Goal: Information Seeking & Learning: Learn about a topic

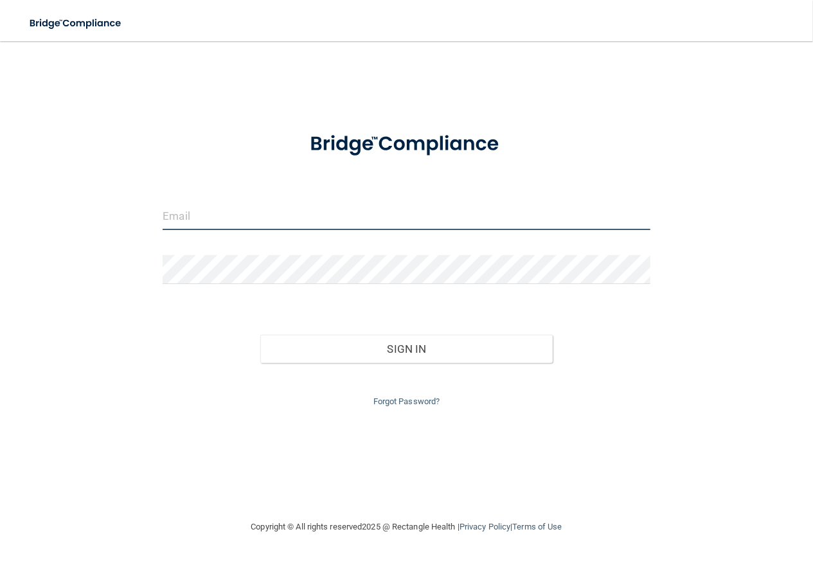
click at [322, 222] on input "email" at bounding box center [406, 215] width 487 height 29
type input "j"
type input "[EMAIL_ADDRESS][PERSON_NAME][DOMAIN_NAME]"
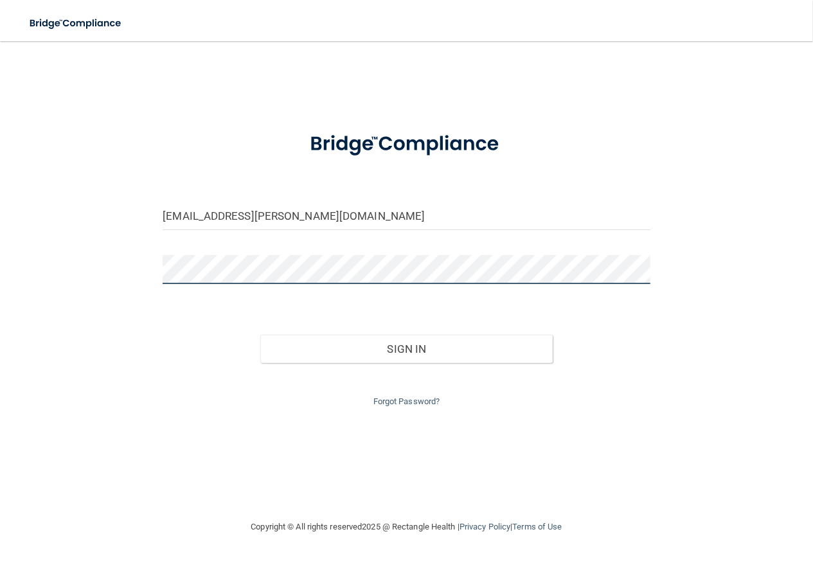
click at [260, 335] on button "Sign In" at bounding box center [406, 349] width 293 height 28
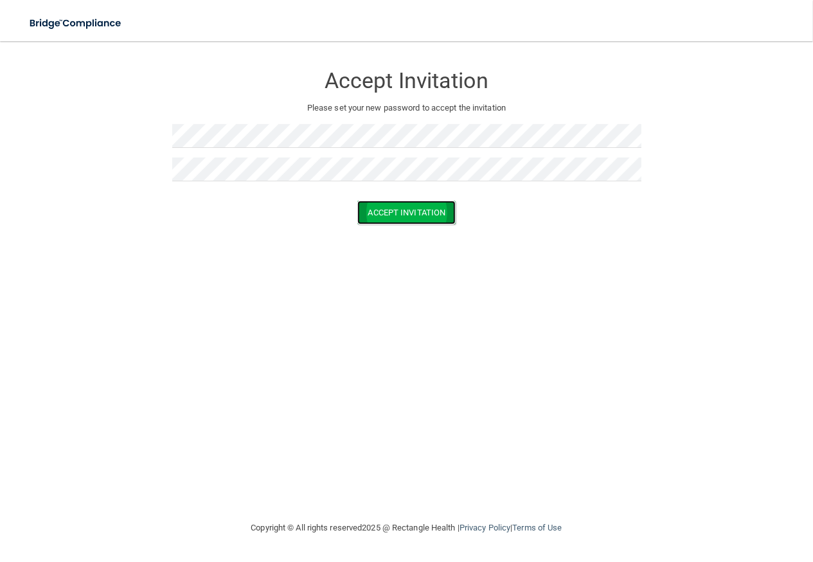
click at [422, 216] on button "Accept Invitation" at bounding box center [406, 213] width 99 height 24
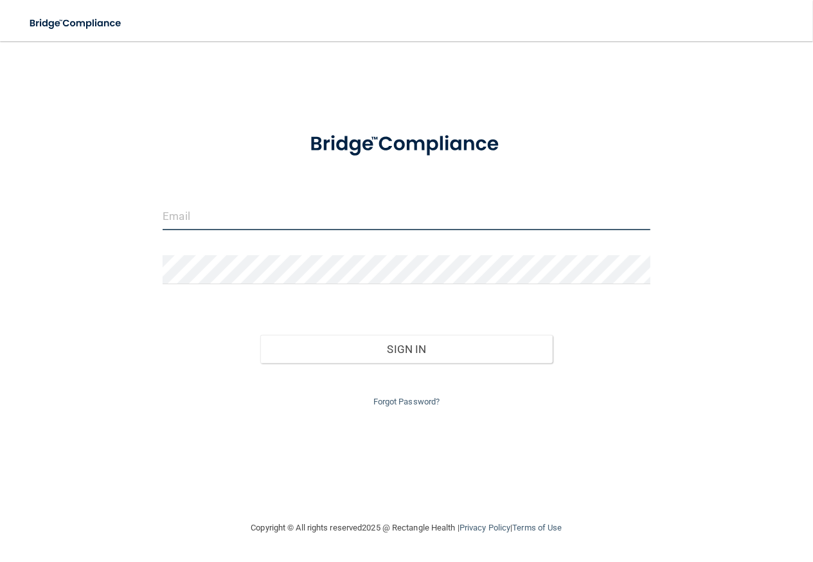
click at [319, 214] on input "email" at bounding box center [406, 215] width 487 height 29
type input "[EMAIL_ADDRESS][PERSON_NAME][DOMAIN_NAME]"
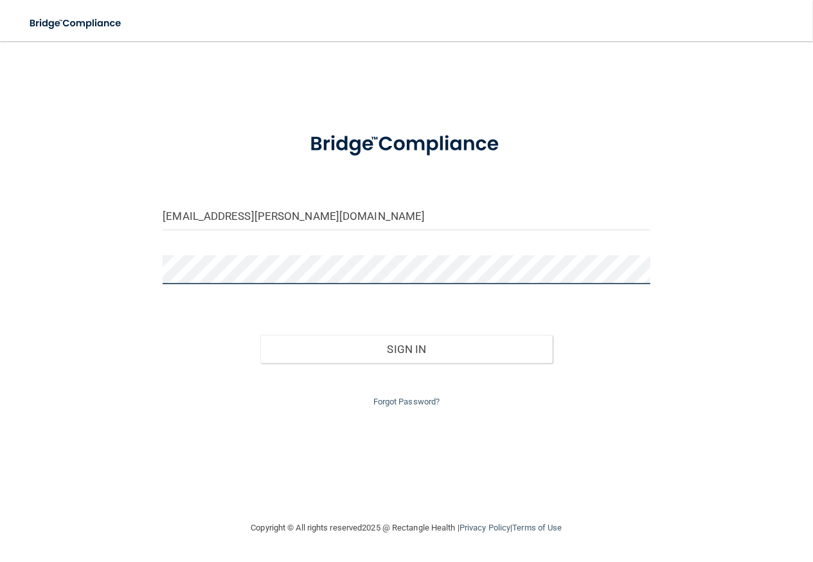
click at [260, 335] on button "Sign In" at bounding box center [406, 349] width 293 height 28
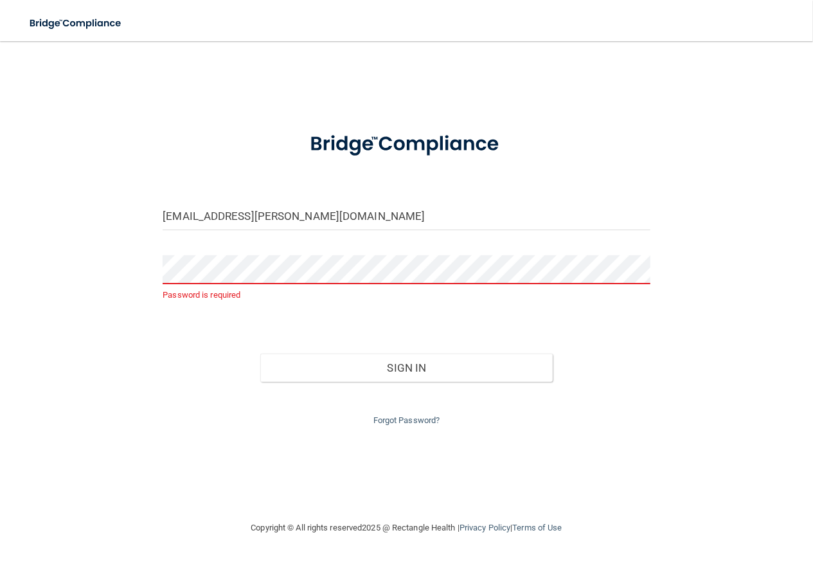
click at [217, 80] on div "katey.norman@expeditiondental.com Password is required Invalid email/password. …" at bounding box center [407, 280] width 762 height 453
click at [392, 410] on div "Forgot Password?" at bounding box center [406, 405] width 507 height 46
click at [389, 420] on link "Forgot Password?" at bounding box center [407, 420] width 67 height 10
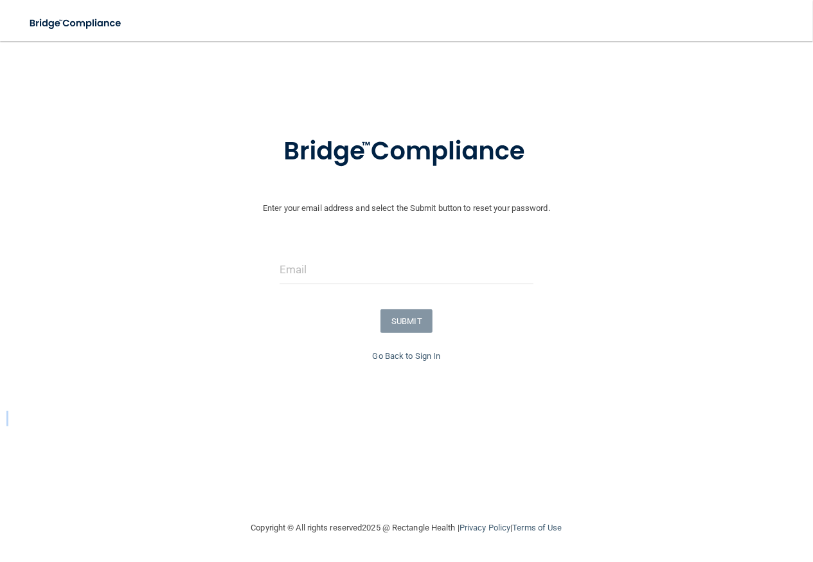
click at [389, 420] on div "Enter your email address and select the Submit button to reset your password. S…" at bounding box center [406, 272] width 800 height 308
click at [372, 267] on input "email" at bounding box center [407, 269] width 254 height 29
type input "[EMAIL_ADDRESS][PERSON_NAME][DOMAIN_NAME]"
click at [401, 316] on button "SUBMIT" at bounding box center [407, 321] width 52 height 24
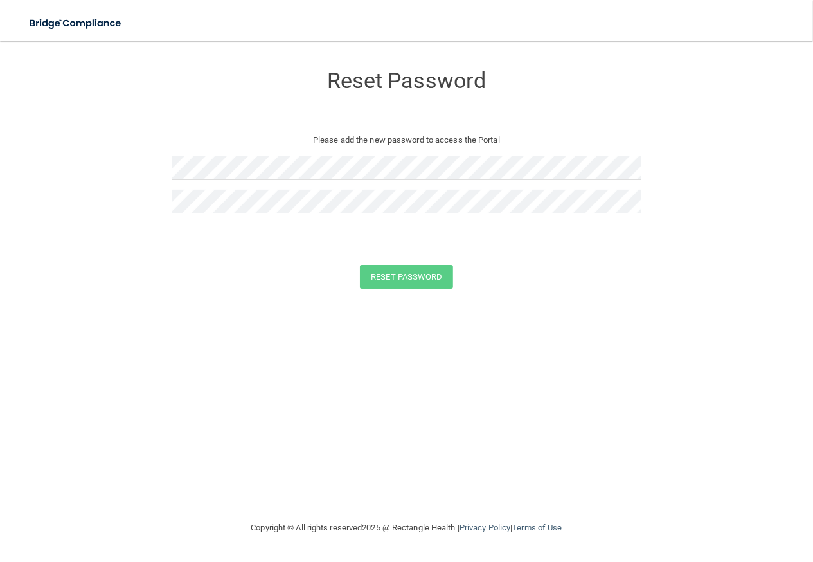
click at [579, 182] on div at bounding box center [406, 172] width 469 height 33
click at [574, 136] on p "Please add the new password to access the Portal" at bounding box center [407, 139] width 450 height 15
click at [392, 271] on button "Reset Password" at bounding box center [406, 277] width 93 height 24
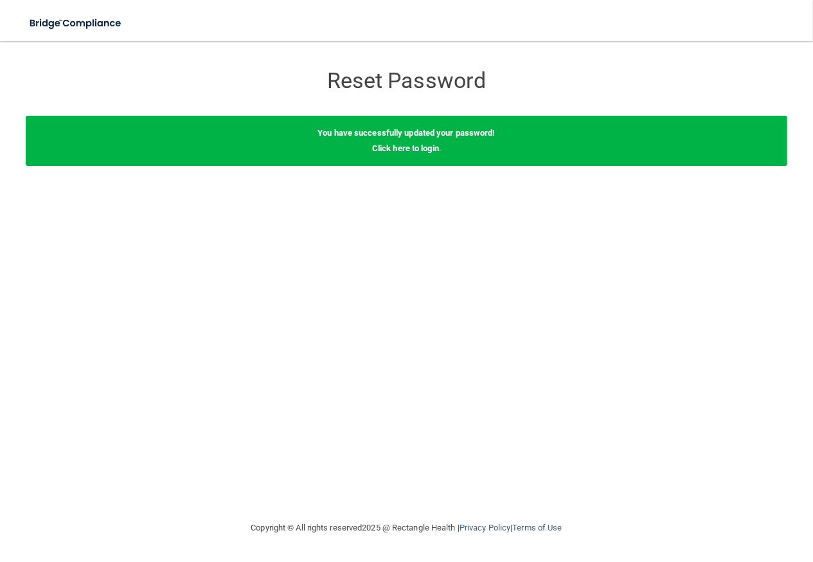
click at [418, 141] on div "You have successfully updated your password! Click here to login ." at bounding box center [407, 141] width 762 height 50
click at [419, 143] on link "Click here to login" at bounding box center [405, 148] width 67 height 10
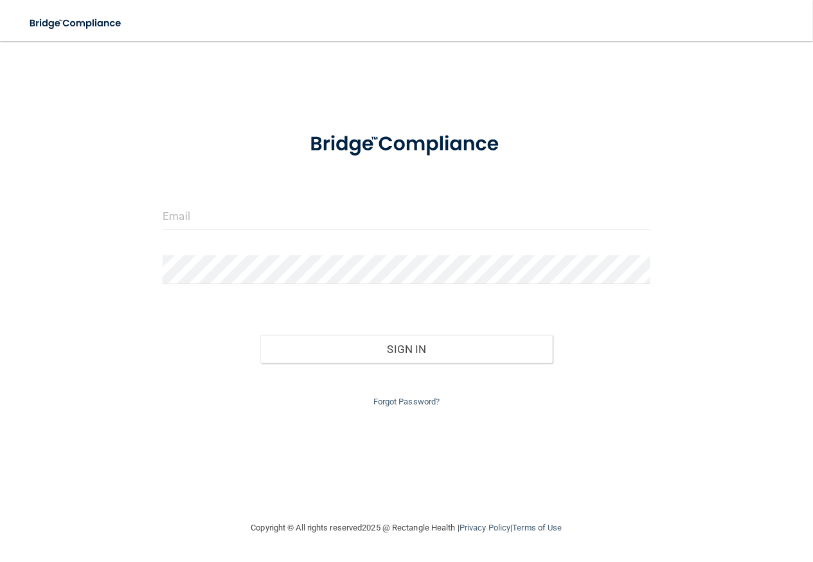
click at [466, 197] on form "Invalid email/password. You don't have permission to access that page. Sign In …" at bounding box center [406, 263] width 487 height 291
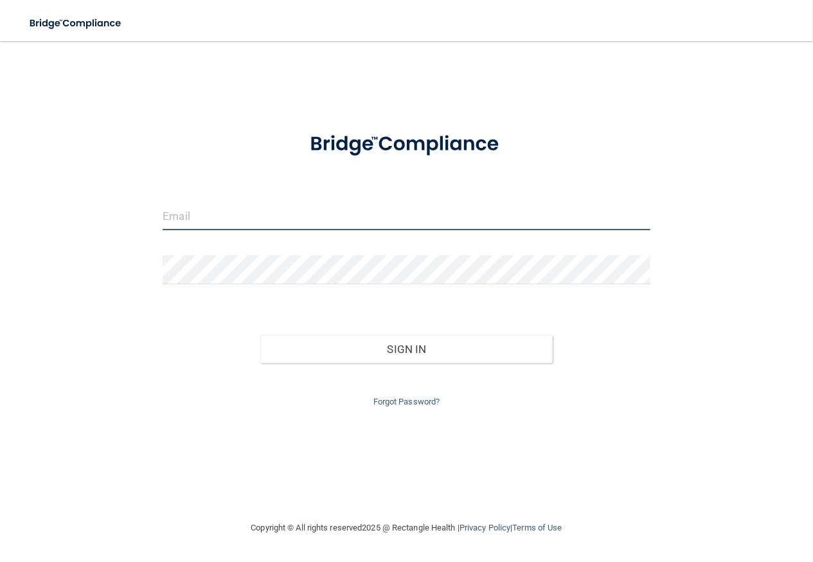
click at [444, 213] on input "email" at bounding box center [406, 215] width 487 height 29
type input "[EMAIL_ADDRESS][PERSON_NAME][DOMAIN_NAME]"
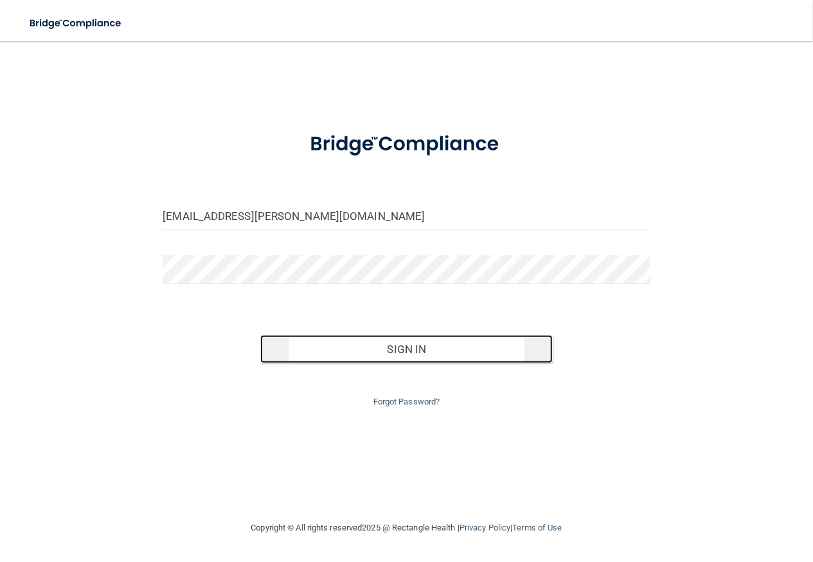
click at [385, 344] on button "Sign In" at bounding box center [406, 349] width 293 height 28
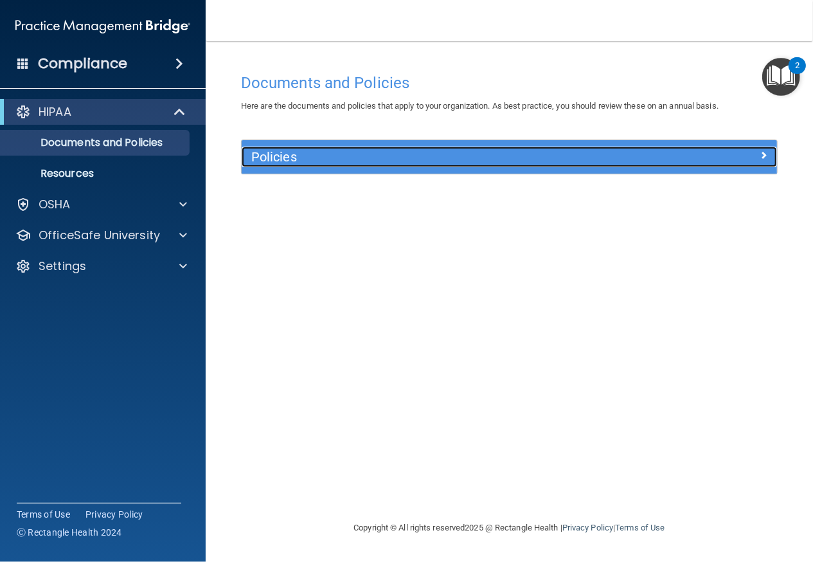
click at [658, 147] on div at bounding box center [711, 154] width 134 height 15
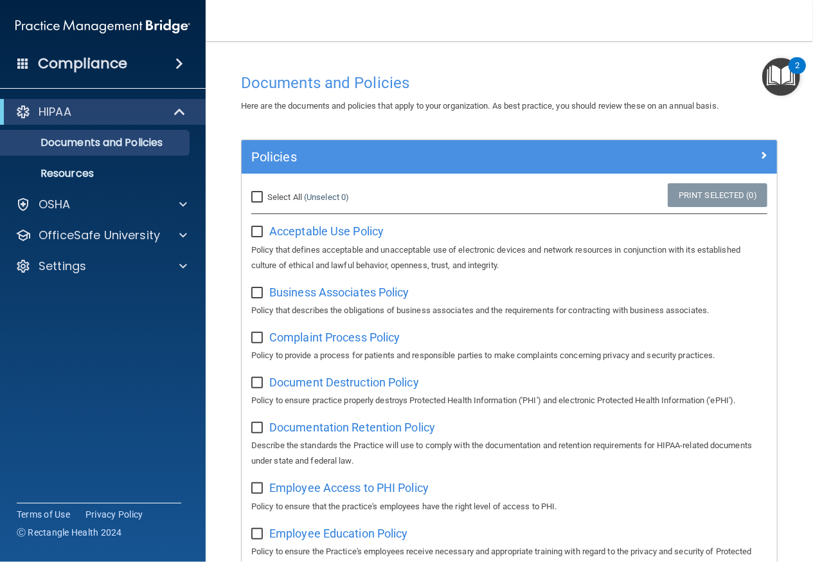
click at [257, 199] on input "Select All (Unselect 0) Unselect All" at bounding box center [258, 197] width 15 height 10
checkbox input "true"
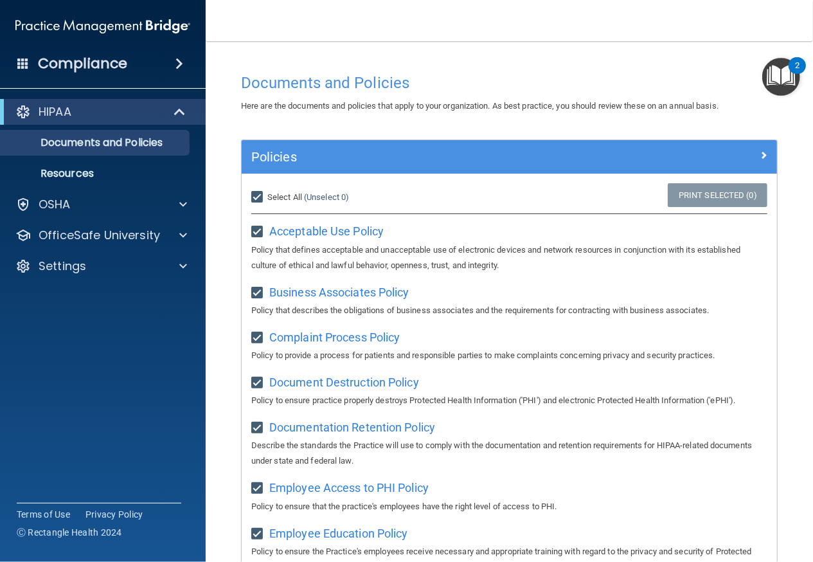
checkbox input "true"
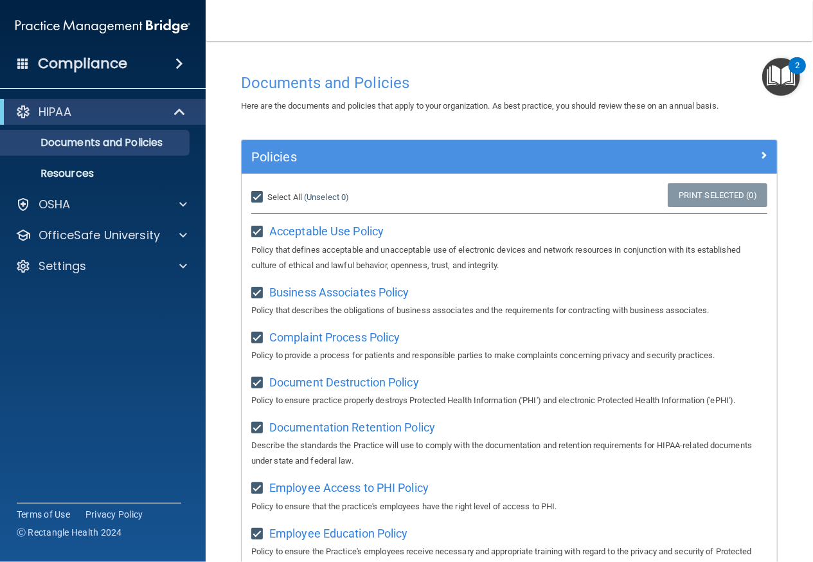
checkbox input "true"
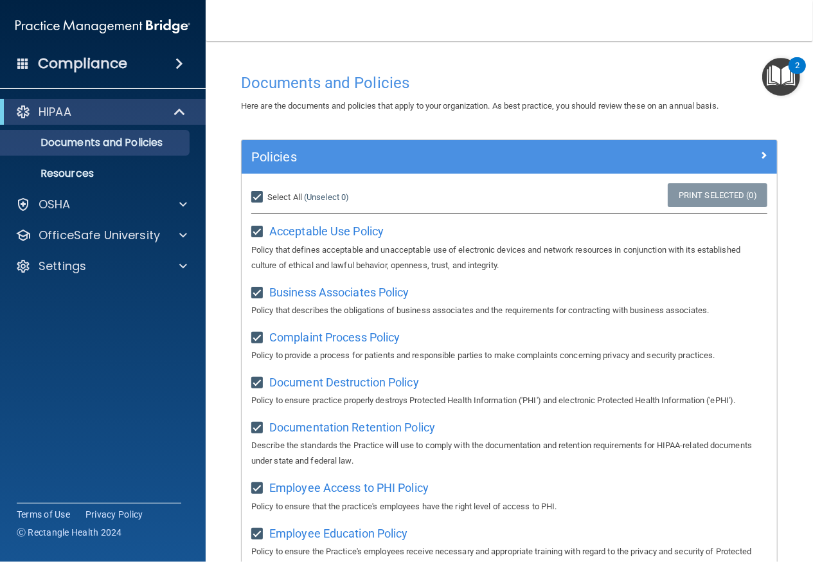
checkbox input "true"
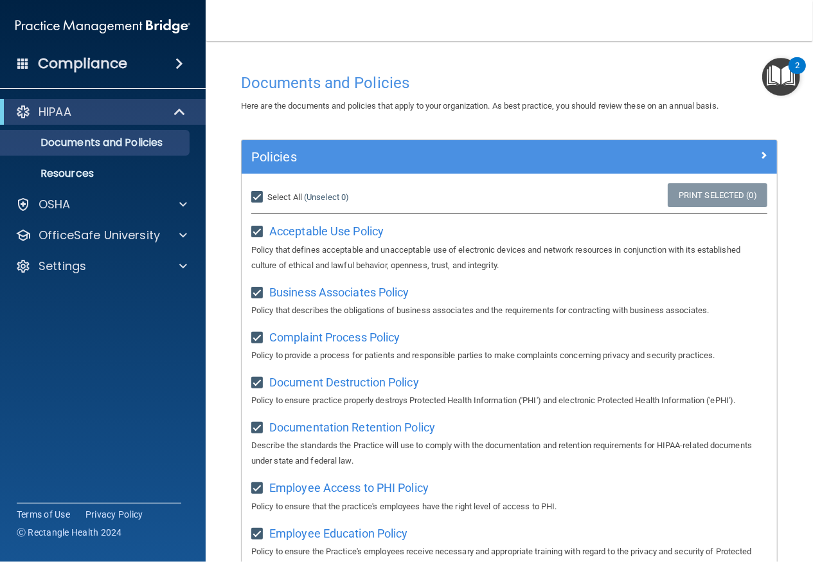
checkbox input "true"
click at [330, 237] on span "Acceptable Use Policy" at bounding box center [326, 231] width 114 height 14
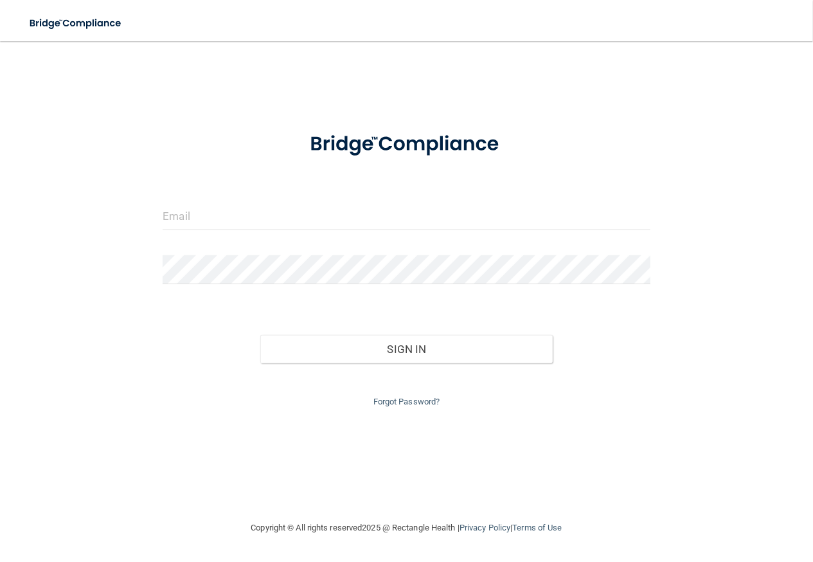
click at [321, 192] on form "Invalid email/password. You don't have permission to access that page. Sign In …" at bounding box center [406, 263] width 487 height 291
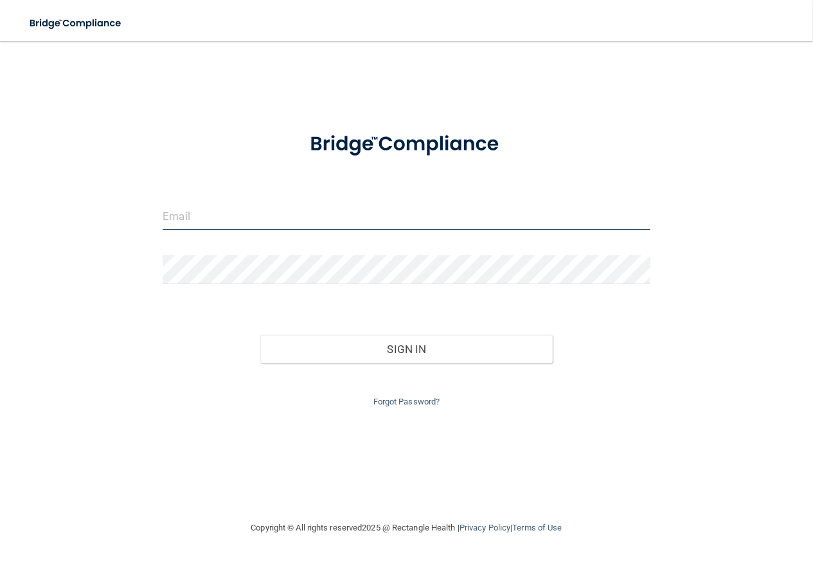
click at [327, 208] on input "email" at bounding box center [406, 215] width 487 height 29
type input "[EMAIL_ADDRESS][PERSON_NAME][DOMAIN_NAME]"
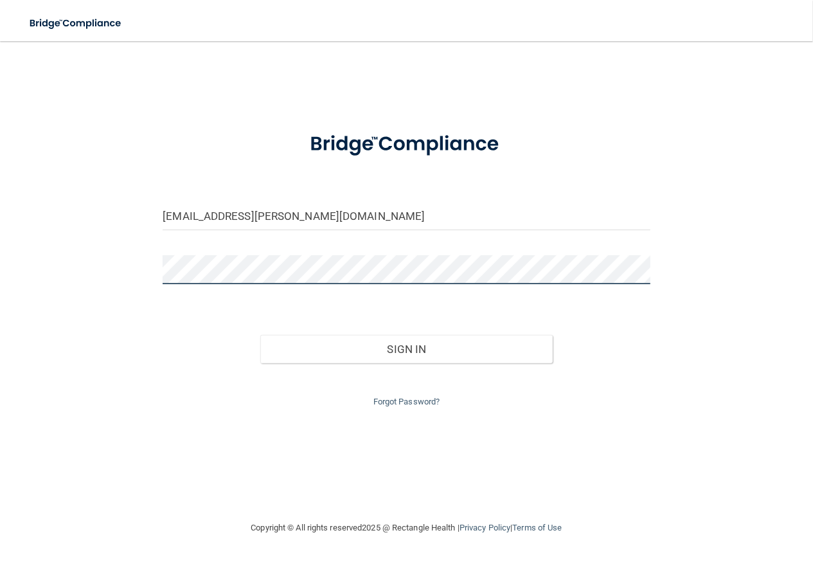
click at [260, 335] on button "Sign In" at bounding box center [406, 349] width 293 height 28
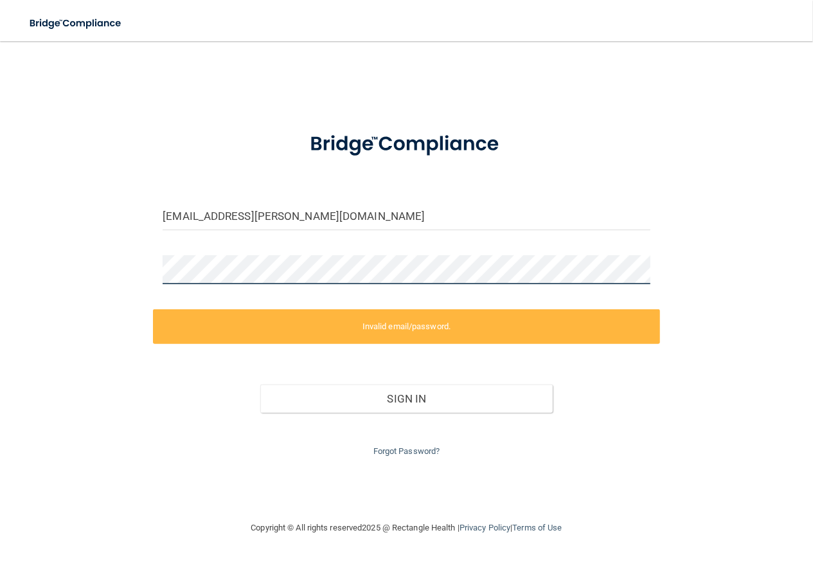
click at [172, 299] on form "[EMAIL_ADDRESS][PERSON_NAME][DOMAIN_NAME] Invalid email/password. You don't hav…" at bounding box center [406, 288] width 487 height 341
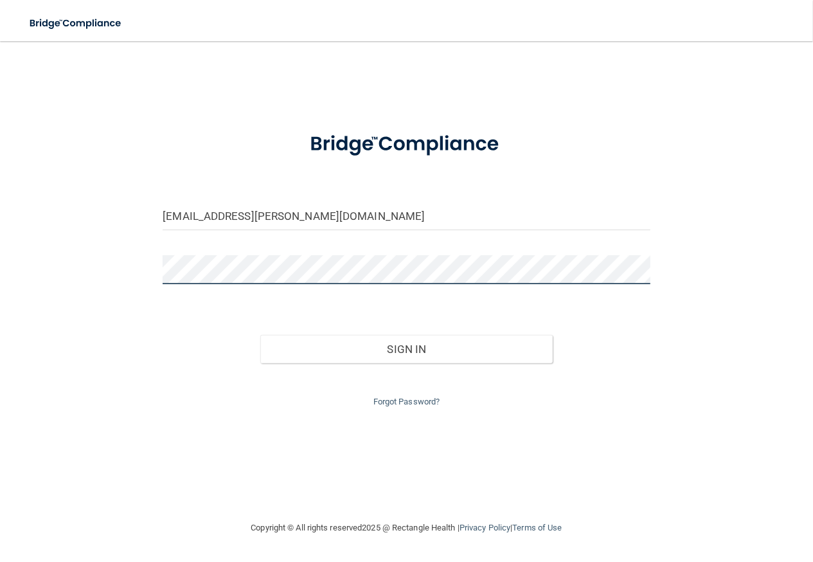
click at [260, 335] on button "Sign In" at bounding box center [406, 349] width 293 height 28
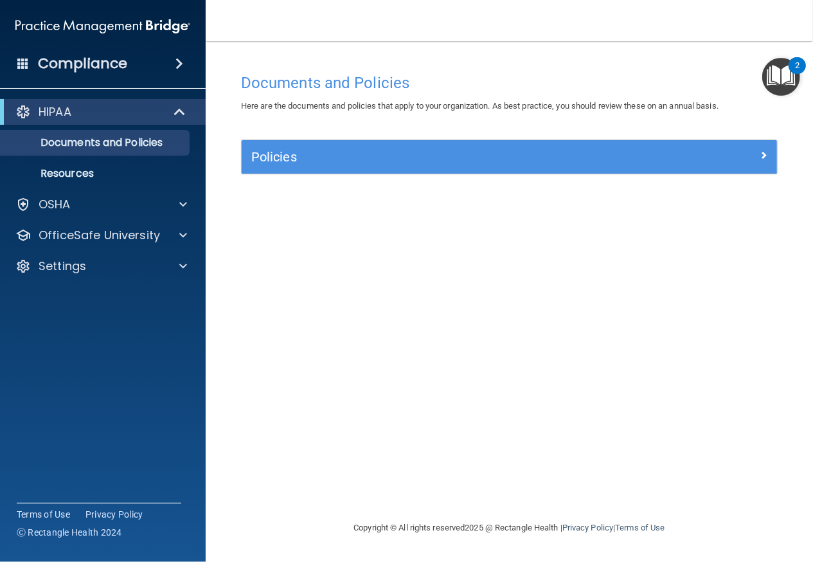
click at [771, 75] on img "Open Resource Center, 2 new notifications" at bounding box center [782, 77] width 38 height 38
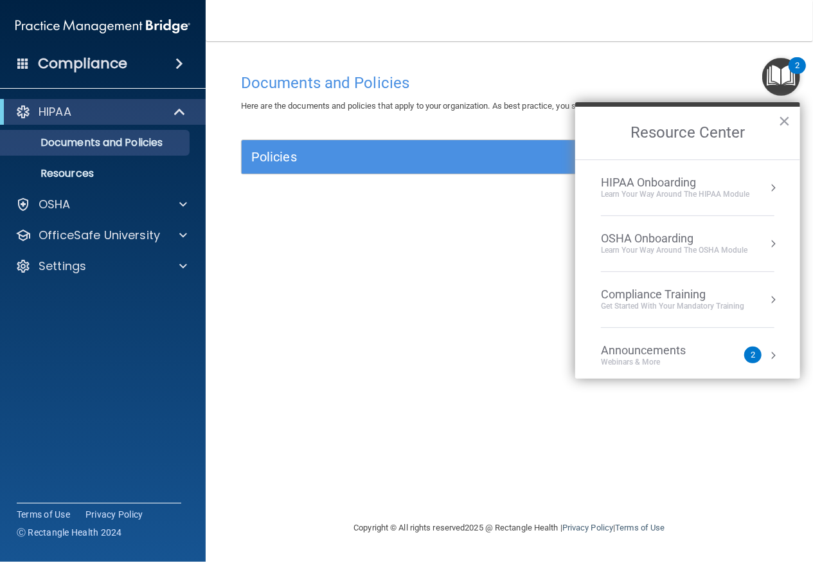
click at [676, 198] on div "Learn Your Way around the HIPAA module" at bounding box center [675, 194] width 149 height 11
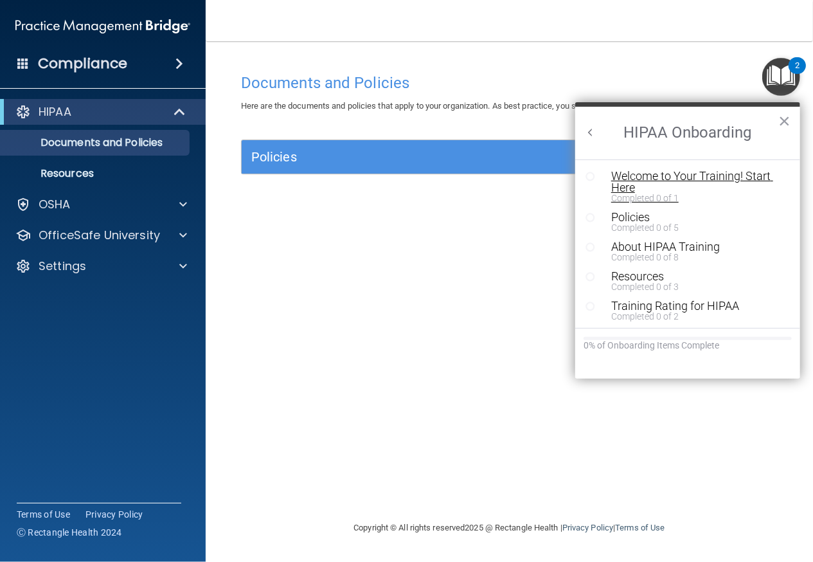
click at [709, 171] on div "Welcome to Your Training! Start Here" at bounding box center [692, 181] width 162 height 23
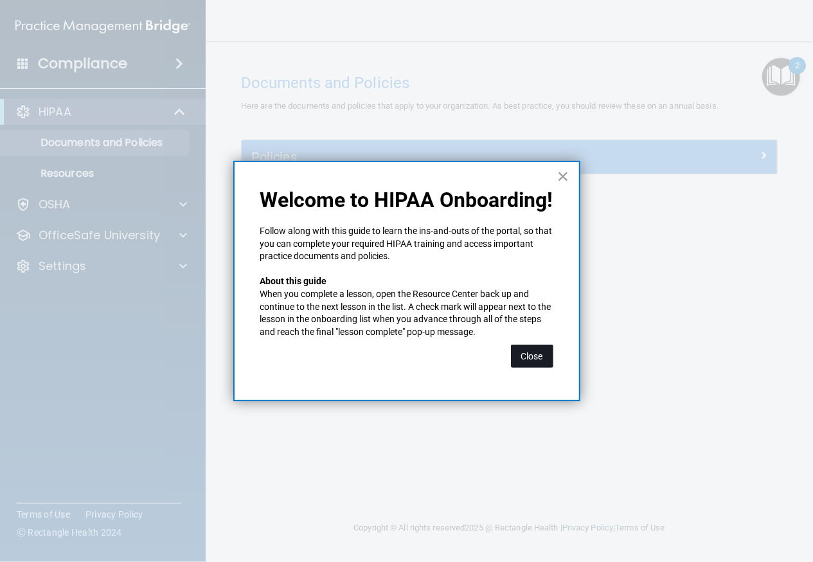
click at [525, 358] on button "Close" at bounding box center [532, 356] width 42 height 23
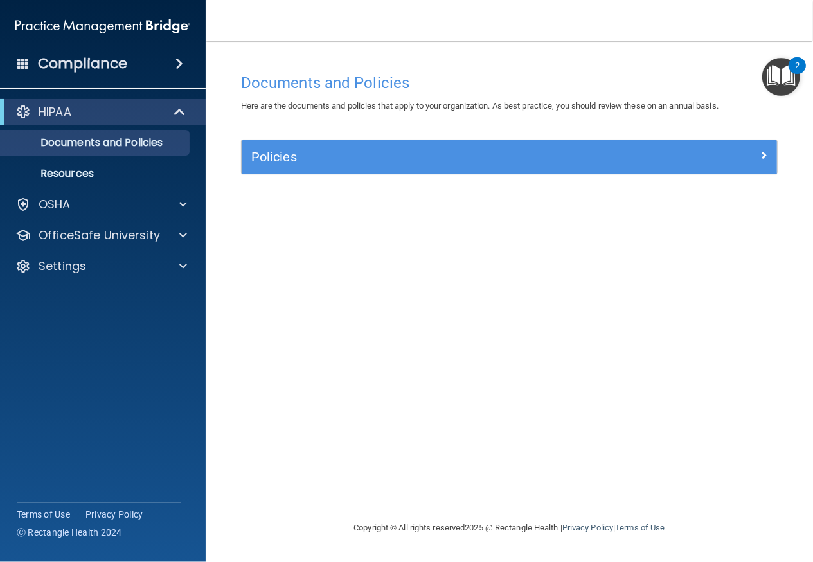
click at [521, 145] on div "Policies" at bounding box center [510, 156] width 536 height 33
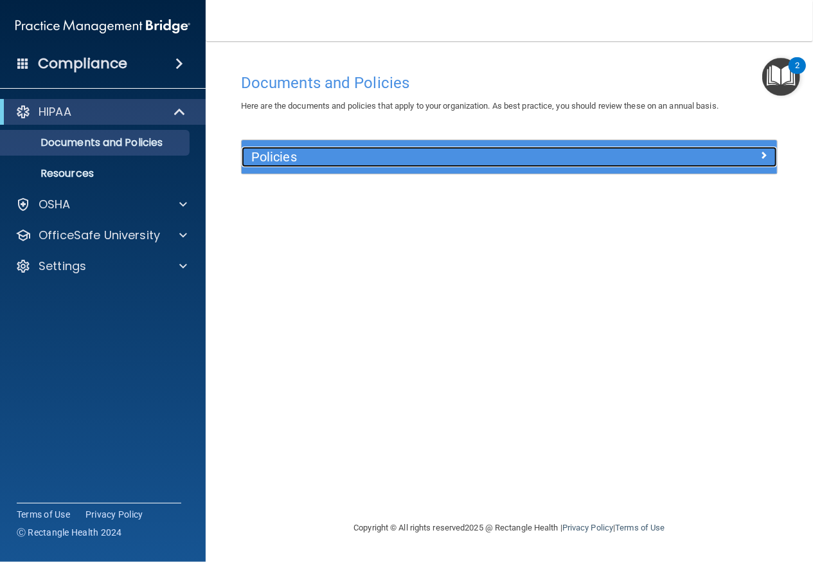
click at [748, 165] on div "Policies" at bounding box center [510, 157] width 536 height 21
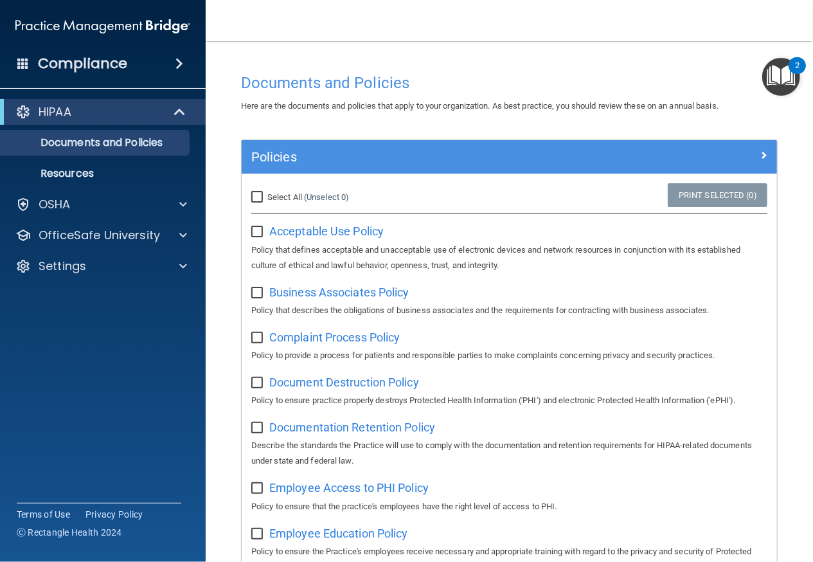
click at [304, 188] on div "Select All (Unselect 0) Unselect All" at bounding box center [331, 197] width 179 height 28
click at [261, 201] on input "Select All (Unselect 0) Unselect All" at bounding box center [258, 197] width 15 height 10
checkbox input "true"
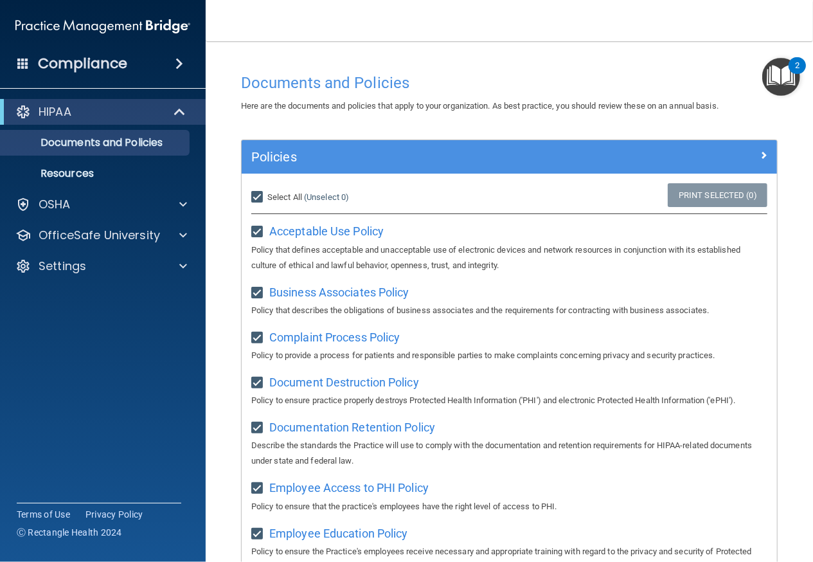
checkbox input "true"
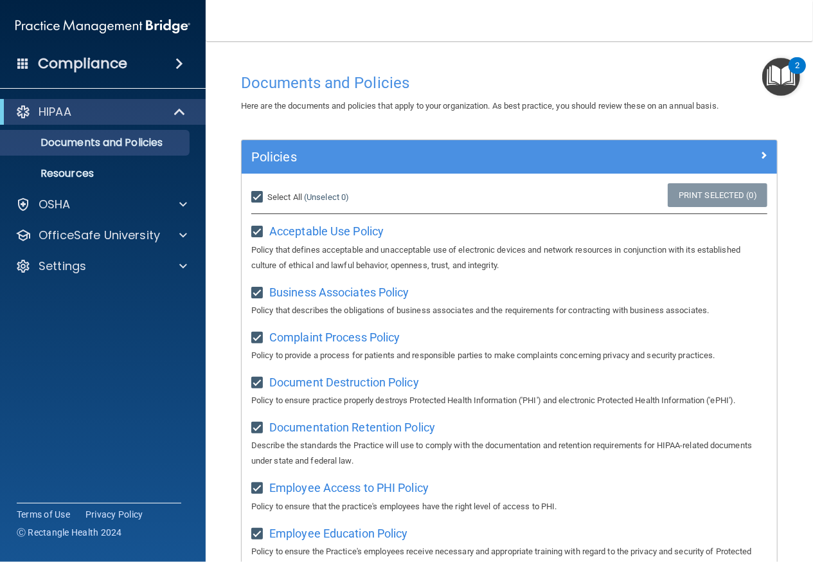
checkbox input "true"
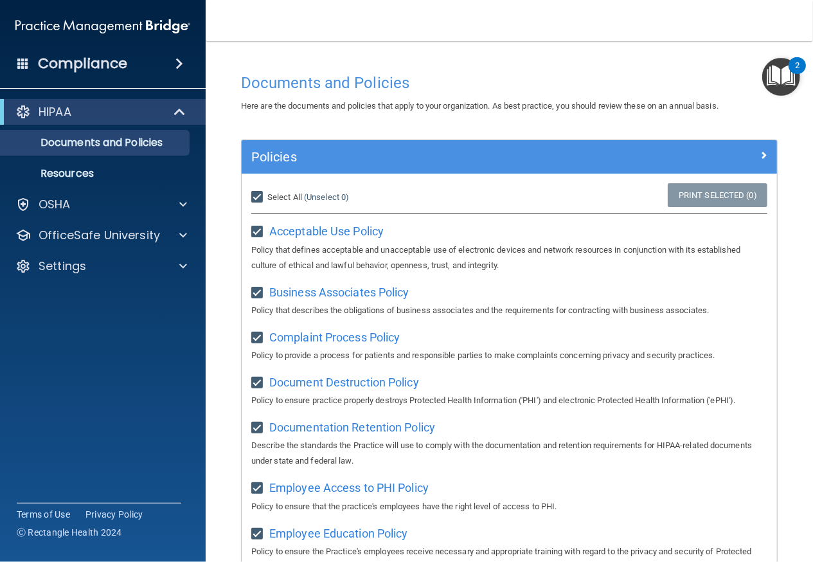
checkbox input "true"
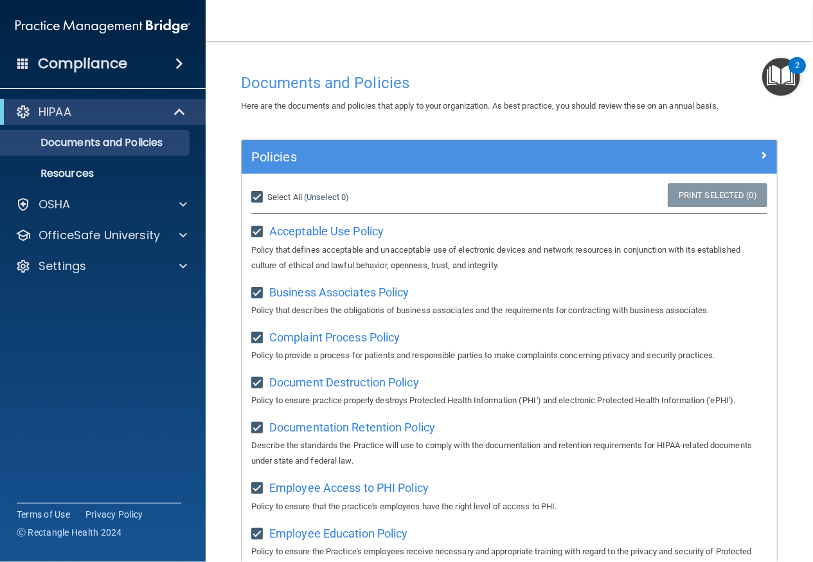
checkbox input "true"
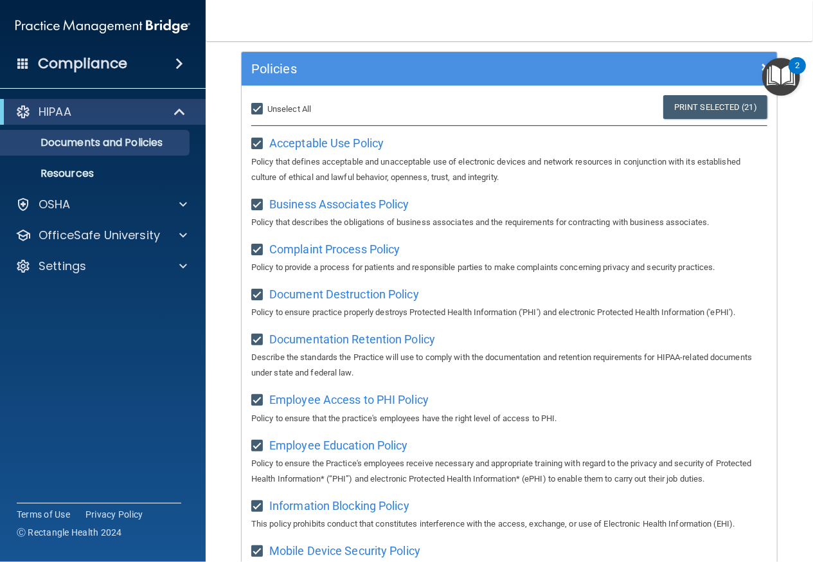
scroll to position [54, 0]
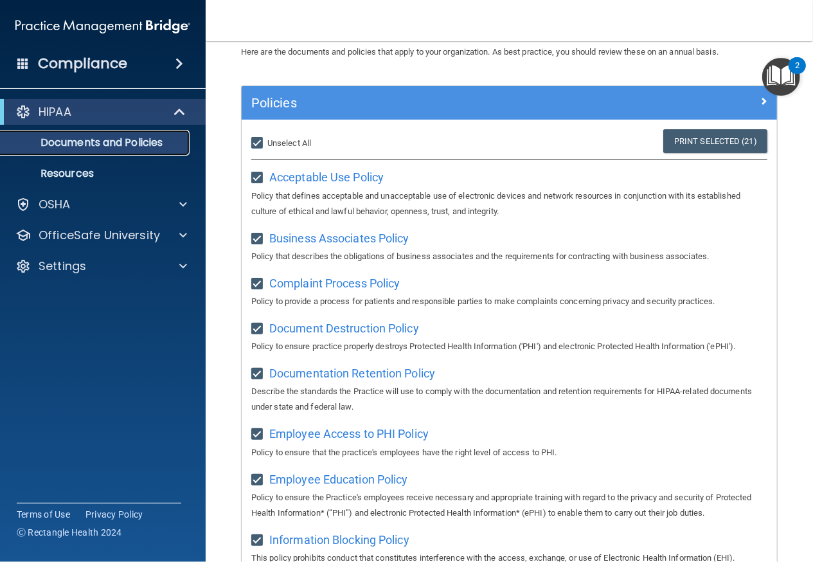
click at [113, 141] on p "Documents and Policies" at bounding box center [96, 142] width 176 height 13
click at [89, 168] on p "Resources" at bounding box center [96, 173] width 176 height 13
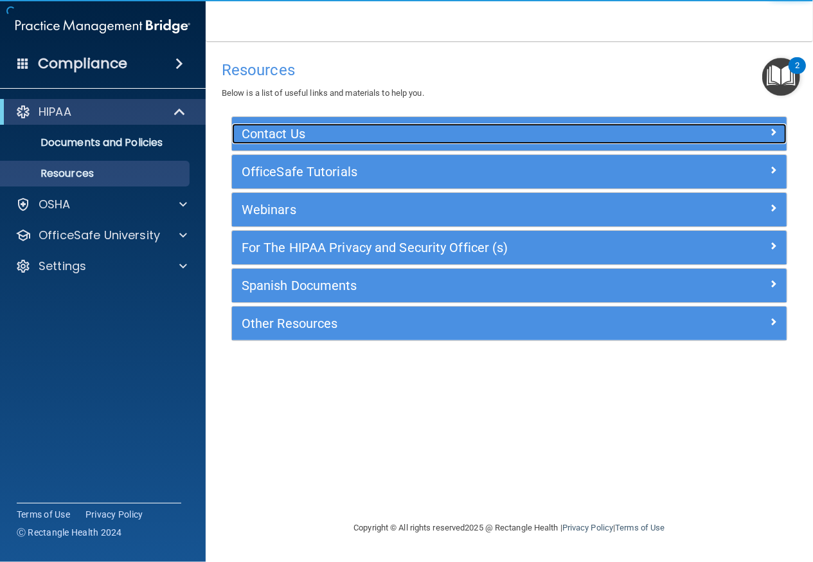
click at [287, 140] on h5 "Contact Us" at bounding box center [440, 134] width 397 height 14
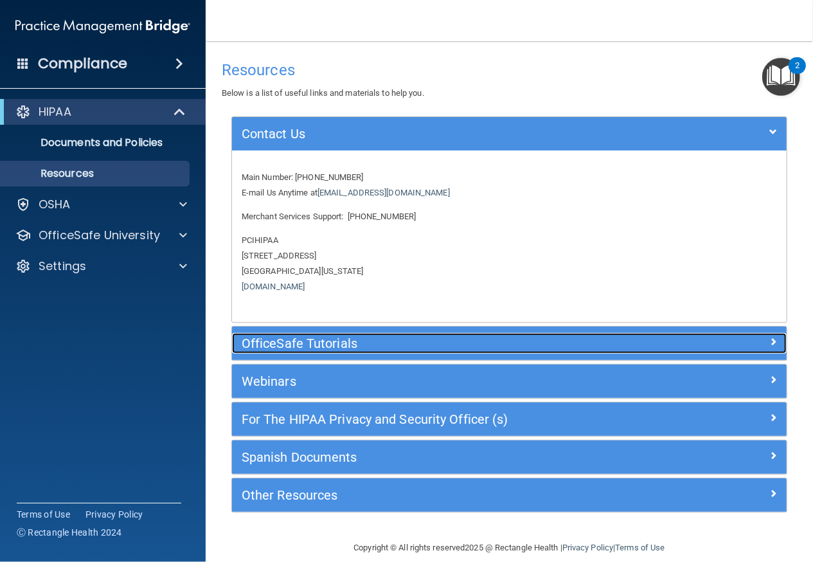
click at [253, 344] on h5 "OfficeSafe Tutorials" at bounding box center [440, 343] width 397 height 14
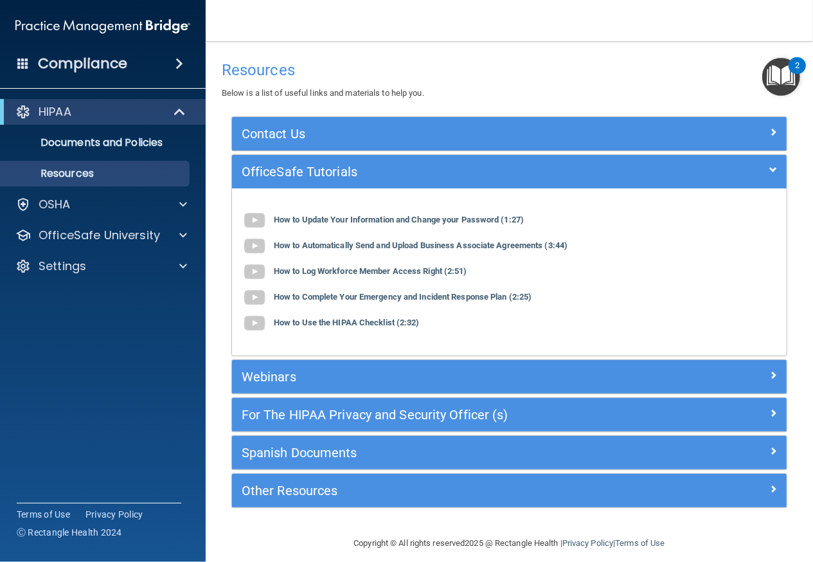
click at [253, 344] on div "How to Update Your Information and Change your Password (1:27) How to Automatic…" at bounding box center [509, 272] width 555 height 148
click at [323, 386] on div "Webinars" at bounding box center [509, 376] width 555 height 33
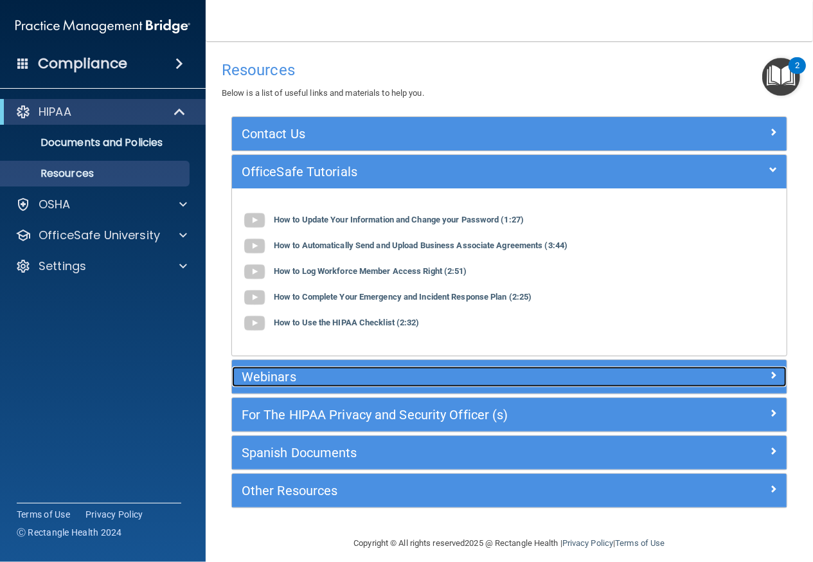
click at [328, 380] on h5 "Webinars" at bounding box center [440, 377] width 397 height 14
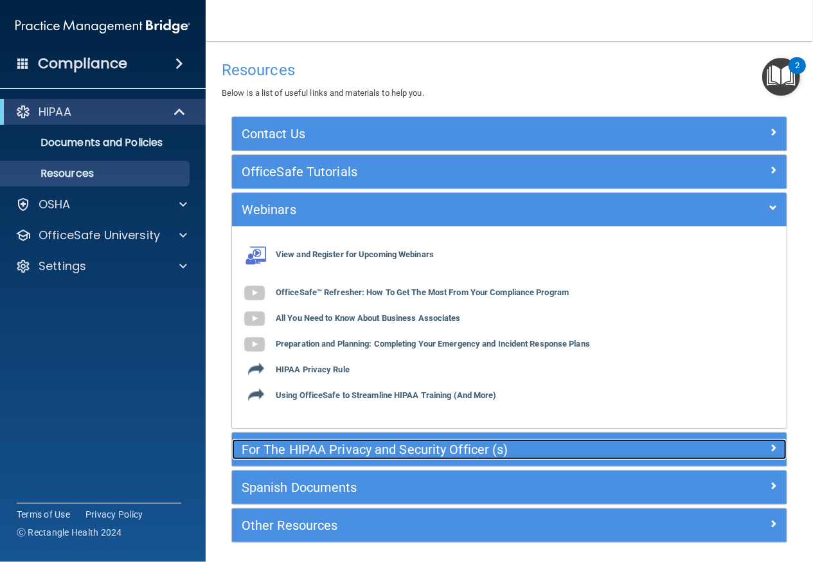
click at [331, 456] on div "For The HIPAA Privacy and Security Officer (s)" at bounding box center [440, 449] width 416 height 21
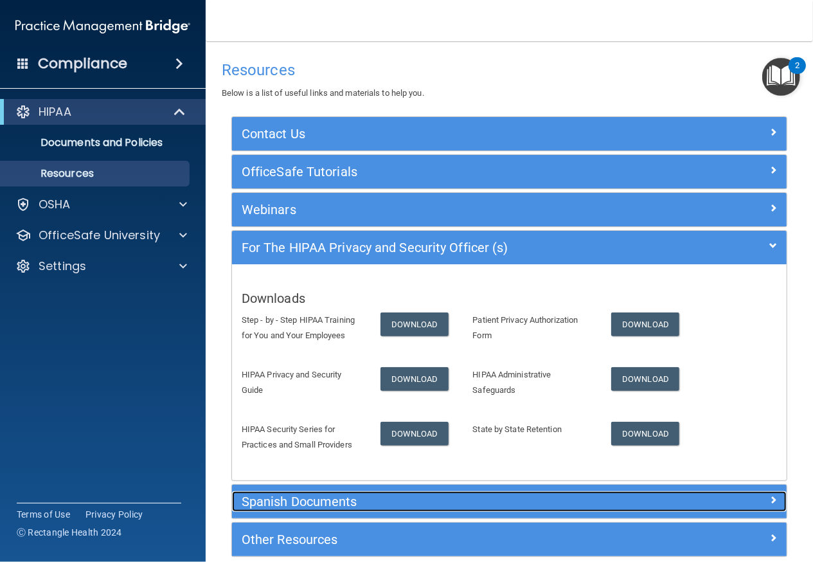
click at [319, 504] on h5 "Spanish Documents" at bounding box center [440, 501] width 397 height 14
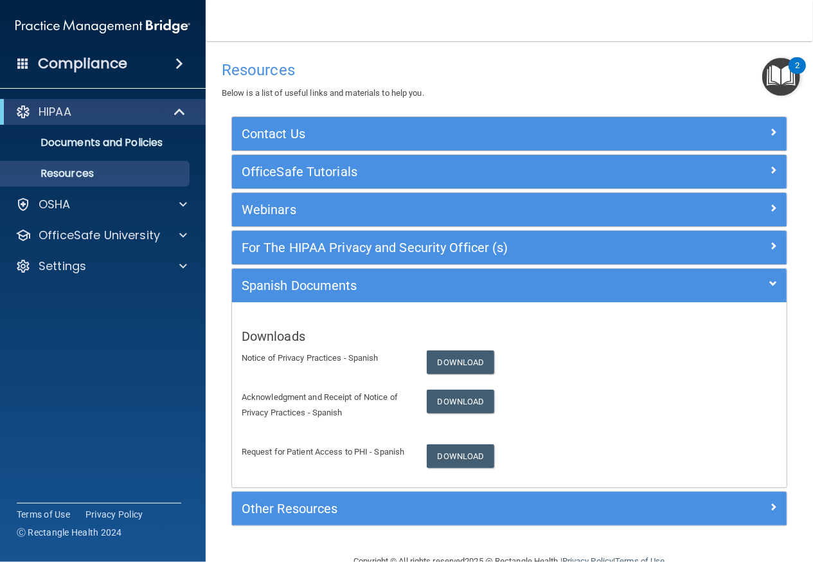
click at [319, 504] on div "Other Resources Useful Links HIPAA Violations and Enforcement PCI Security Stan…" at bounding box center [509, 508] width 556 height 35
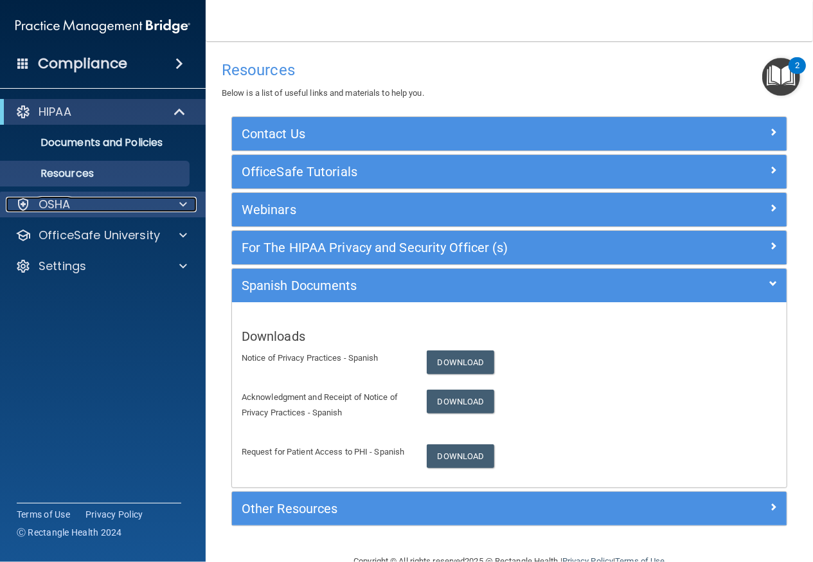
click at [174, 204] on div at bounding box center [181, 204] width 32 height 15
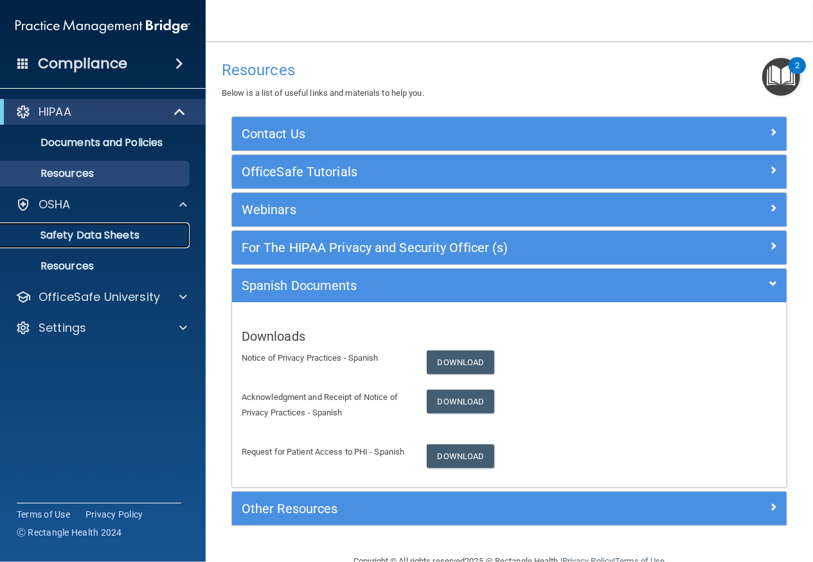
click at [154, 225] on link "Safety Data Sheets" at bounding box center [88, 235] width 203 height 26
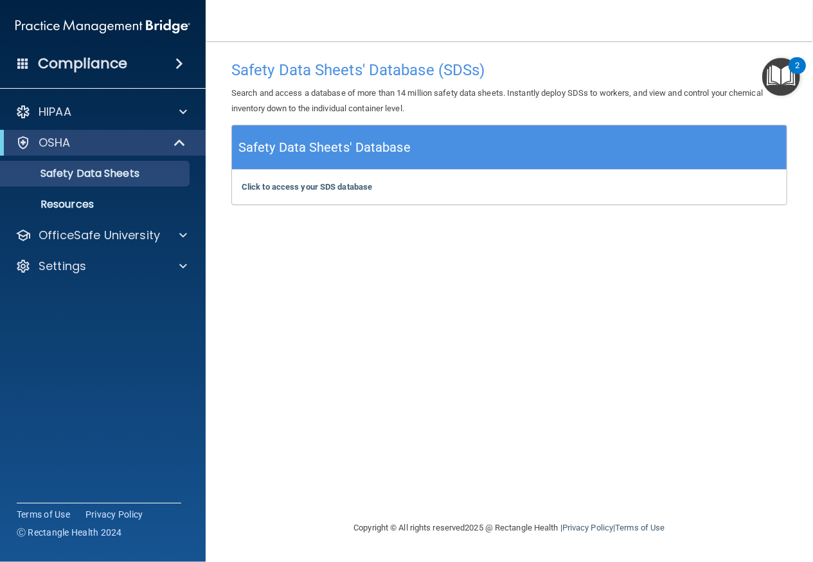
click at [163, 54] on div "Compliance" at bounding box center [103, 64] width 206 height 28
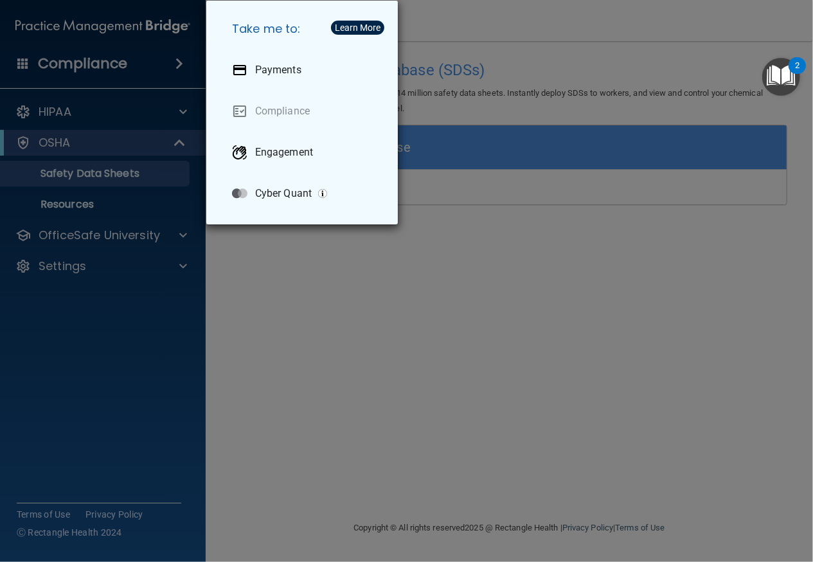
click at [163, 54] on div "Take me to: Payments Compliance Engagement Cyber Quant" at bounding box center [406, 281] width 813 height 562
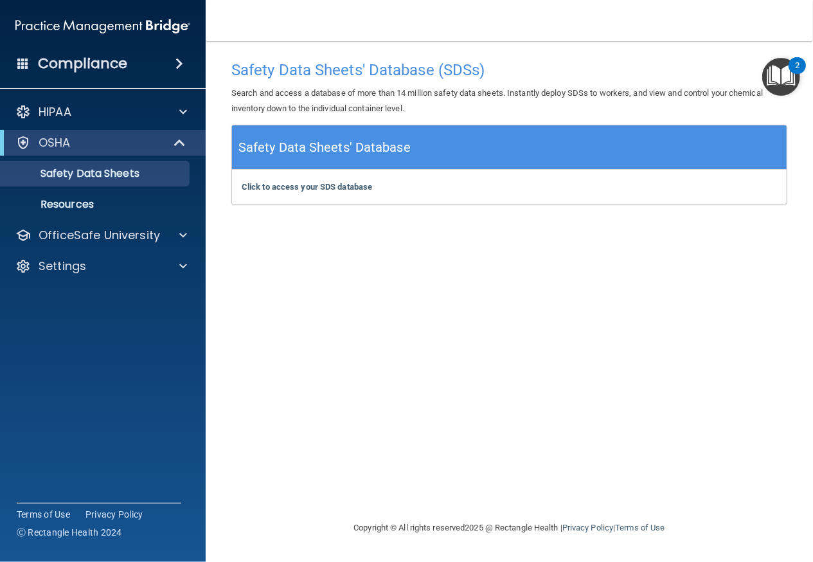
click at [20, 62] on span at bounding box center [23, 63] width 12 height 12
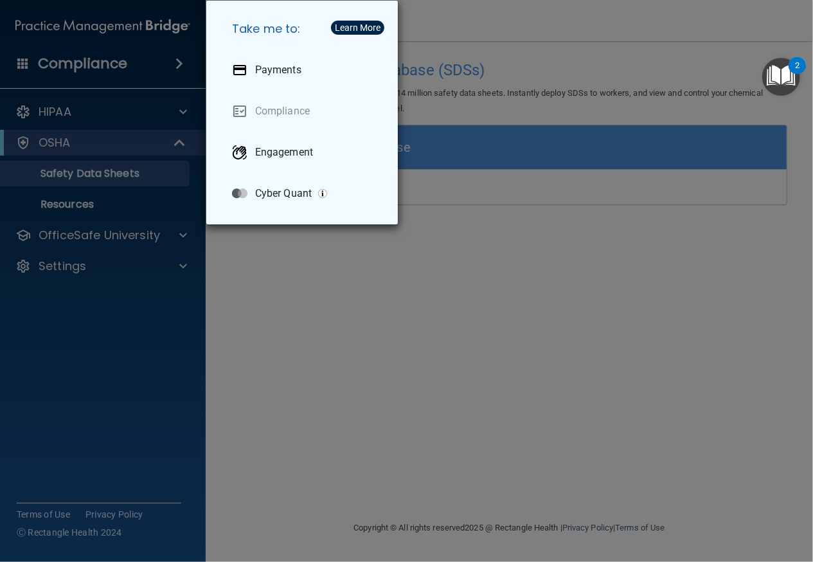
click at [21, 62] on div "Take me to: Payments Compliance Engagement Cyber Quant" at bounding box center [406, 281] width 813 height 562
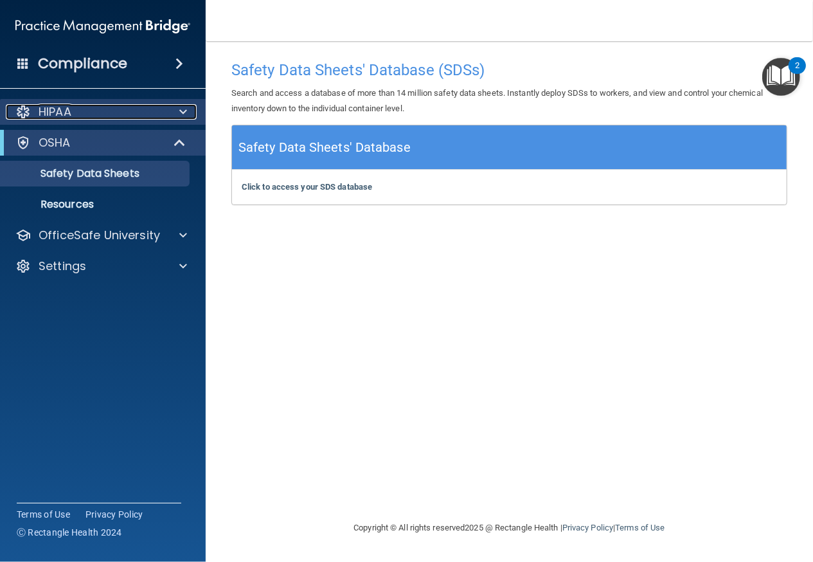
click at [109, 109] on div "HIPAA" at bounding box center [85, 111] width 159 height 15
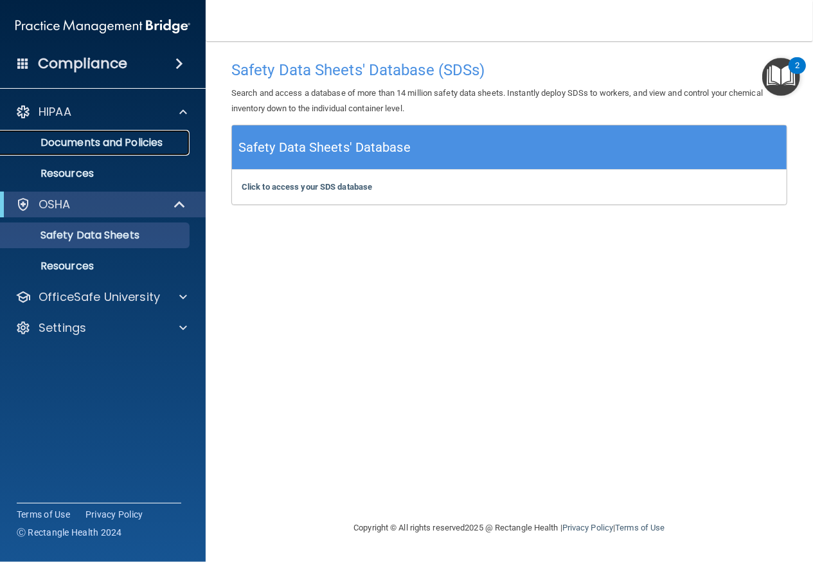
click at [92, 147] on p "Documents and Policies" at bounding box center [96, 142] width 176 height 13
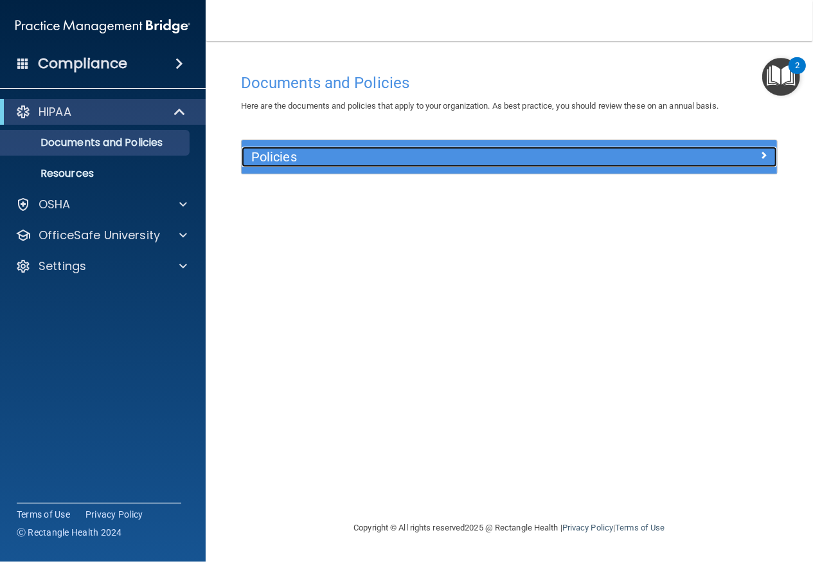
click at [750, 154] on div at bounding box center [711, 154] width 134 height 15
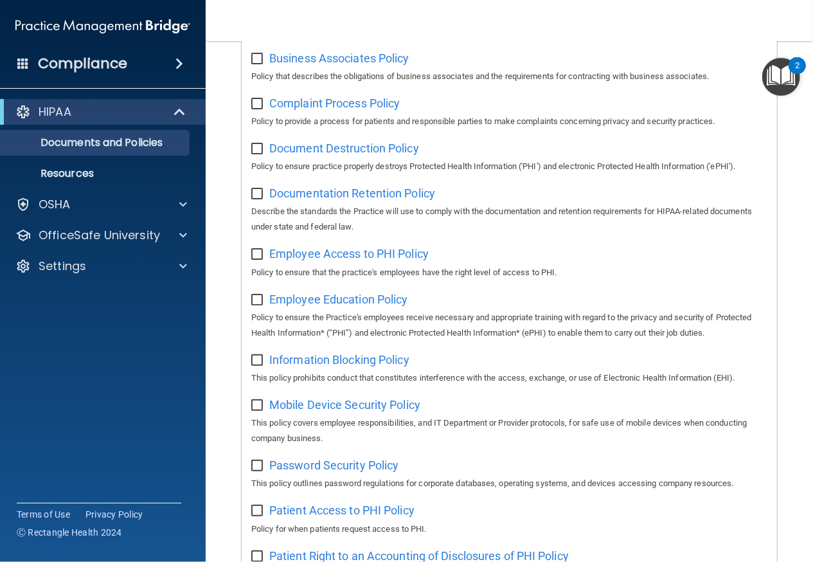
scroll to position [230, 0]
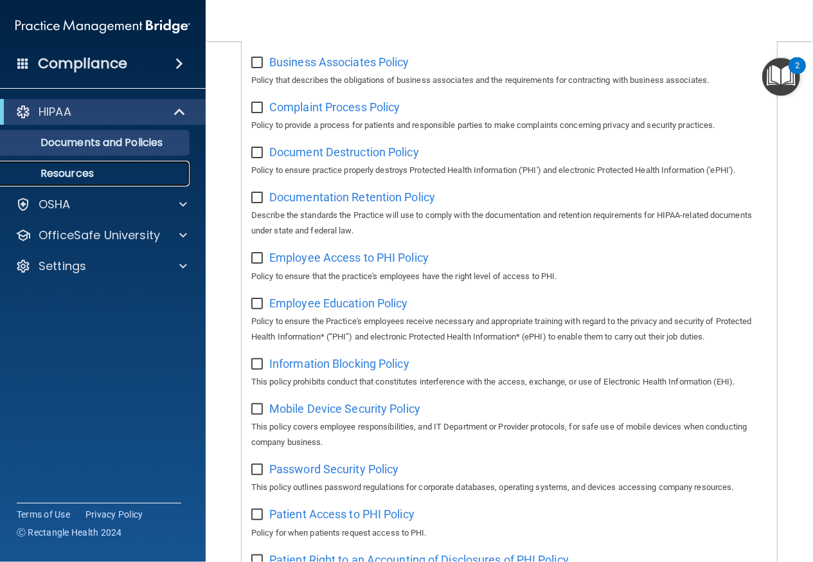
click at [77, 181] on link "Resources" at bounding box center [88, 174] width 203 height 26
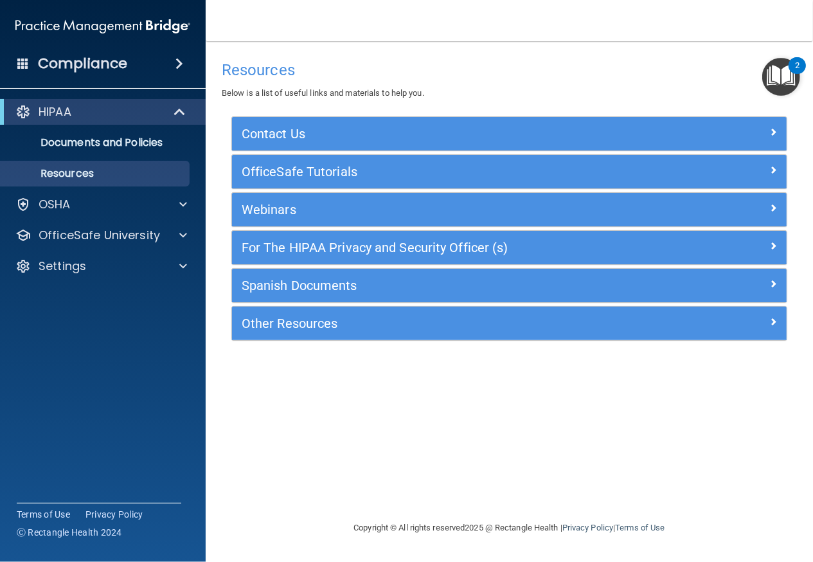
click at [786, 73] on img "Open Resource Center, 2 new notifications" at bounding box center [782, 77] width 38 height 38
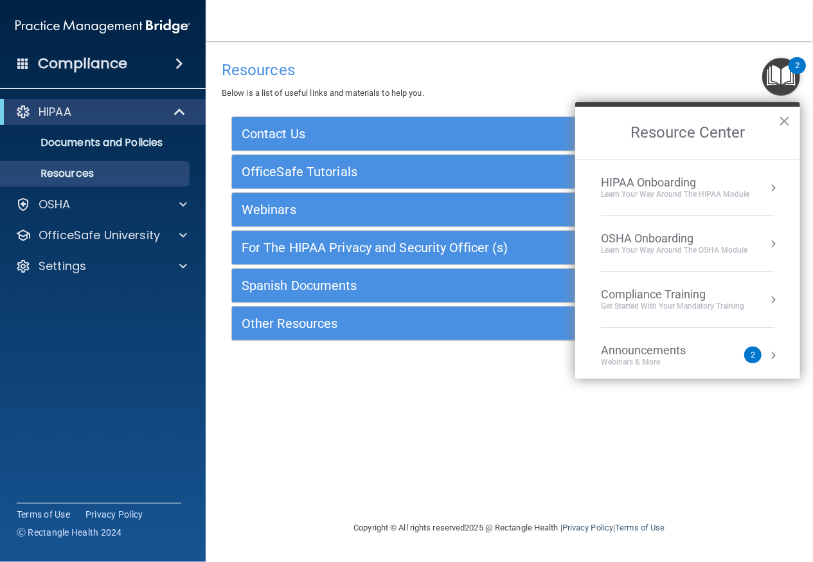
click at [754, 190] on div "HIPAA Onboarding Learn Your Way around the HIPAA module" at bounding box center [688, 188] width 174 height 24
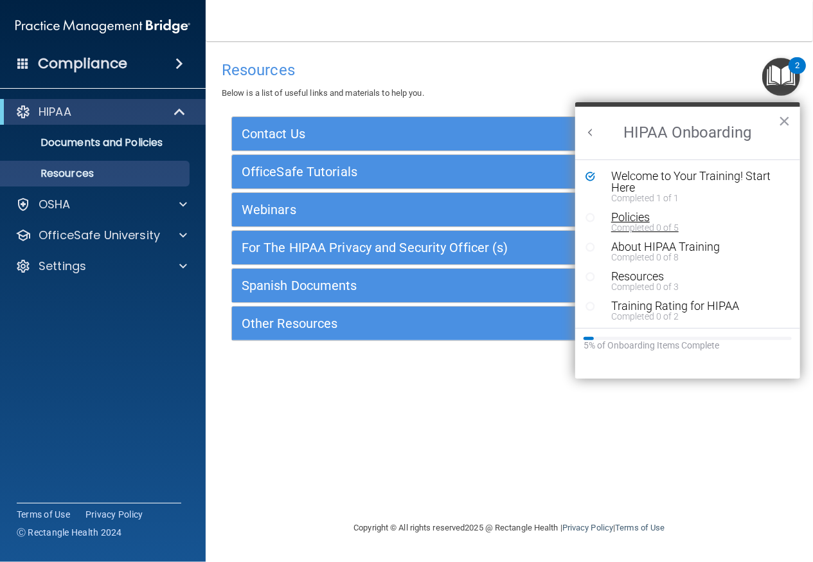
click at [673, 230] on div "Completed 0 of 5" at bounding box center [692, 227] width 162 height 9
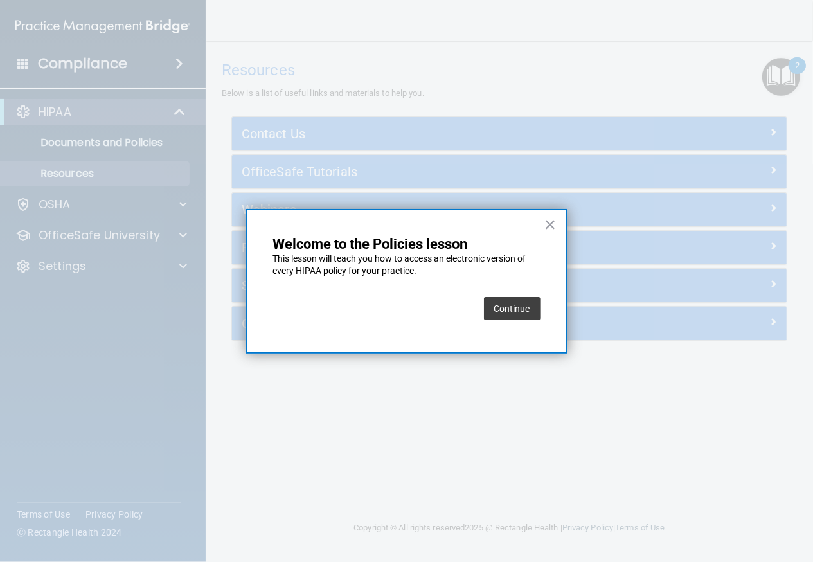
click at [505, 307] on button "Continue" at bounding box center [512, 308] width 57 height 23
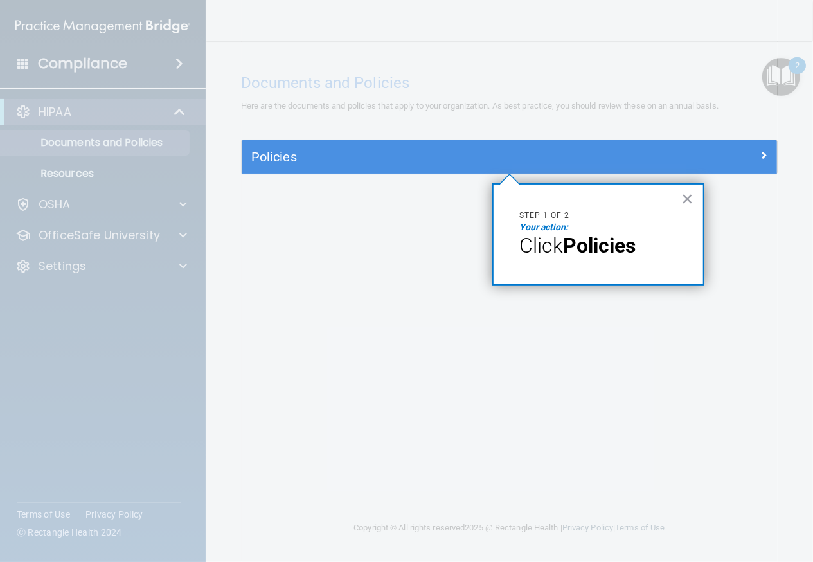
click at [555, 254] on span "Click" at bounding box center [541, 245] width 44 height 24
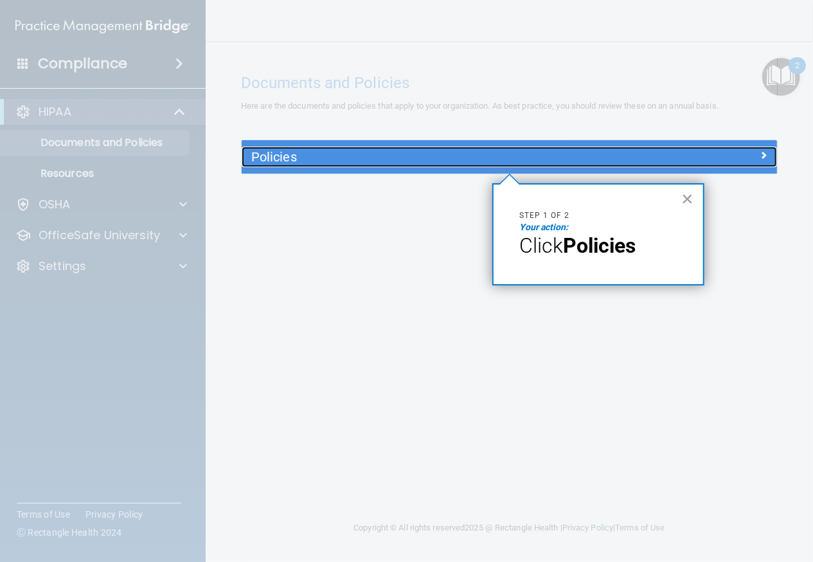
click at [536, 150] on h5 "Policies" at bounding box center [442, 157] width 383 height 14
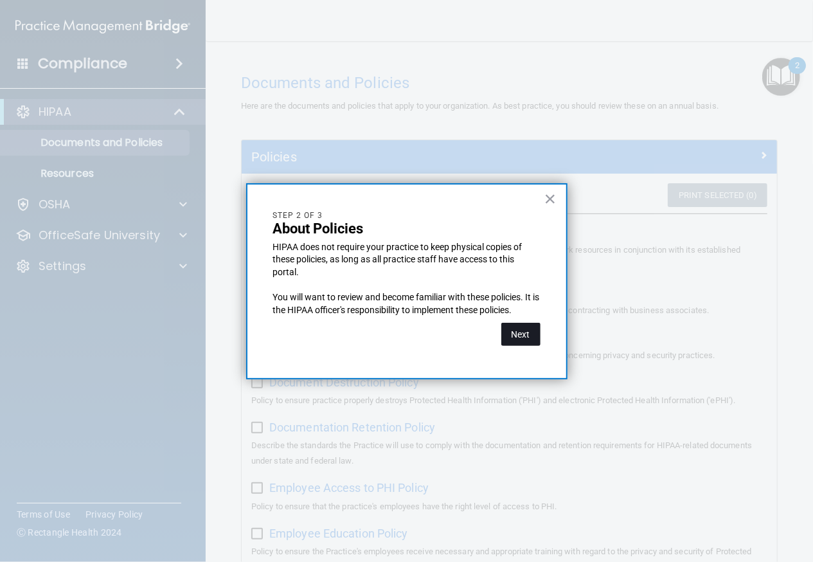
click at [528, 325] on button "Next" at bounding box center [520, 334] width 39 height 23
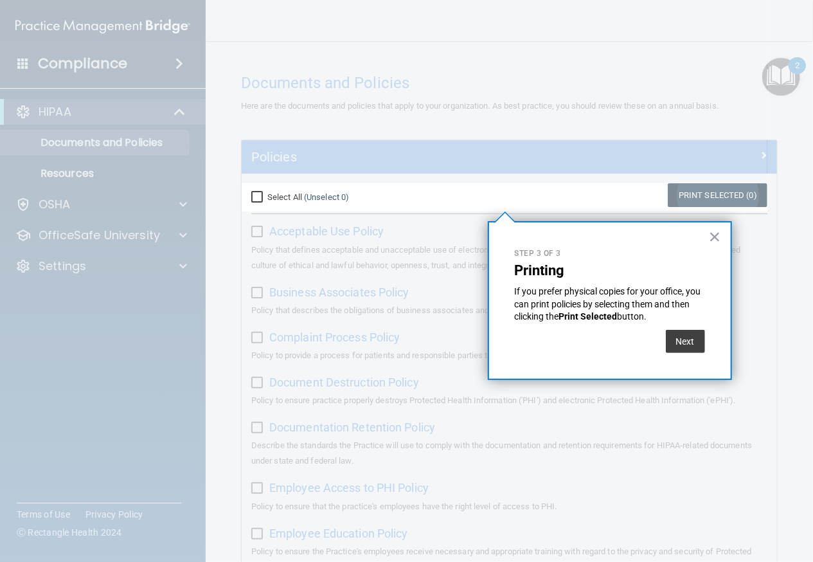
click at [732, 201] on link "Print Selected (0)" at bounding box center [718, 195] width 100 height 24
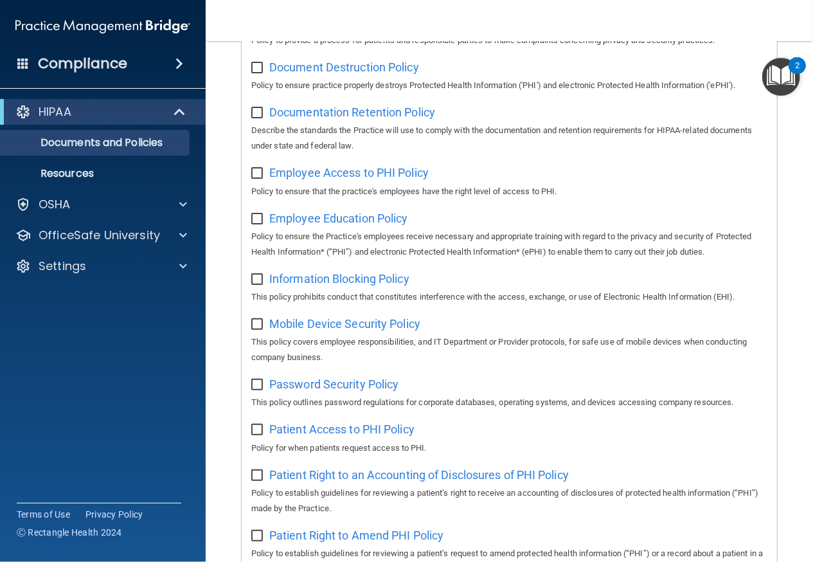
scroll to position [307, 0]
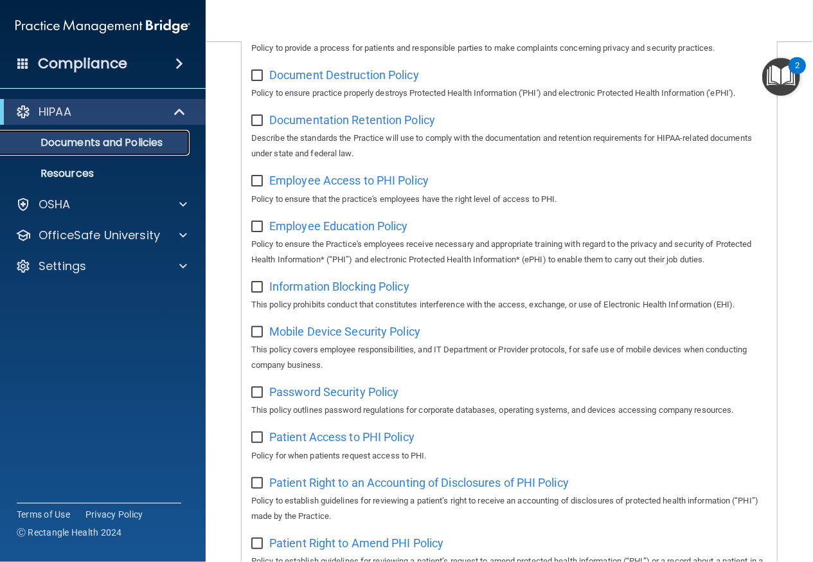
click at [104, 150] on link "Documents and Policies" at bounding box center [88, 143] width 203 height 26
click at [163, 123] on div "HIPAA" at bounding box center [103, 112] width 206 height 26
click at [193, 105] on div at bounding box center [181, 111] width 32 height 15
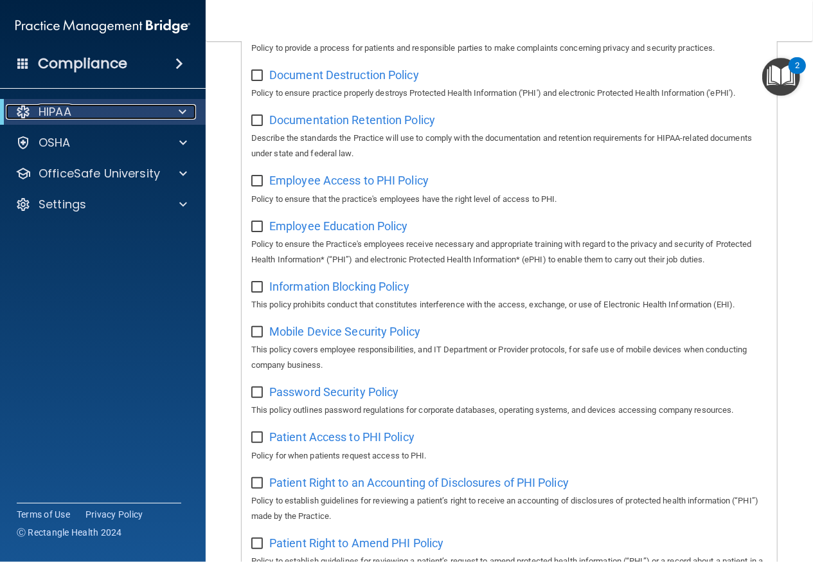
click at [193, 105] on div at bounding box center [181, 111] width 32 height 15
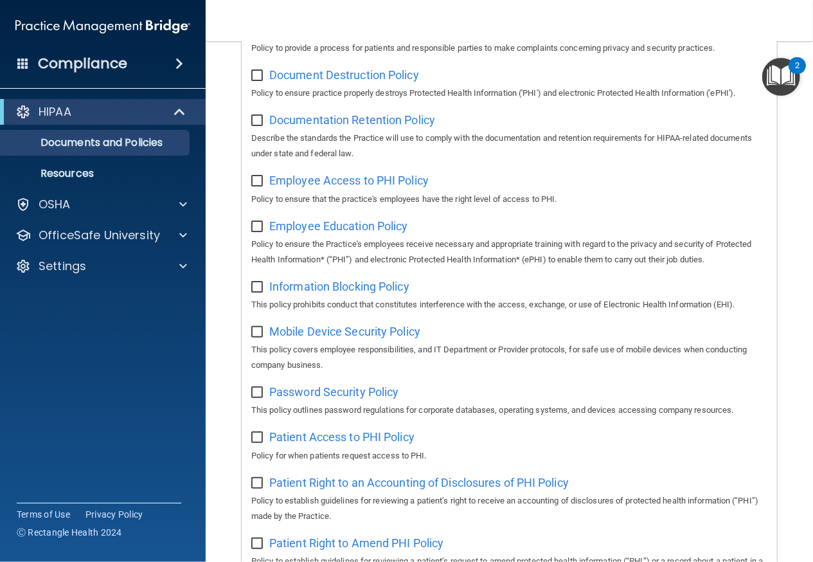
click at [183, 66] on span at bounding box center [180, 63] width 8 height 15
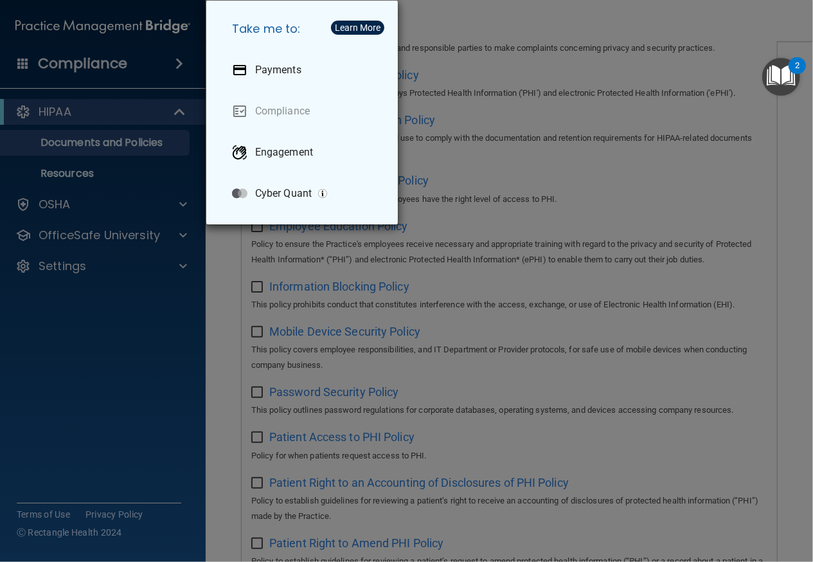
click at [183, 66] on div "Take me to: Payments Compliance Engagement Cyber Quant" at bounding box center [406, 281] width 813 height 562
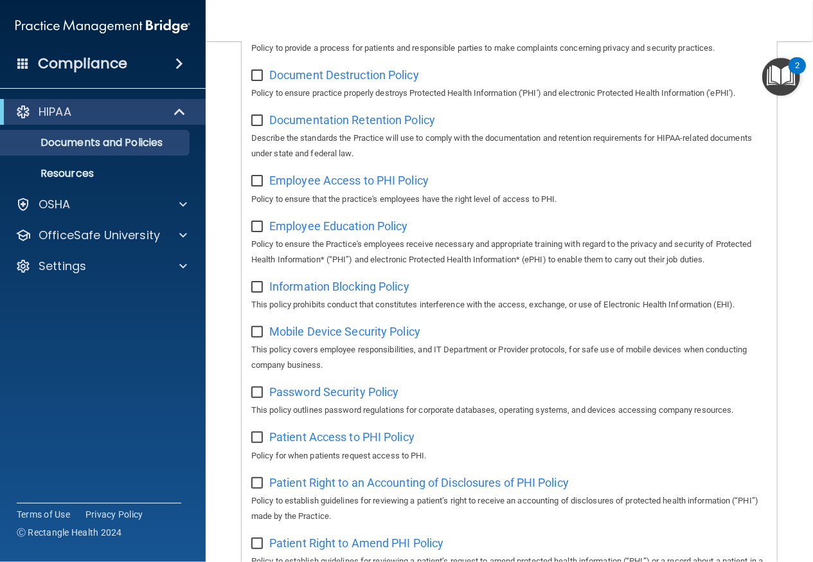
click at [14, 60] on div "Compliance" at bounding box center [103, 64] width 206 height 28
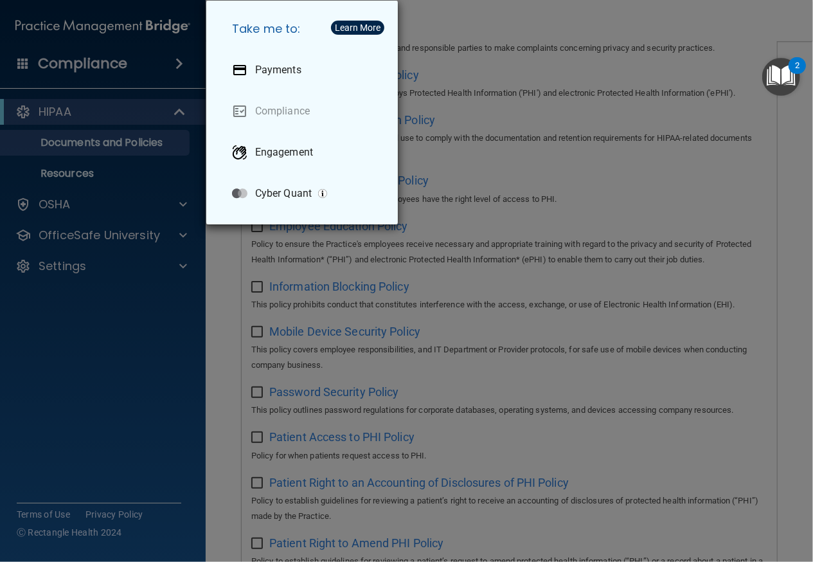
click at [15, 60] on div "Take me to: Payments Compliance Engagement Cyber Quant" at bounding box center [406, 281] width 813 height 562
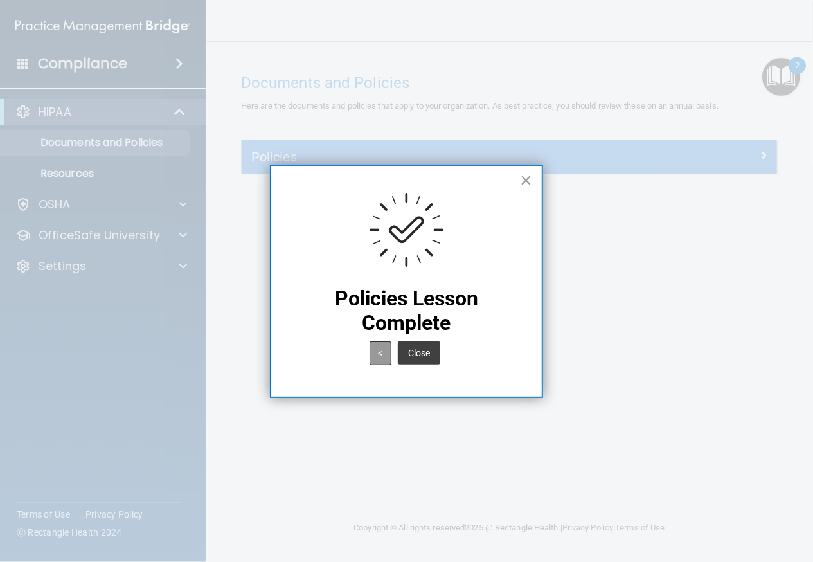
click at [388, 353] on button "<" at bounding box center [381, 353] width 22 height 24
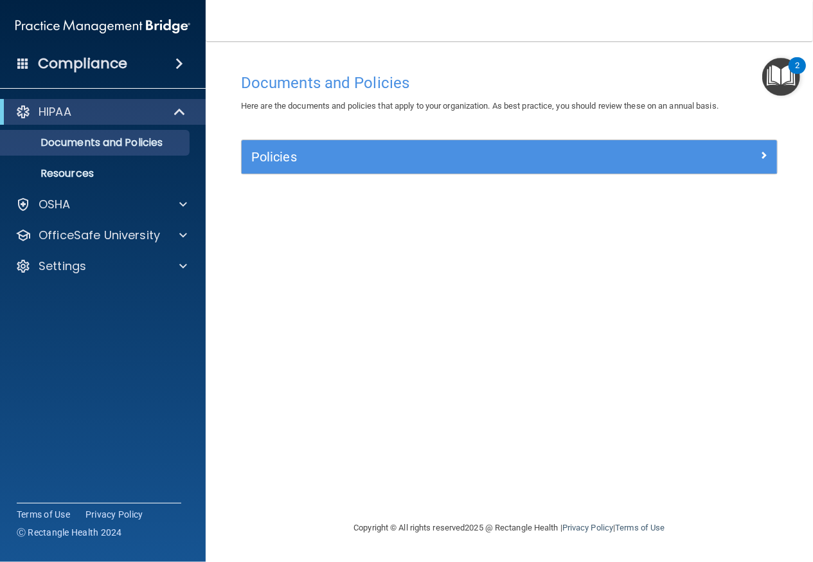
click at [782, 82] on img "Open Resource Center, 2 new notifications" at bounding box center [782, 77] width 38 height 38
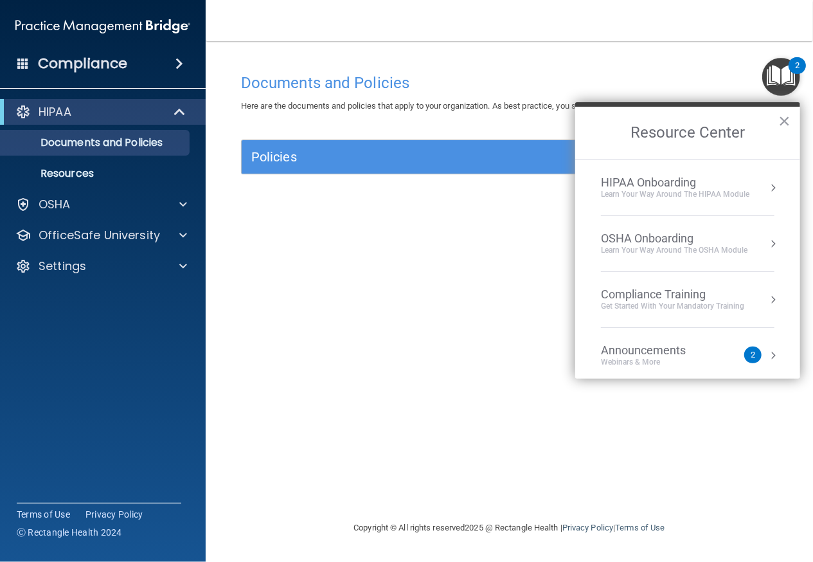
click at [709, 196] on div "Learn Your Way around the HIPAA module" at bounding box center [675, 194] width 149 height 11
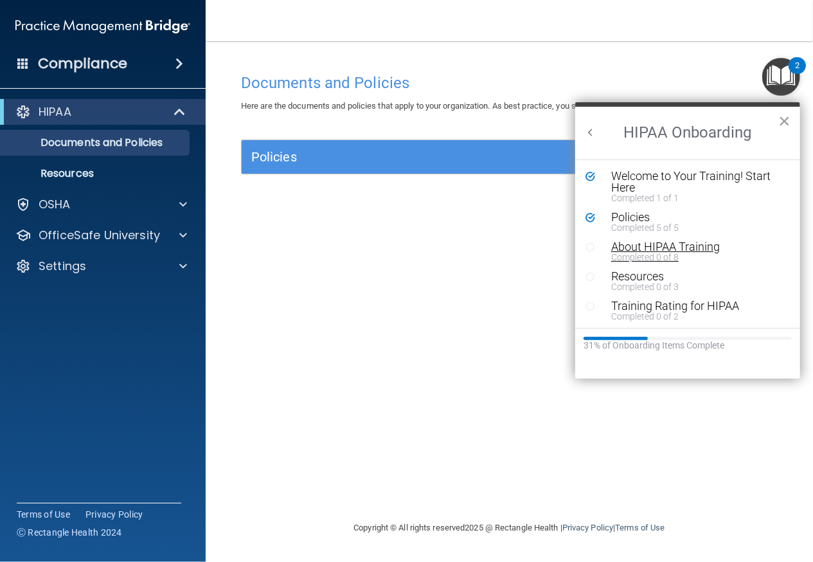
click at [637, 256] on div "Completed 0 of 8" at bounding box center [692, 257] width 162 height 9
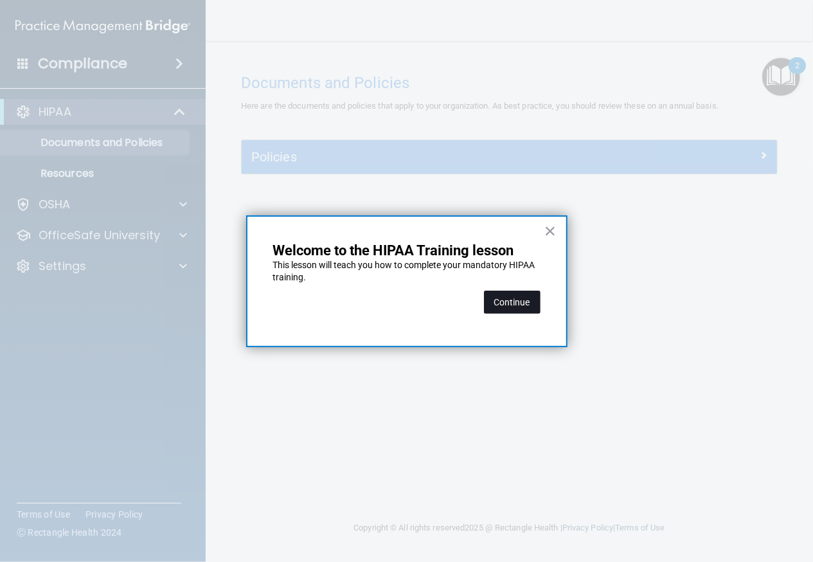
click at [533, 303] on button "Continue" at bounding box center [512, 302] width 57 height 23
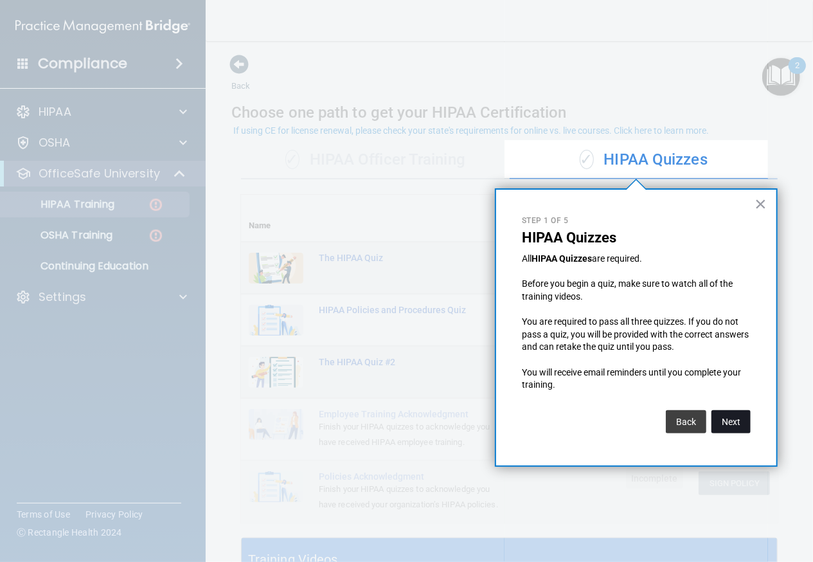
click at [731, 420] on button "Next" at bounding box center [731, 421] width 39 height 23
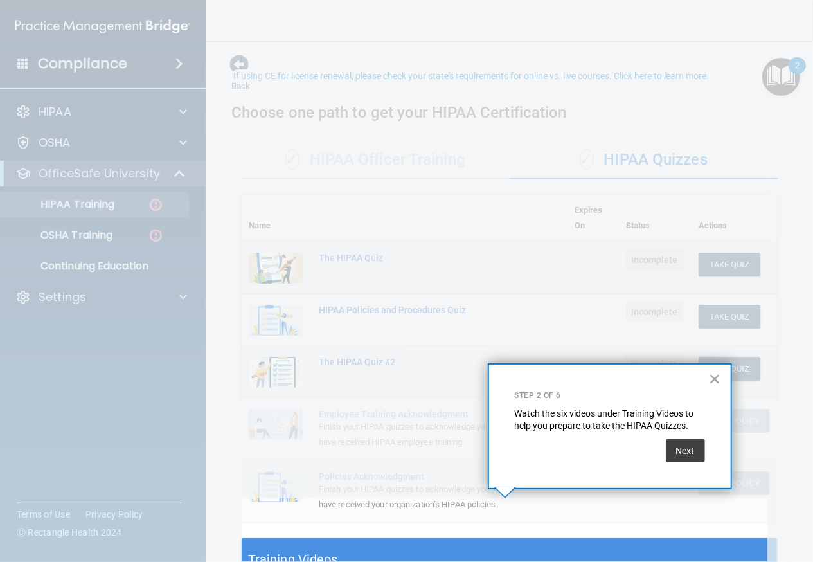
scroll to position [55, 0]
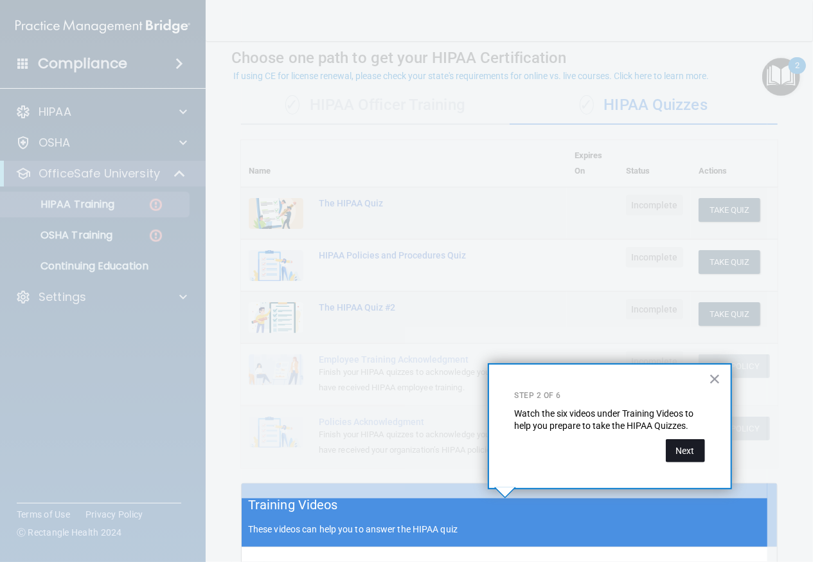
click at [687, 453] on button "Next" at bounding box center [685, 450] width 39 height 23
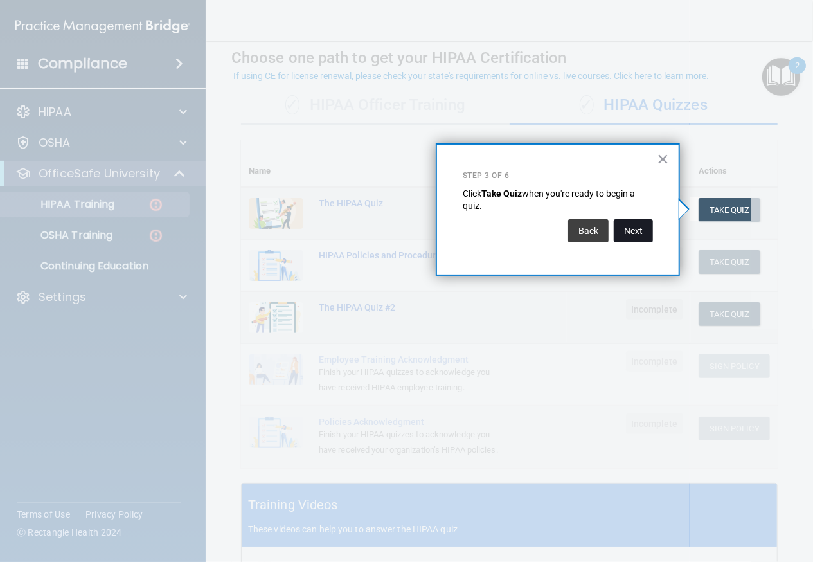
click at [640, 233] on button "Next" at bounding box center [633, 230] width 39 height 23
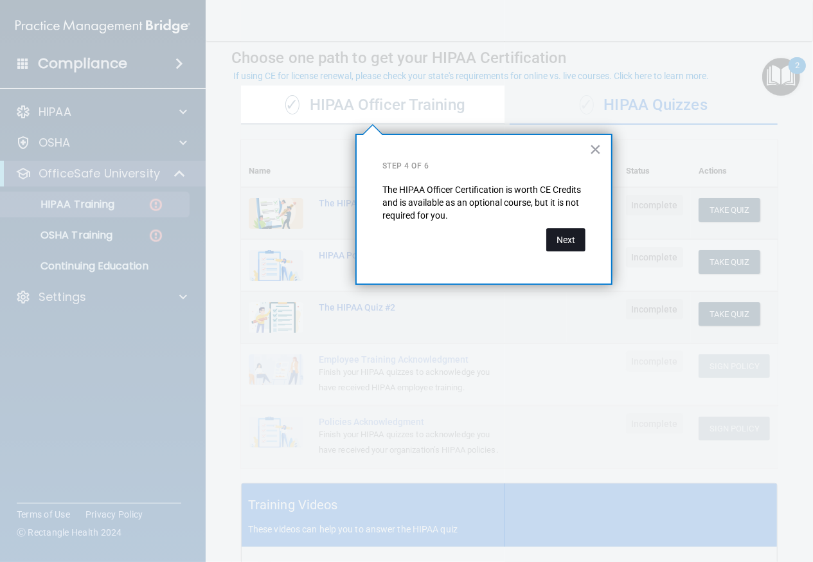
click at [567, 248] on button "Next" at bounding box center [565, 239] width 39 height 23
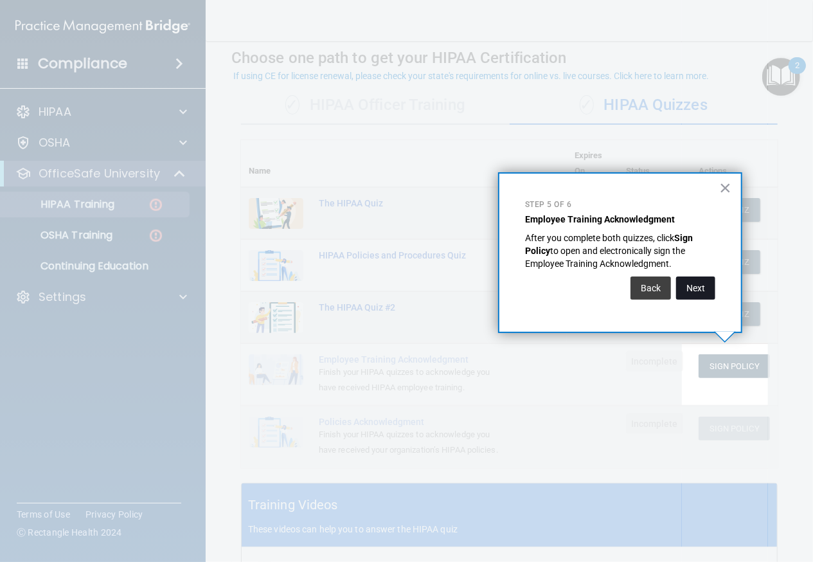
click at [700, 291] on button "Next" at bounding box center [695, 287] width 39 height 23
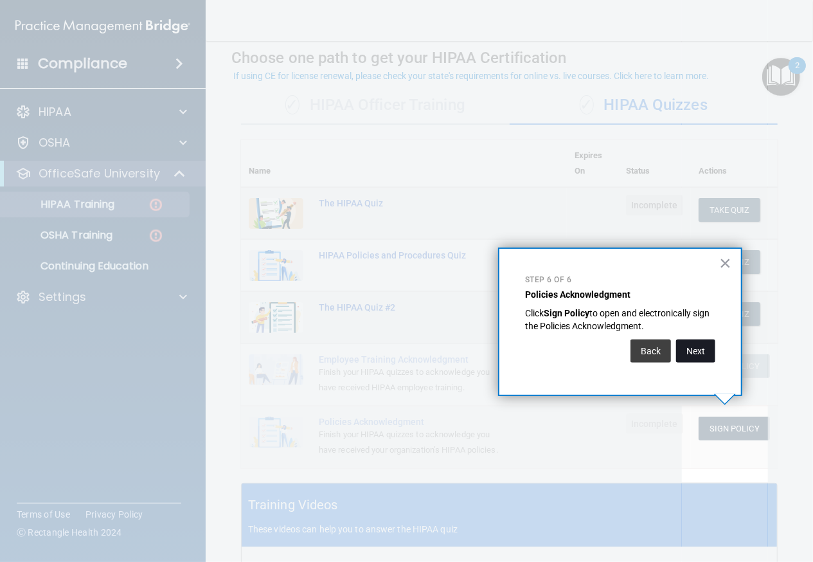
click at [708, 358] on button "Next" at bounding box center [695, 350] width 39 height 23
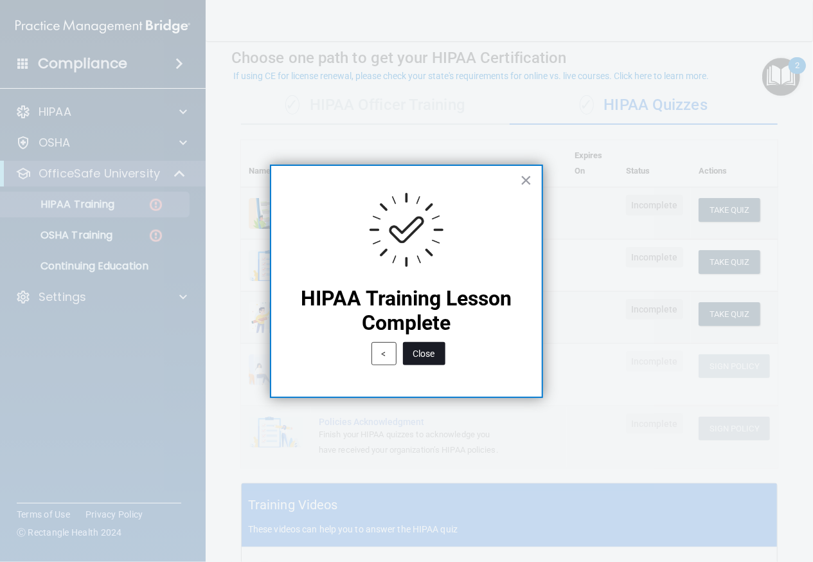
click at [420, 359] on button "Close" at bounding box center [424, 353] width 42 height 23
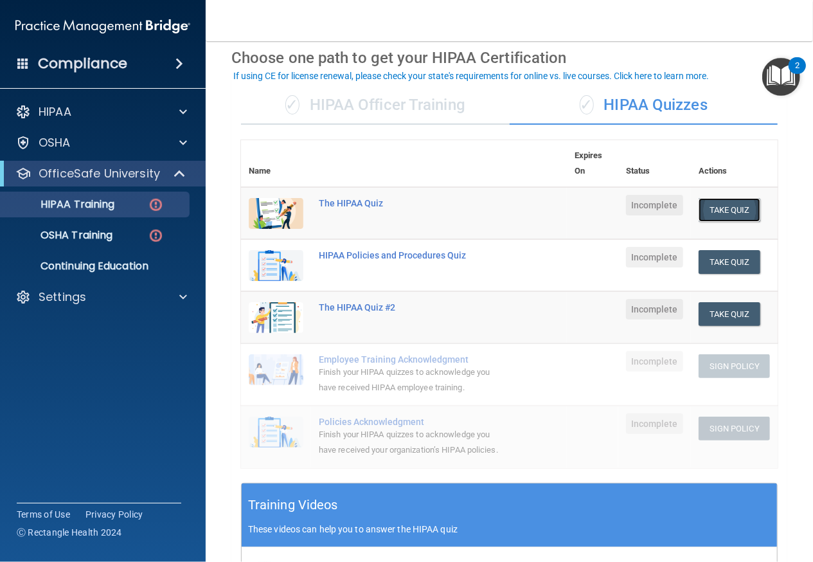
click at [730, 212] on button "Take Quiz" at bounding box center [730, 210] width 62 height 24
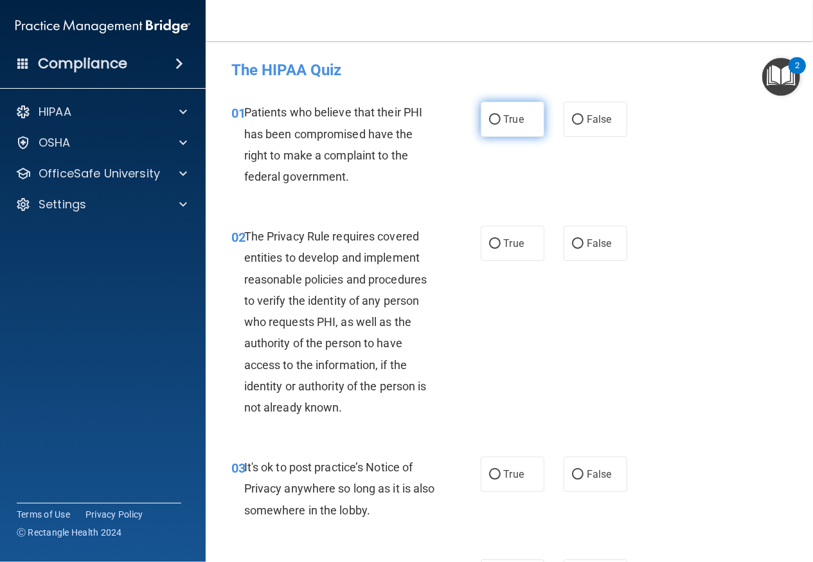
click at [510, 125] on label "True" at bounding box center [513, 119] width 64 height 35
click at [501, 125] on input "True" at bounding box center [495, 120] width 12 height 10
radio input "true"
click at [478, 315] on div "02 The Privacy Rule requires covered entities to develop and implement reasonab…" at bounding box center [356, 325] width 288 height 199
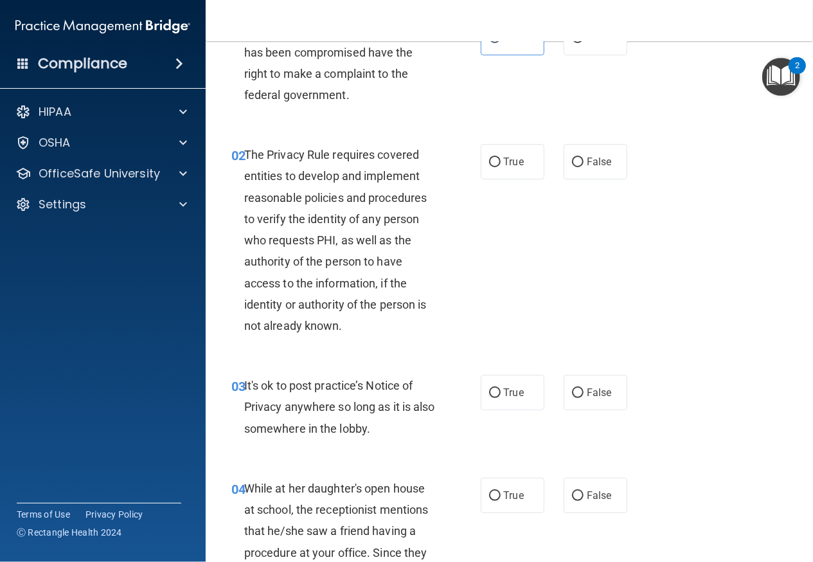
scroll to position [84, 0]
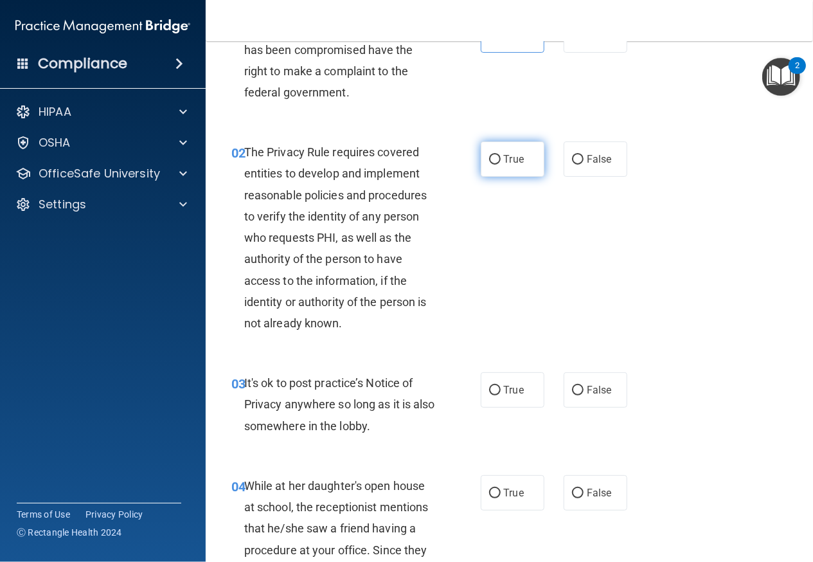
click at [521, 158] on label "True" at bounding box center [513, 158] width 64 height 35
click at [501, 158] on input "True" at bounding box center [495, 160] width 12 height 10
radio input "true"
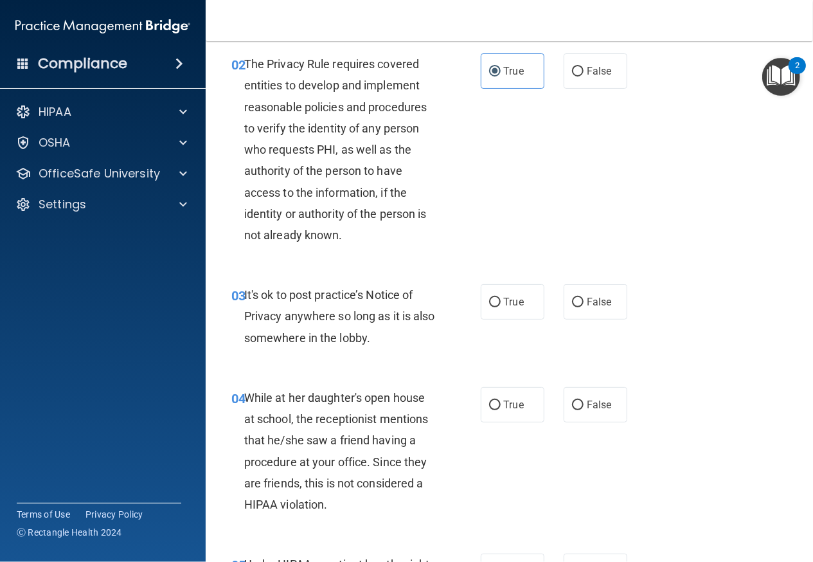
scroll to position [176, 0]
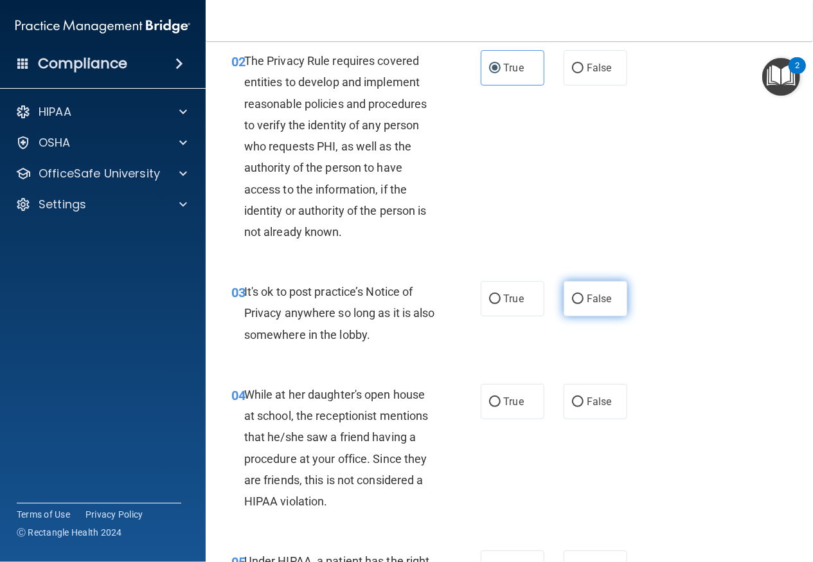
click at [575, 301] on input "False" at bounding box center [578, 299] width 12 height 10
radio input "true"
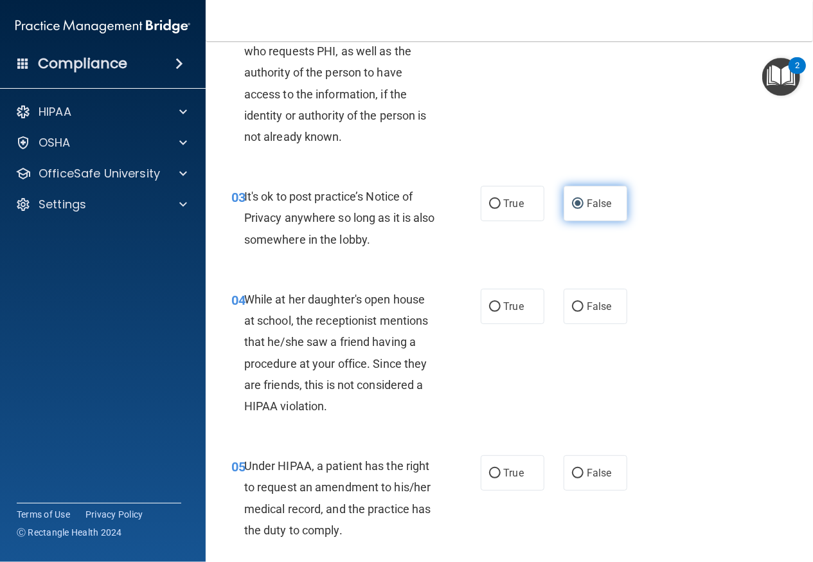
scroll to position [272, 0]
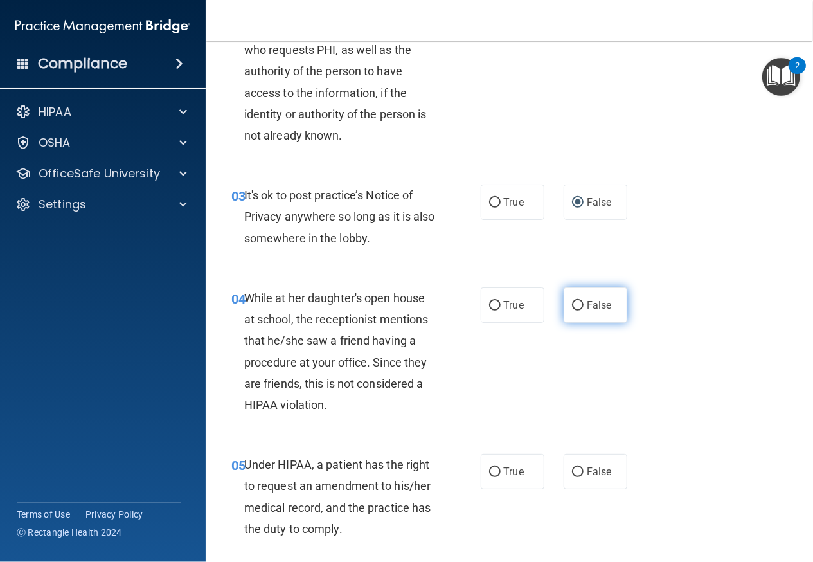
click at [578, 311] on label "False" at bounding box center [596, 304] width 64 height 35
click at [578, 311] on input "False" at bounding box center [578, 306] width 12 height 10
radio input "true"
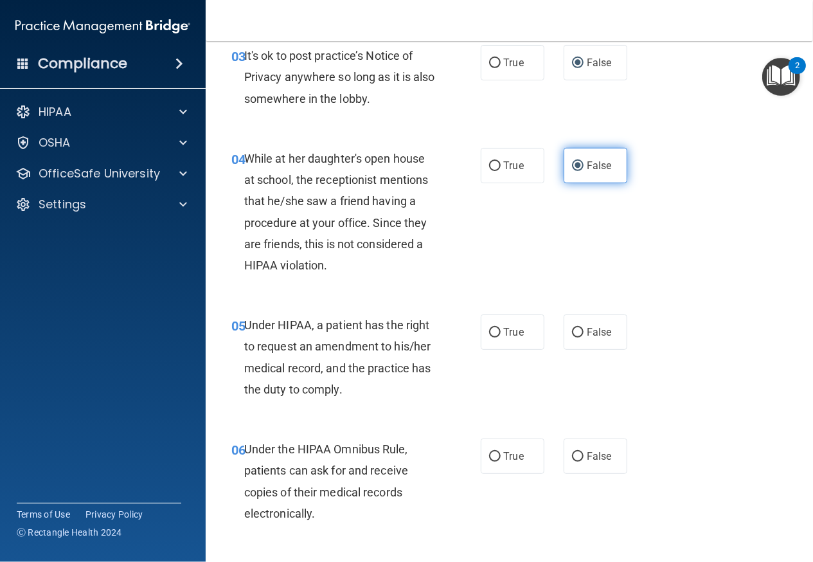
scroll to position [413, 0]
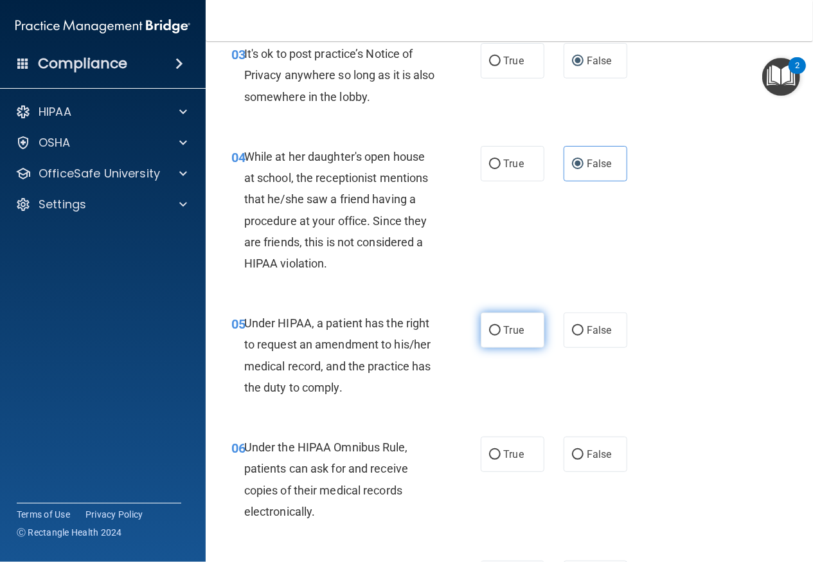
click at [521, 331] on label "True" at bounding box center [513, 329] width 64 height 35
click at [501, 331] on input "True" at bounding box center [495, 331] width 12 height 10
radio input "true"
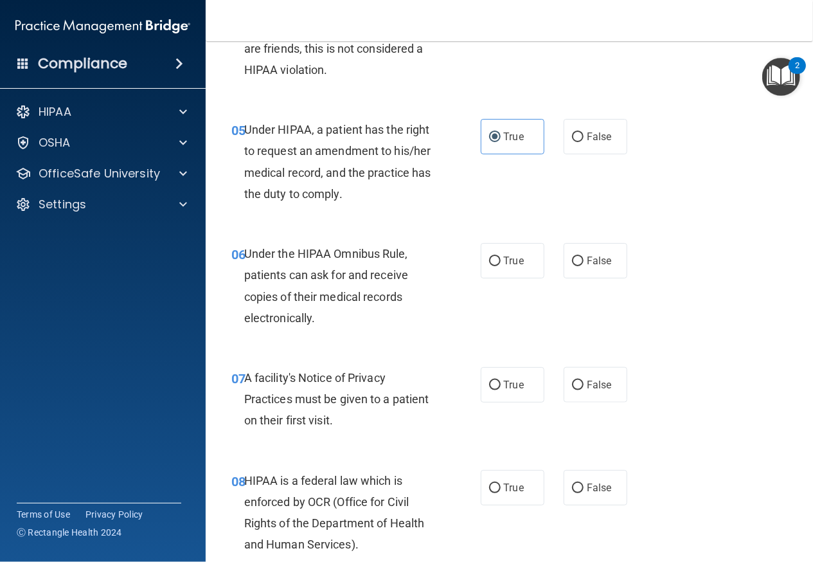
scroll to position [608, 0]
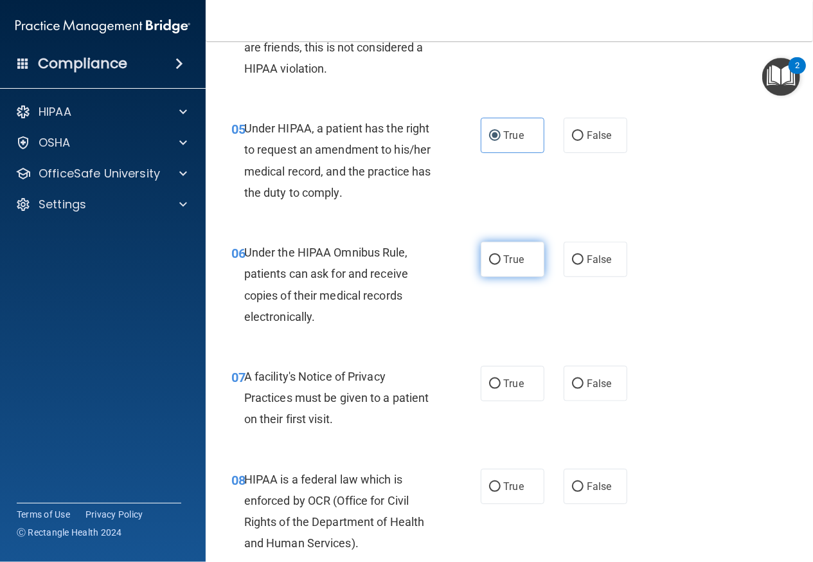
click at [528, 255] on label "True" at bounding box center [513, 259] width 64 height 35
click at [501, 255] on input "True" at bounding box center [495, 260] width 12 height 10
radio input "true"
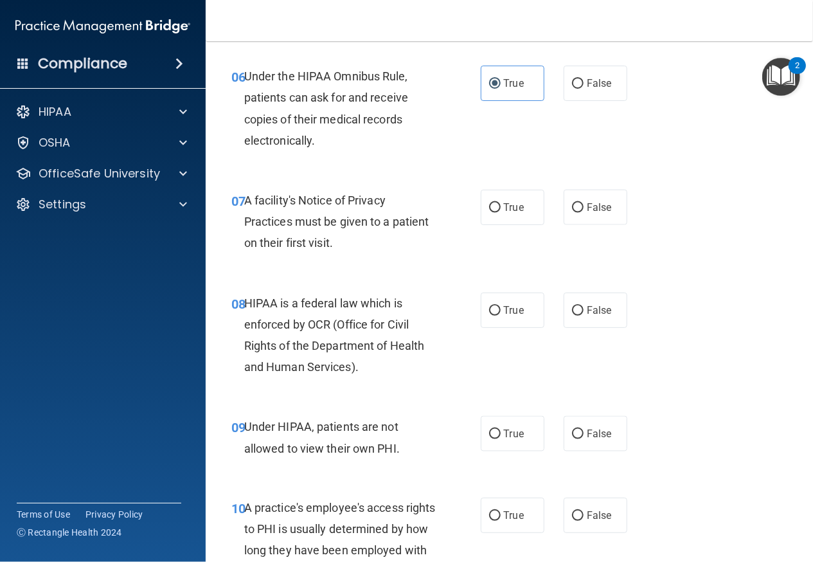
scroll to position [790, 0]
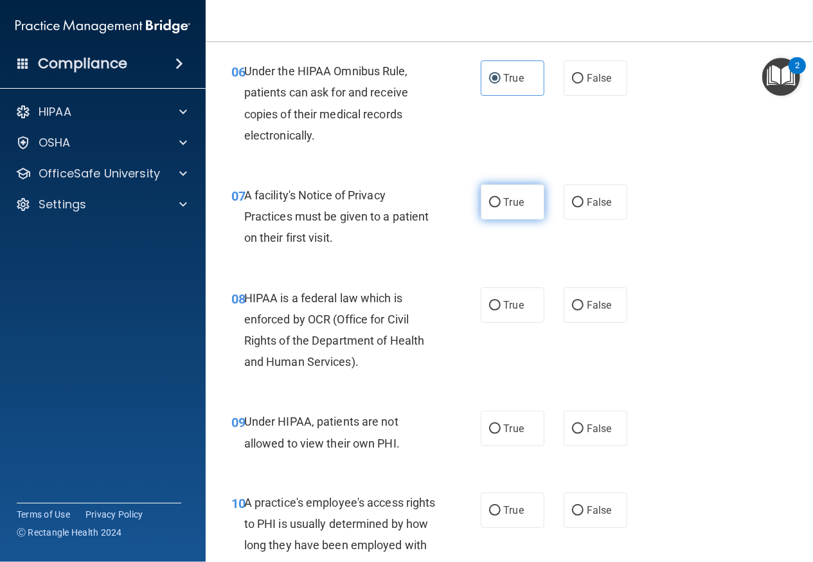
click at [524, 217] on label "True" at bounding box center [513, 202] width 64 height 35
click at [501, 208] on input "True" at bounding box center [495, 203] width 12 height 10
radio input "true"
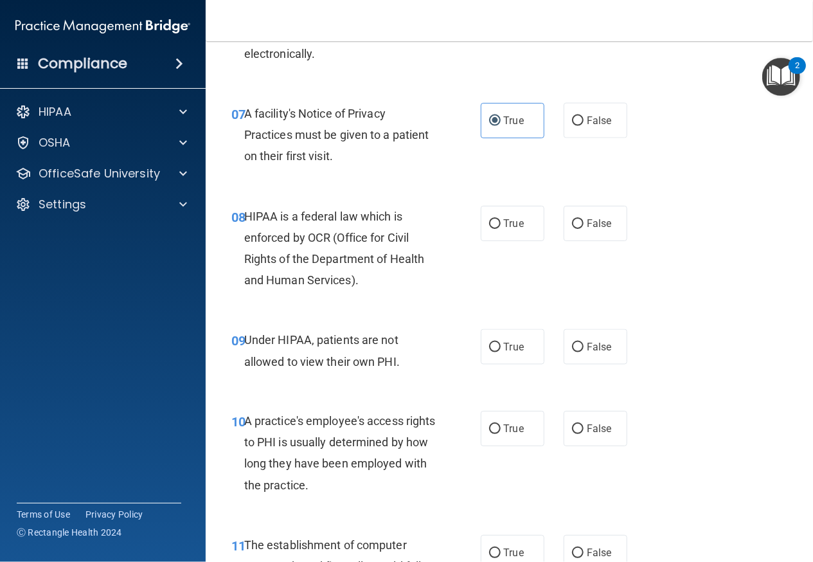
scroll to position [876, 0]
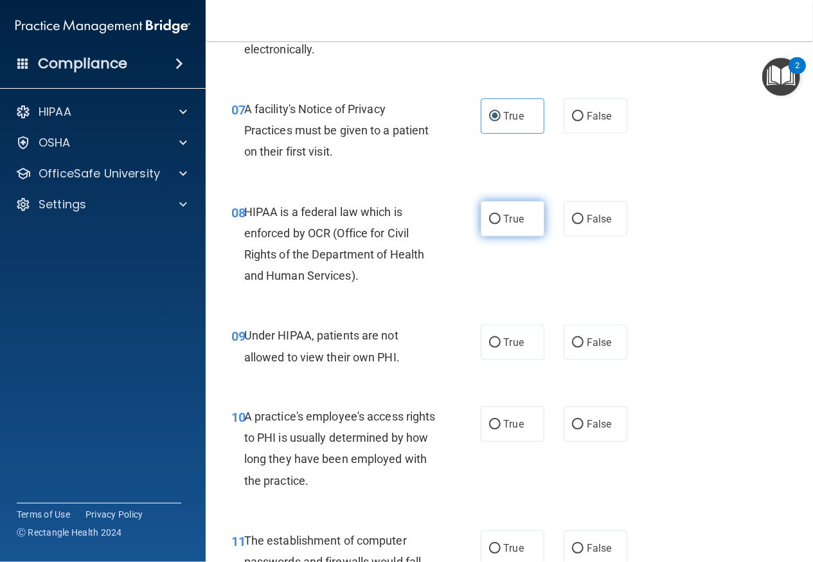
click at [529, 213] on label "True" at bounding box center [513, 218] width 64 height 35
click at [501, 215] on input "True" at bounding box center [495, 220] width 12 height 10
radio input "true"
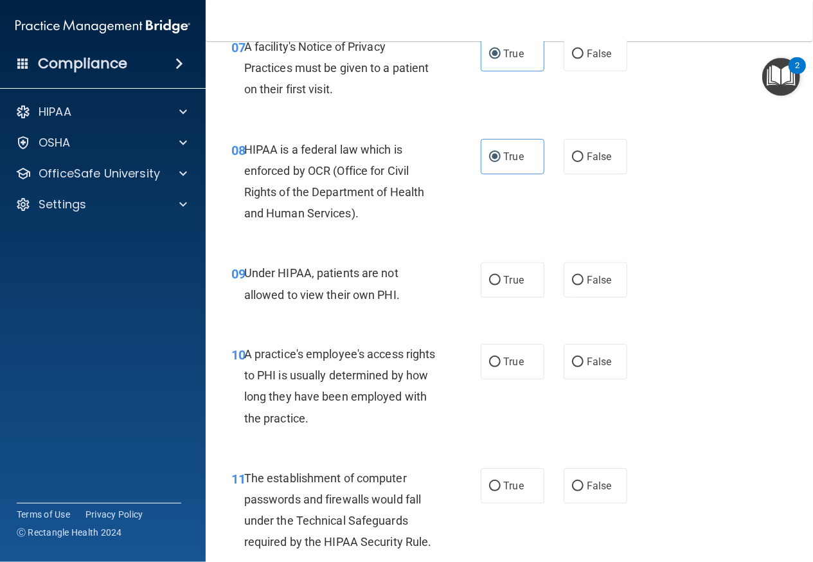
scroll to position [940, 0]
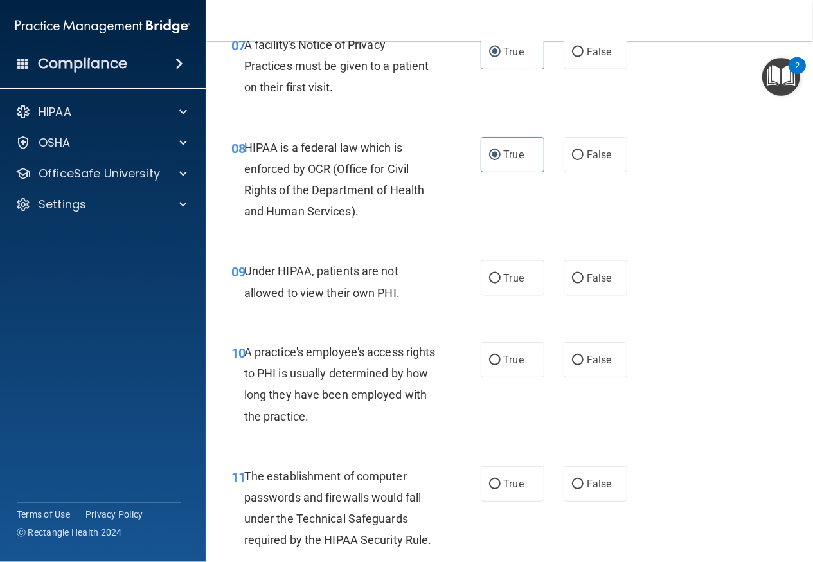
click at [626, 268] on div "True False" at bounding box center [558, 277] width 154 height 35
click at [564, 277] on label "False" at bounding box center [596, 277] width 64 height 35
click at [572, 277] on input "False" at bounding box center [578, 279] width 12 height 10
radio input "true"
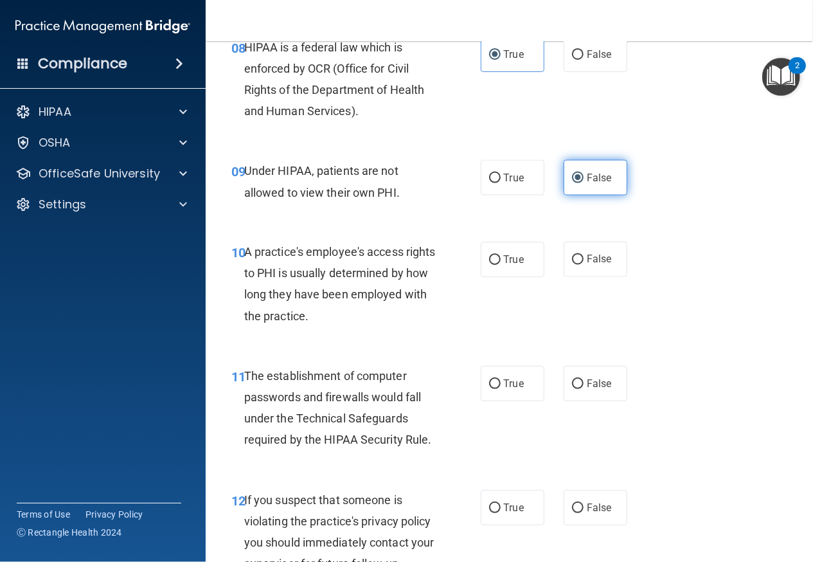
scroll to position [1072, 0]
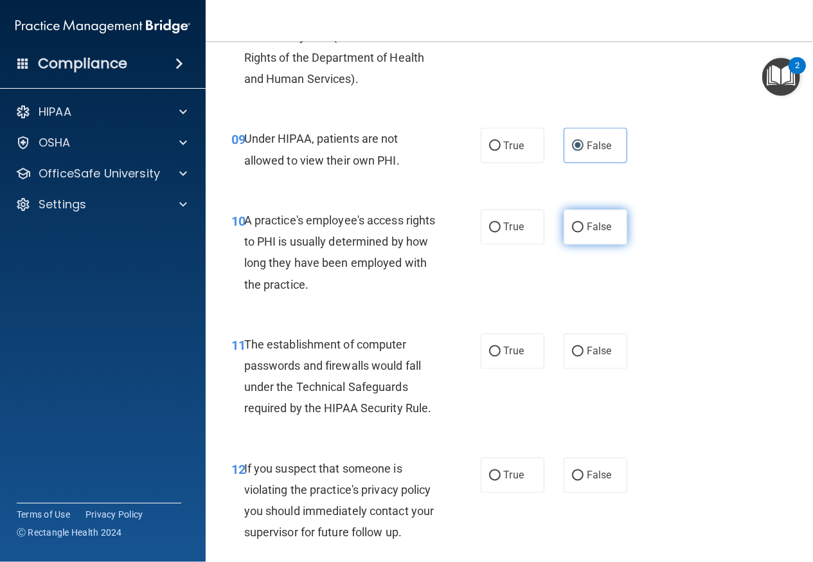
click at [584, 212] on label "False" at bounding box center [596, 227] width 64 height 35
click at [584, 223] on input "False" at bounding box center [578, 228] width 12 height 10
radio input "true"
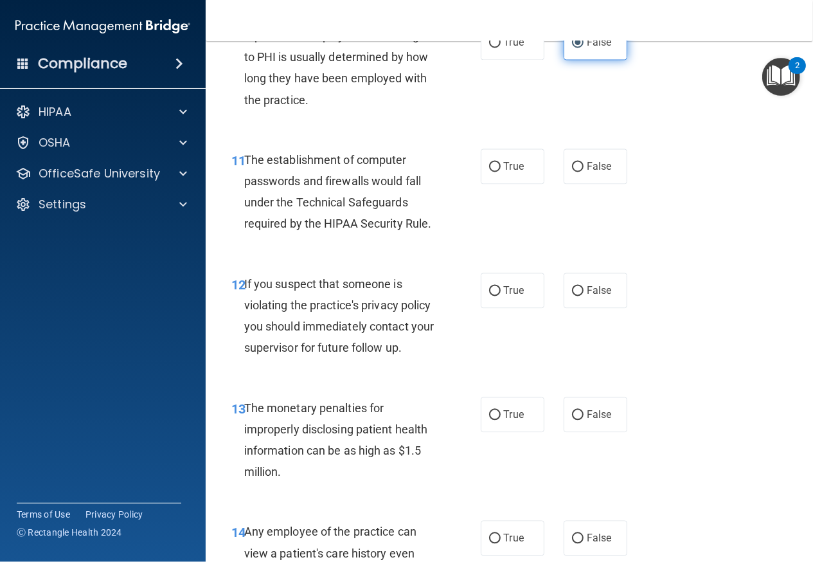
scroll to position [1258, 0]
click at [516, 156] on label "True" at bounding box center [513, 166] width 64 height 35
click at [501, 162] on input "True" at bounding box center [495, 167] width 12 height 10
radio input "true"
click at [489, 295] on label "True" at bounding box center [513, 290] width 64 height 35
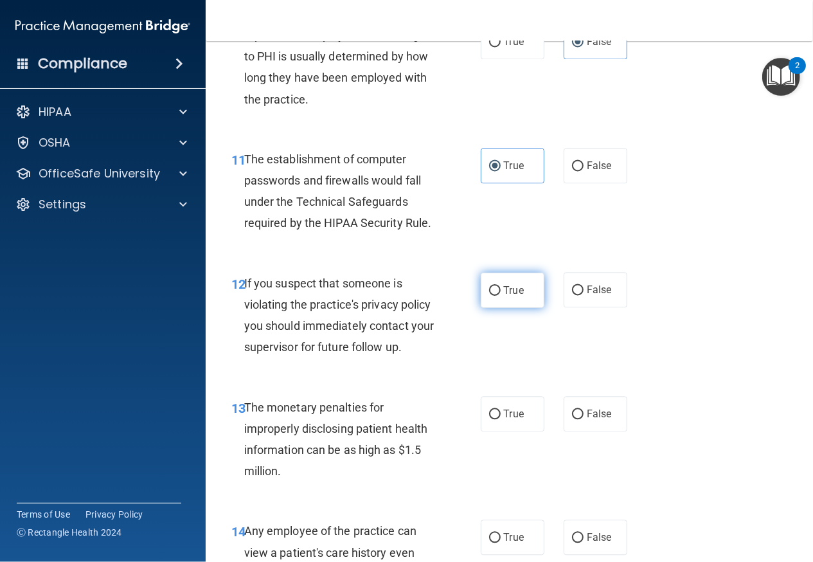
click at [489, 295] on input "True" at bounding box center [495, 291] width 12 height 10
radio input "true"
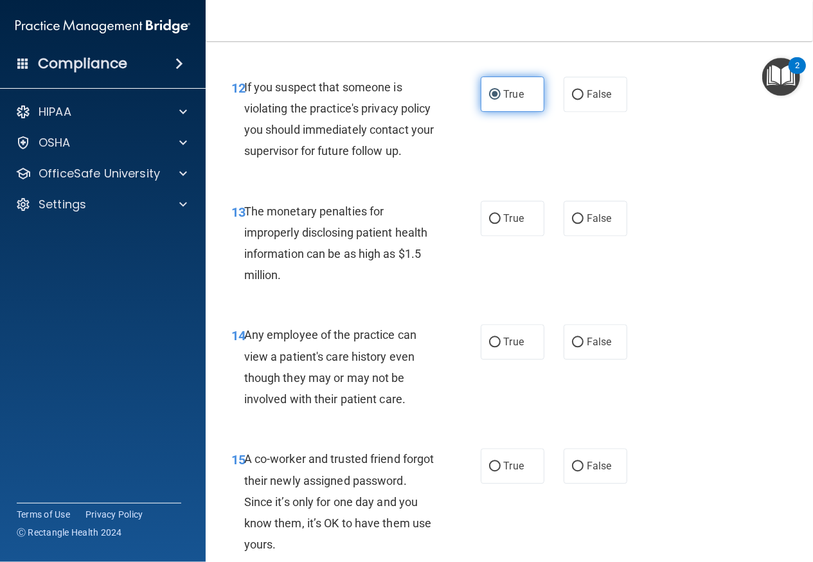
scroll to position [1454, 0]
click at [521, 235] on label "True" at bounding box center [513, 217] width 64 height 35
click at [501, 223] on input "True" at bounding box center [495, 218] width 12 height 10
radio input "true"
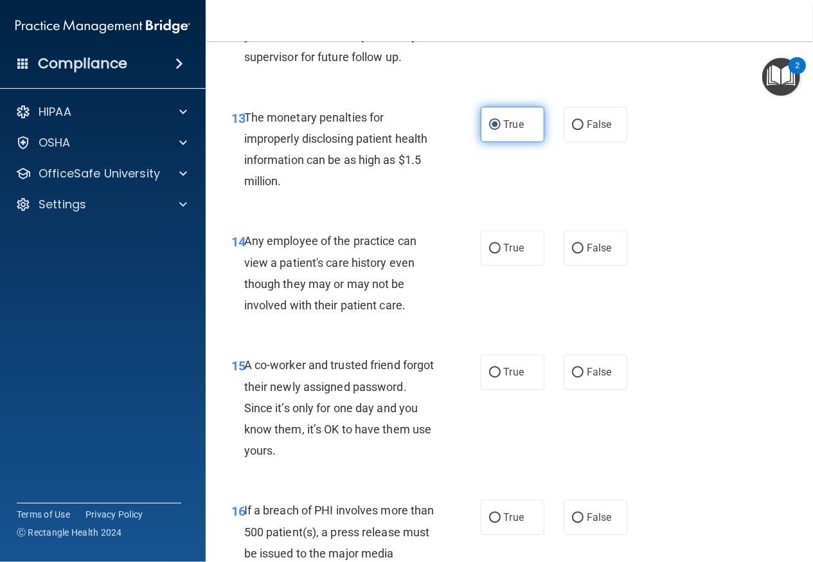
scroll to position [1548, 0]
click at [587, 253] on span "False" at bounding box center [599, 247] width 25 height 12
click at [581, 253] on input "False" at bounding box center [578, 248] width 12 height 10
radio input "true"
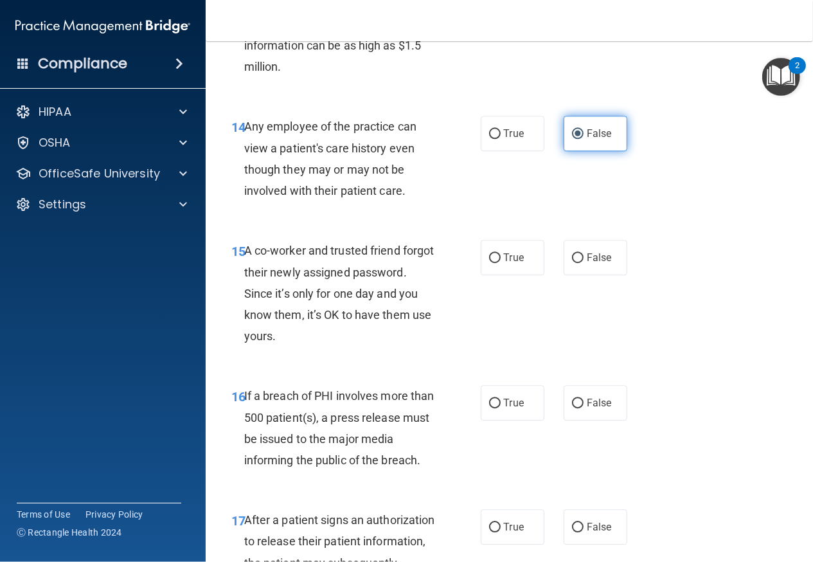
scroll to position [1670, 0]
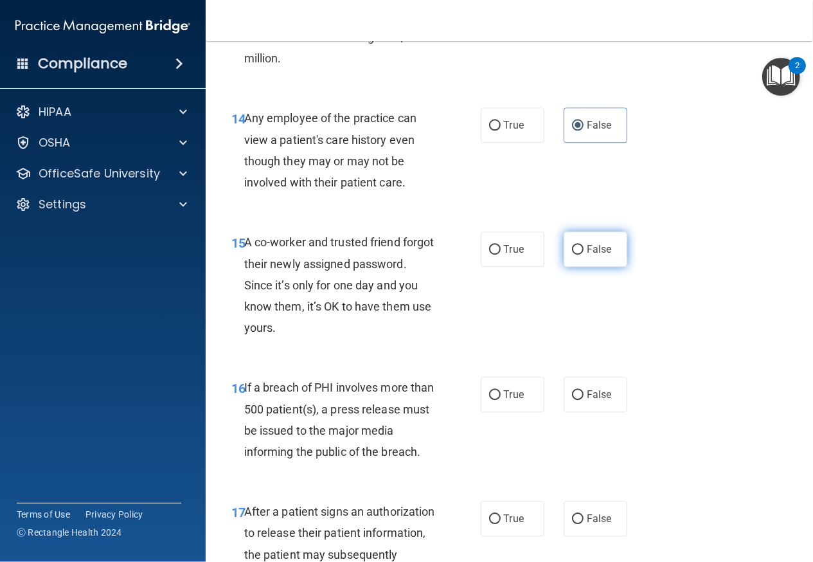
click at [584, 267] on label "False" at bounding box center [596, 248] width 64 height 35
click at [584, 255] on input "False" at bounding box center [578, 250] width 12 height 10
radio input "true"
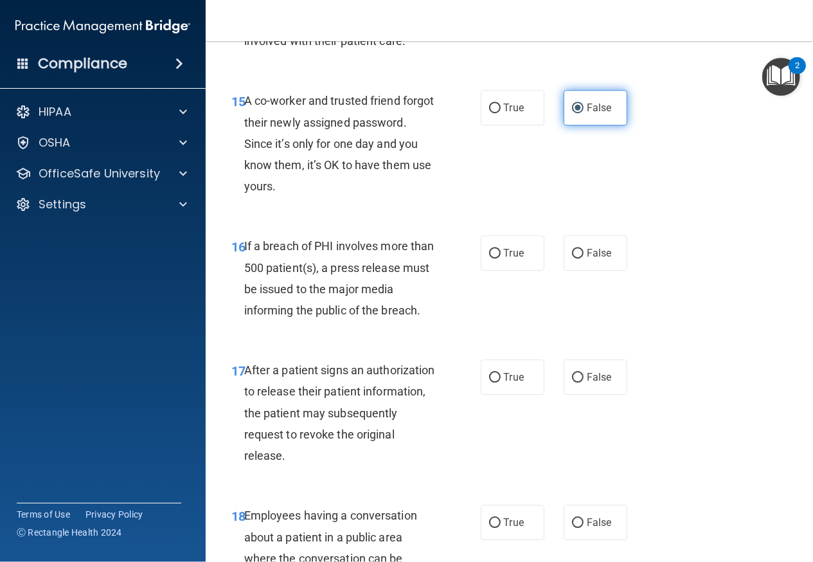
scroll to position [1818, 0]
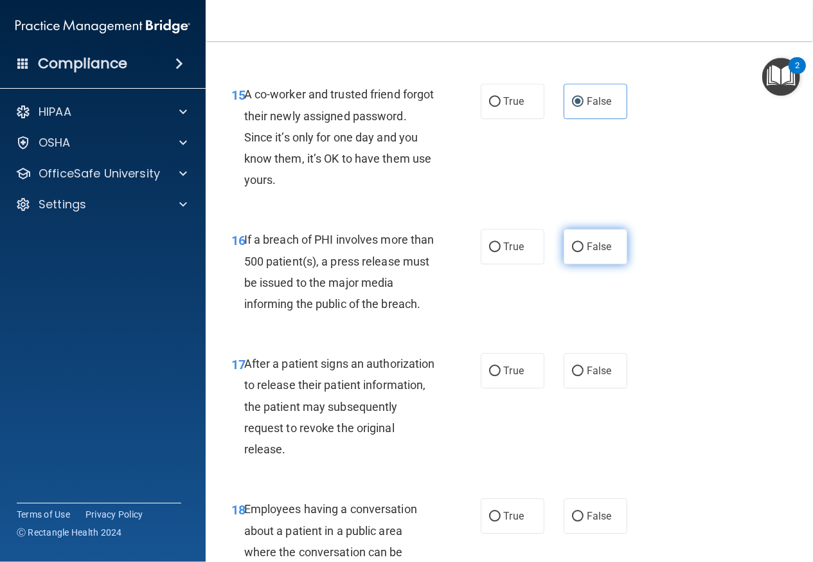
click at [616, 264] on label "False" at bounding box center [596, 246] width 64 height 35
click at [584, 252] on input "False" at bounding box center [578, 247] width 12 height 10
radio input "true"
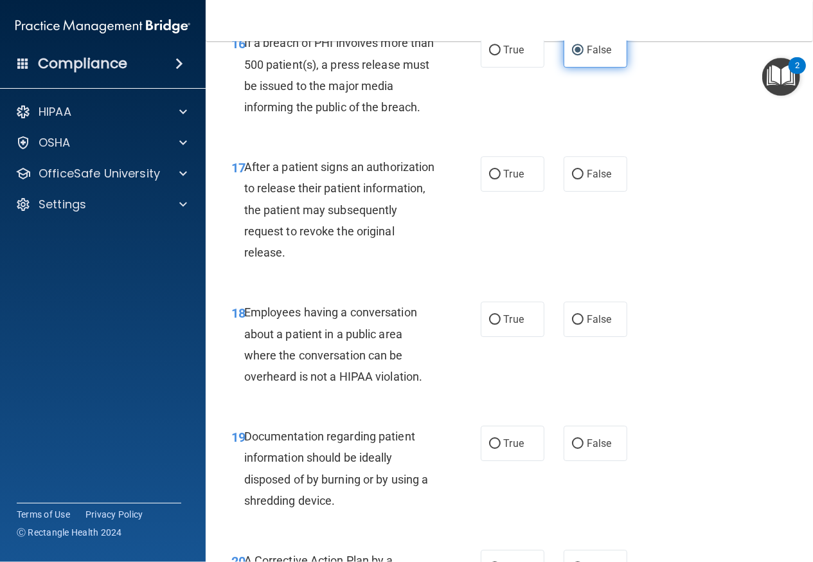
scroll to position [2029, 0]
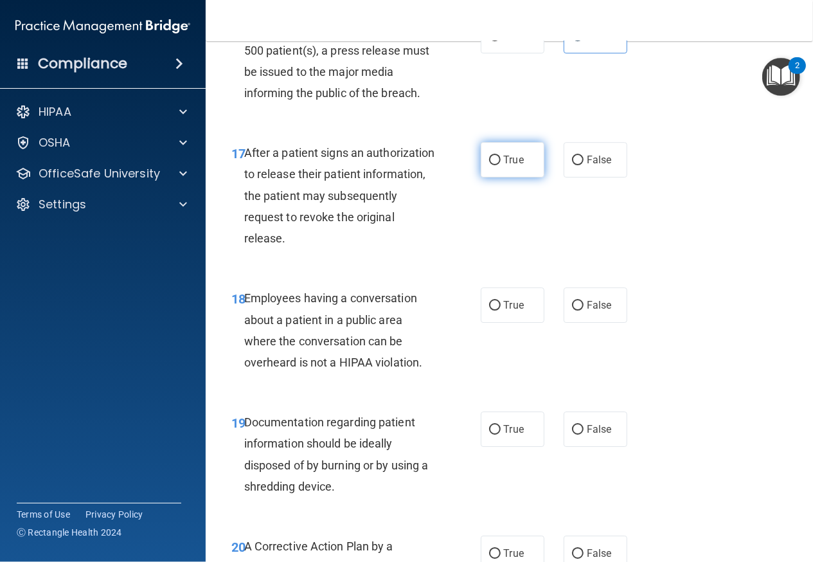
click at [515, 166] on span "True" at bounding box center [514, 160] width 20 height 12
click at [501, 165] on input "True" at bounding box center [495, 161] width 12 height 10
radio input "true"
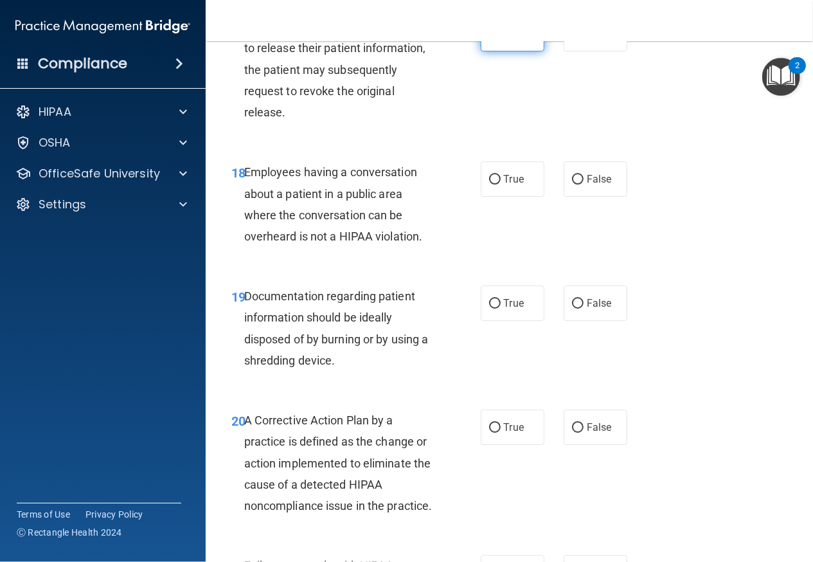
scroll to position [2183, 0]
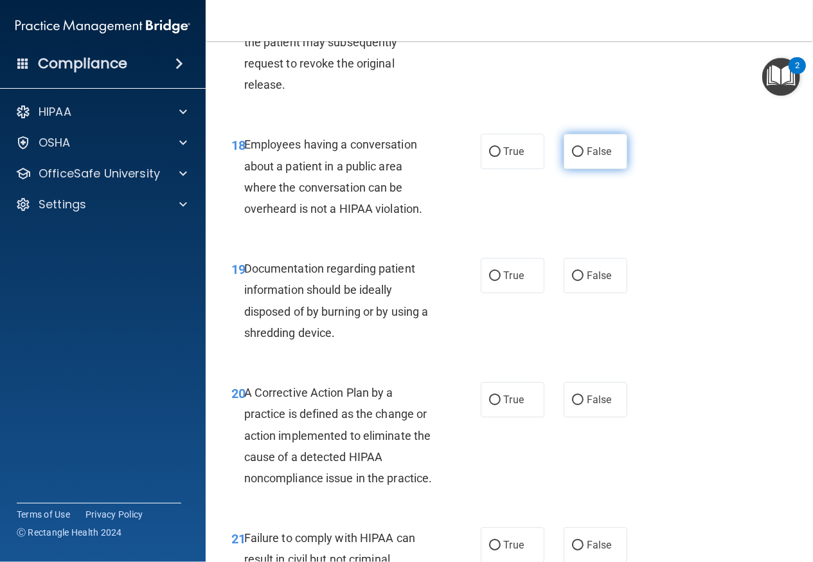
click at [595, 169] on label "False" at bounding box center [596, 151] width 64 height 35
click at [584, 157] on input "False" at bounding box center [578, 152] width 12 height 10
radio input "true"
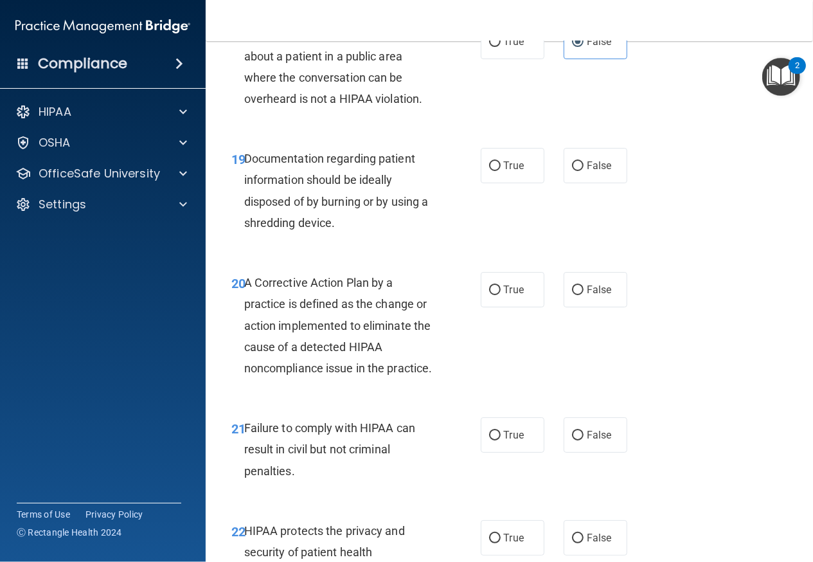
scroll to position [2298, 0]
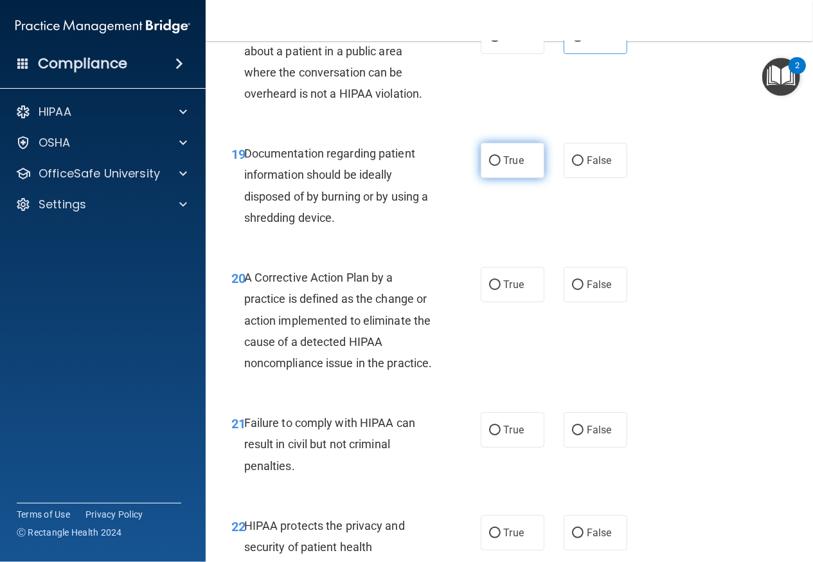
click at [532, 176] on label "True" at bounding box center [513, 160] width 64 height 35
click at [501, 166] on input "True" at bounding box center [495, 161] width 12 height 10
radio input "true"
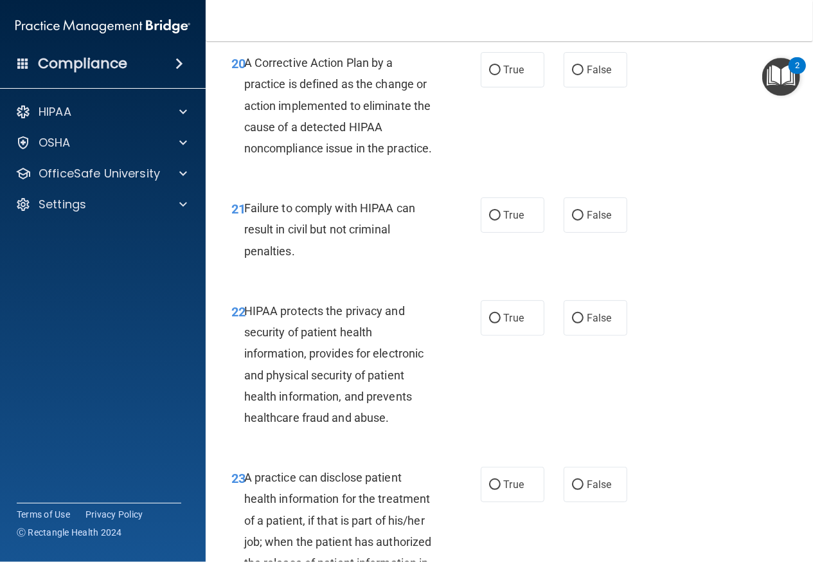
scroll to position [2517, 0]
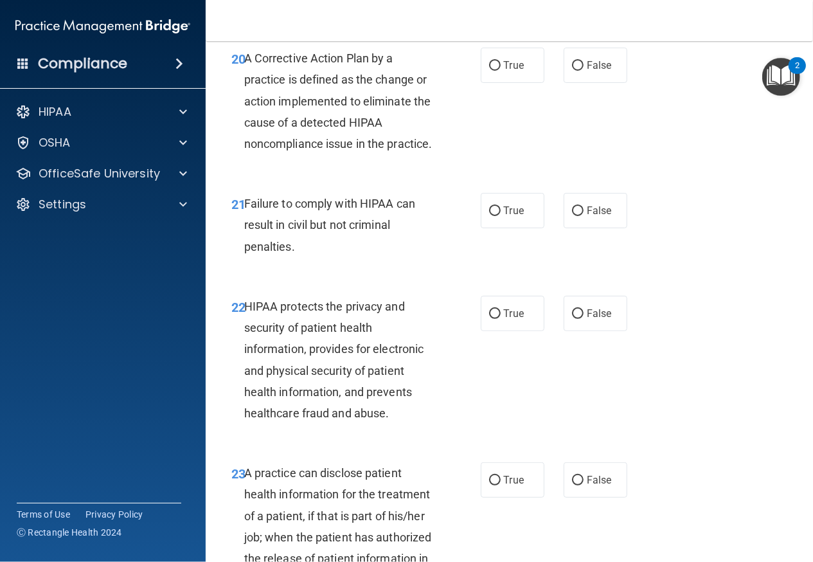
click at [590, 127] on div "20 A Corrective Action Plan by a practice is defined as the change or action im…" at bounding box center [509, 104] width 575 height 145
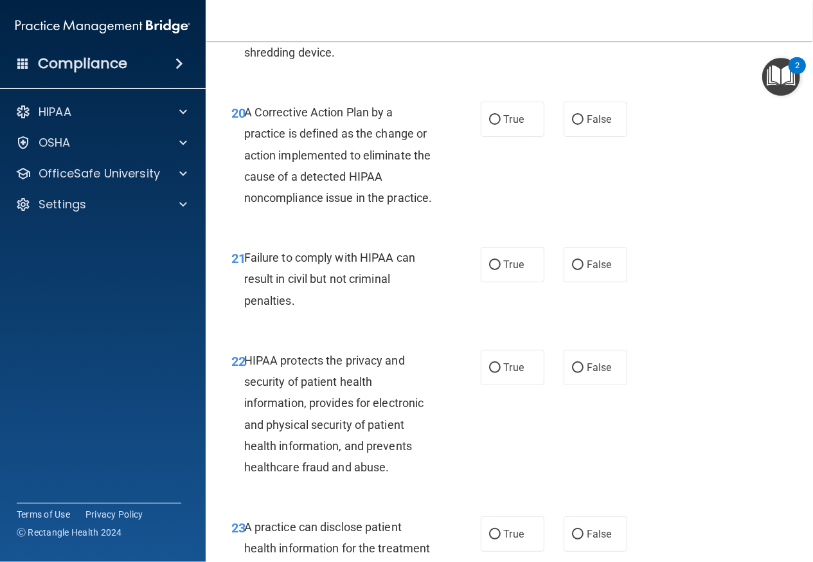
scroll to position [2465, 0]
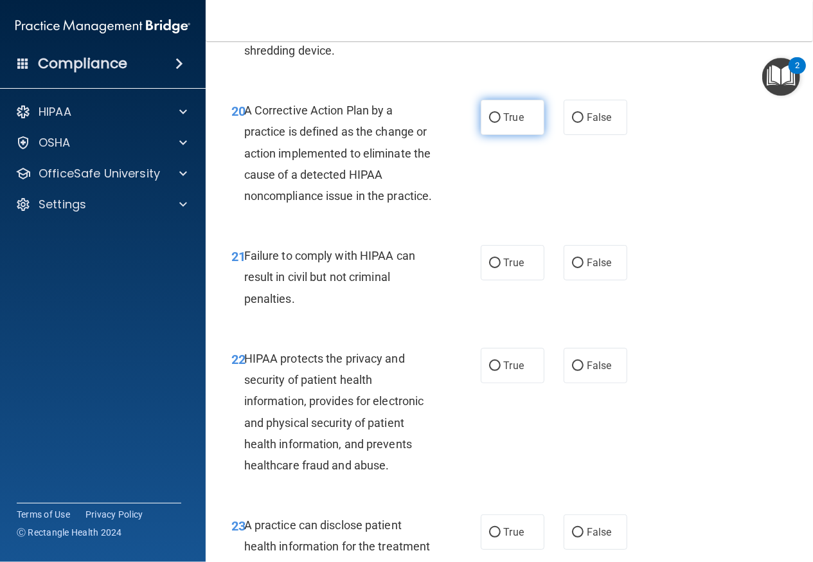
click at [512, 135] on label "True" at bounding box center [513, 117] width 64 height 35
click at [501, 123] on input "True" at bounding box center [495, 118] width 12 height 10
radio input "true"
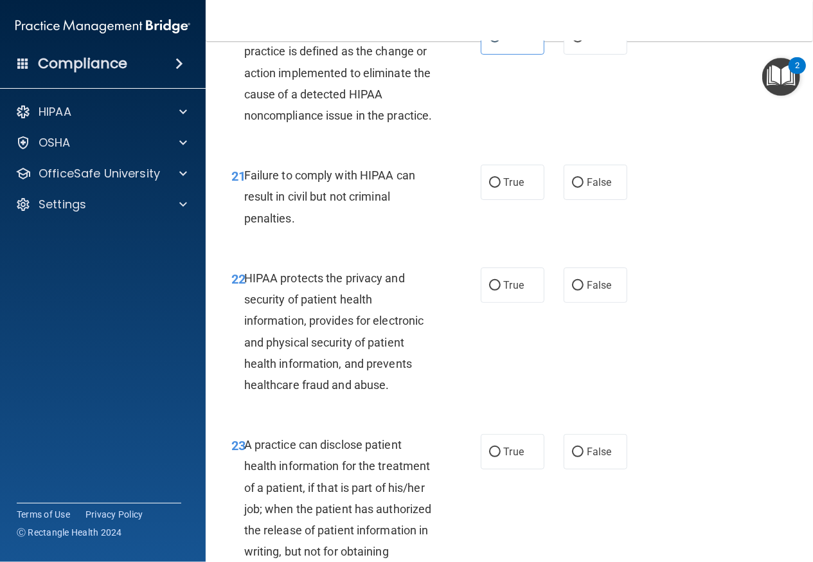
scroll to position [2550, 0]
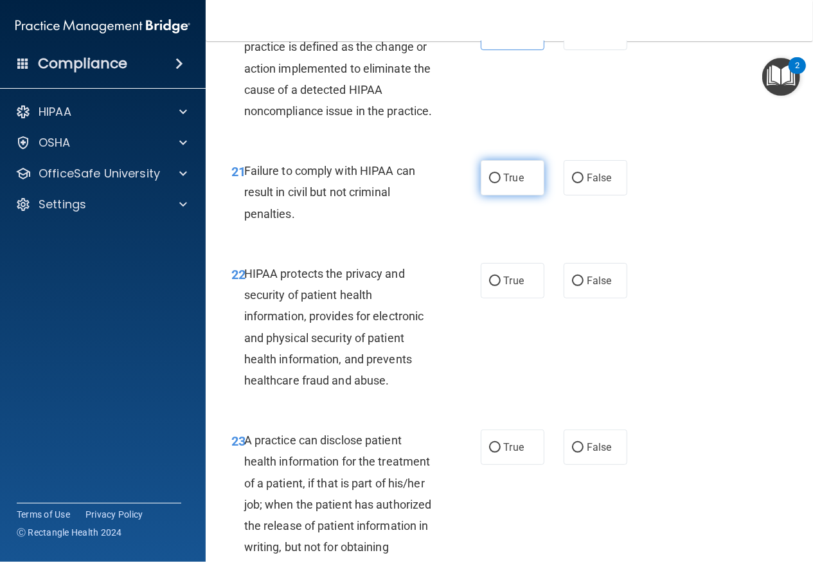
click at [531, 195] on label "True" at bounding box center [513, 177] width 64 height 35
click at [501, 183] on input "True" at bounding box center [495, 179] width 12 height 10
radio input "true"
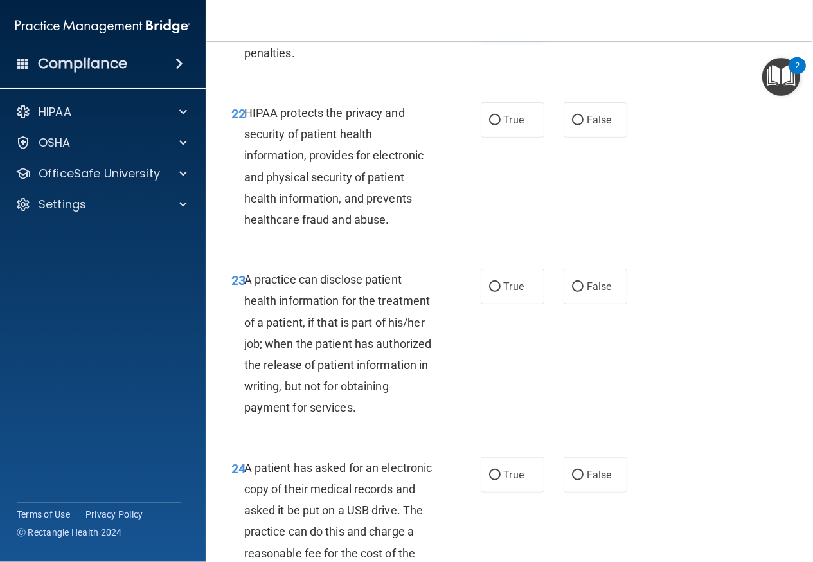
scroll to position [2712, 0]
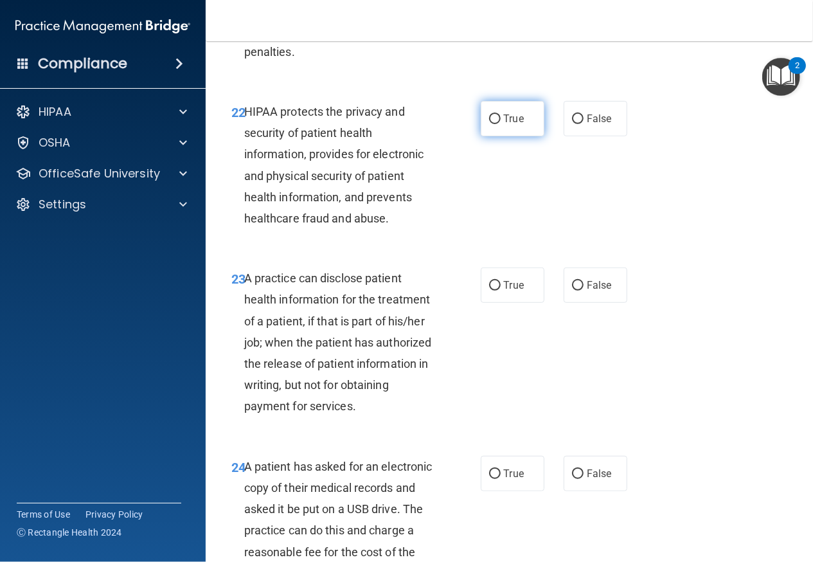
click at [517, 125] on span "True" at bounding box center [514, 119] width 20 height 12
click at [501, 124] on input "True" at bounding box center [495, 119] width 12 height 10
radio input "true"
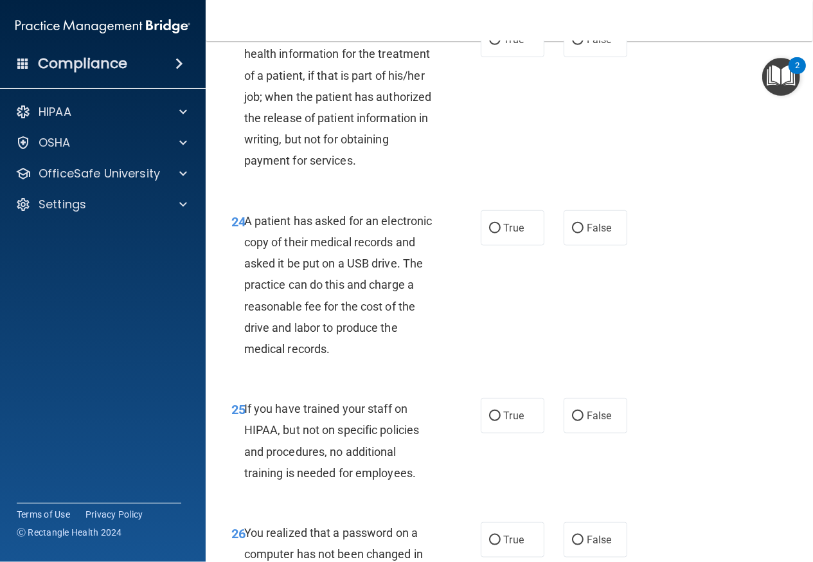
scroll to position [2953, 0]
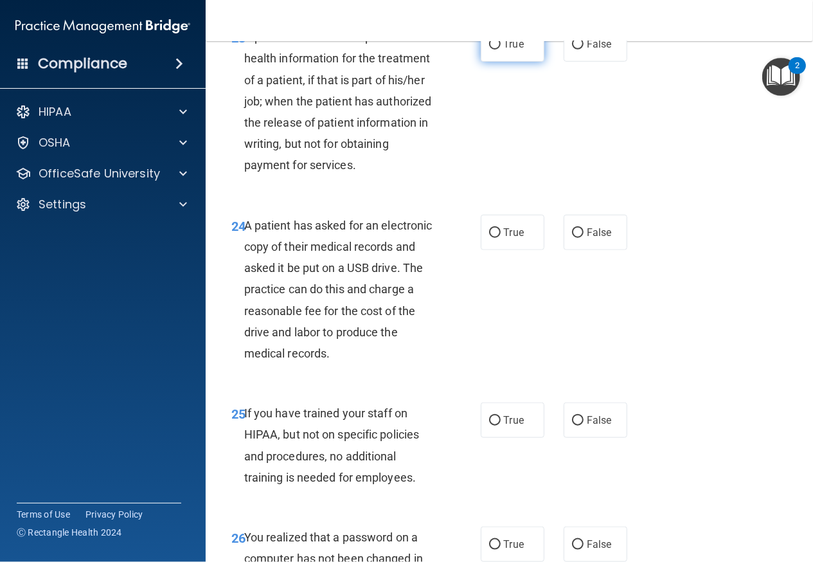
click at [512, 50] on span "True" at bounding box center [514, 44] width 20 height 12
click at [501, 50] on input "True" at bounding box center [495, 45] width 12 height 10
radio input "true"
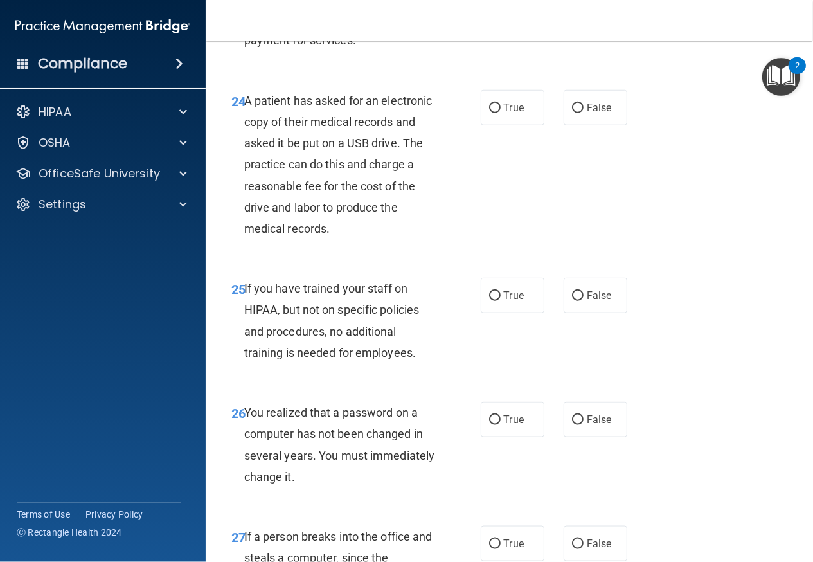
scroll to position [3078, 0]
click at [593, 113] on span "False" at bounding box center [599, 107] width 25 height 12
click at [584, 113] on input "False" at bounding box center [578, 108] width 12 height 10
radio input "true"
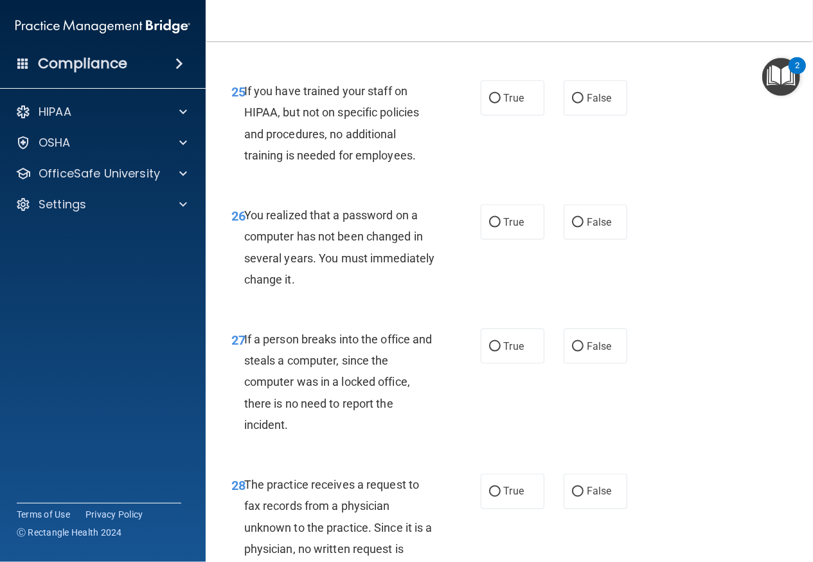
scroll to position [3277, 0]
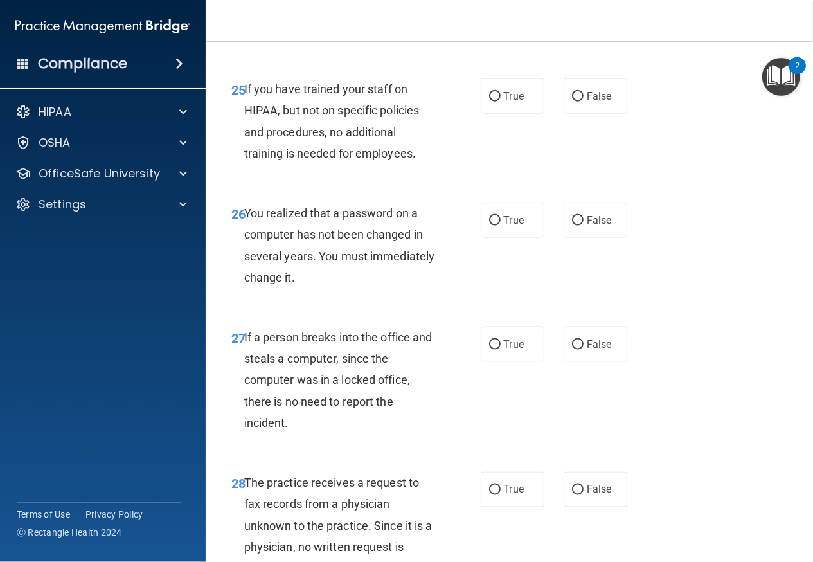
click at [518, 178] on div "25 If you have trained your staff on HIPAA, but not on specific policies and pr…" at bounding box center [509, 124] width 575 height 124
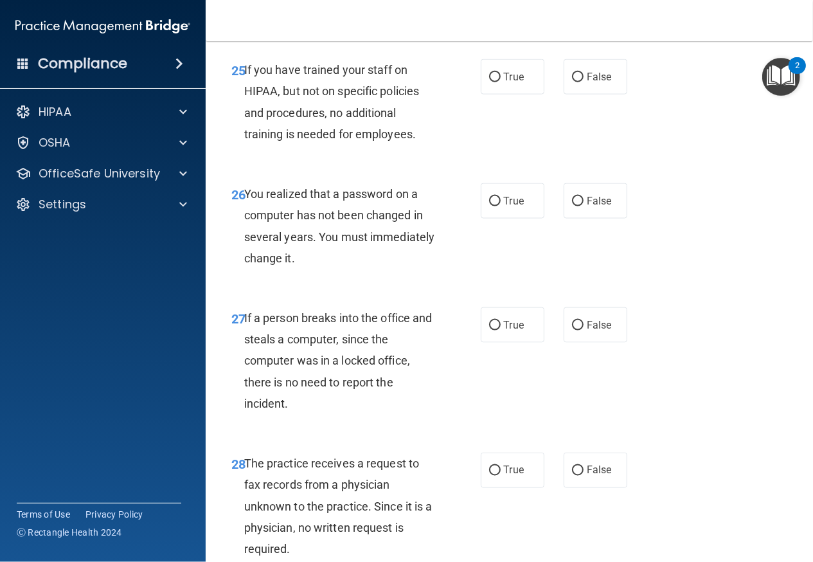
scroll to position [3298, 0]
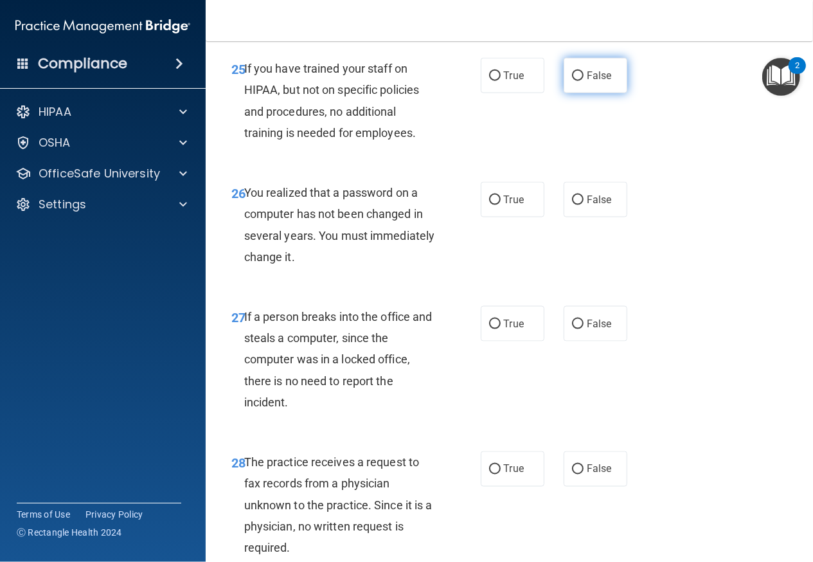
click at [570, 93] on label "False" at bounding box center [596, 75] width 64 height 35
click at [572, 81] on input "False" at bounding box center [578, 76] width 12 height 10
radio input "true"
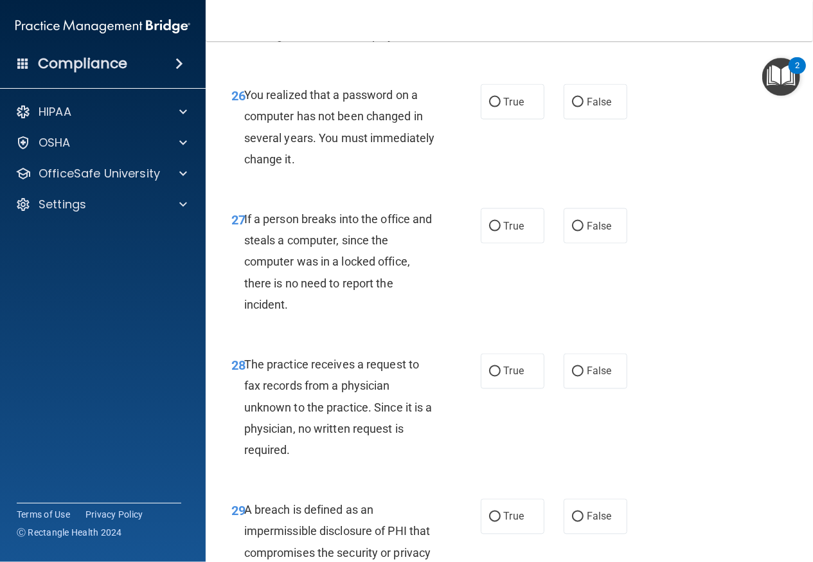
scroll to position [3396, 0]
click at [587, 107] on span "False" at bounding box center [599, 101] width 25 height 12
click at [584, 107] on input "False" at bounding box center [578, 102] width 12 height 10
radio input "true"
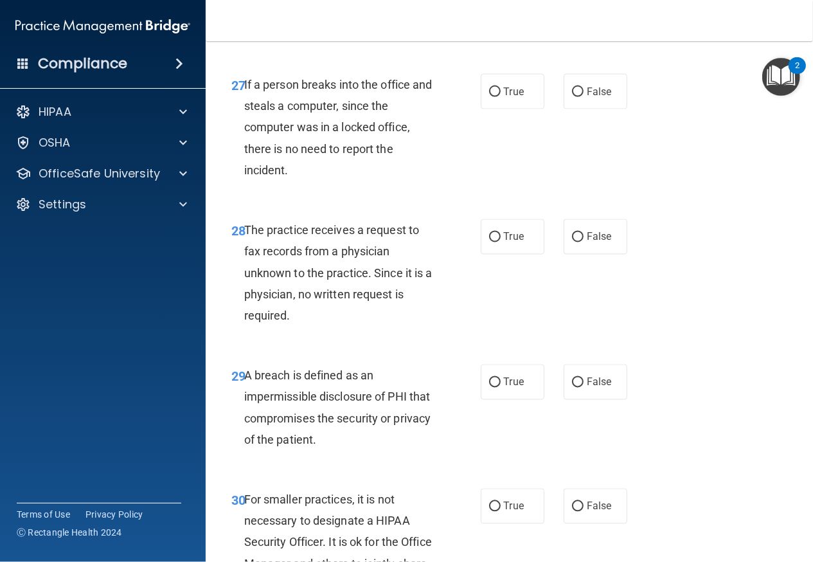
scroll to position [3530, 0]
click at [585, 109] on label "False" at bounding box center [596, 90] width 64 height 35
click at [584, 96] on input "False" at bounding box center [578, 92] width 12 height 10
radio input "true"
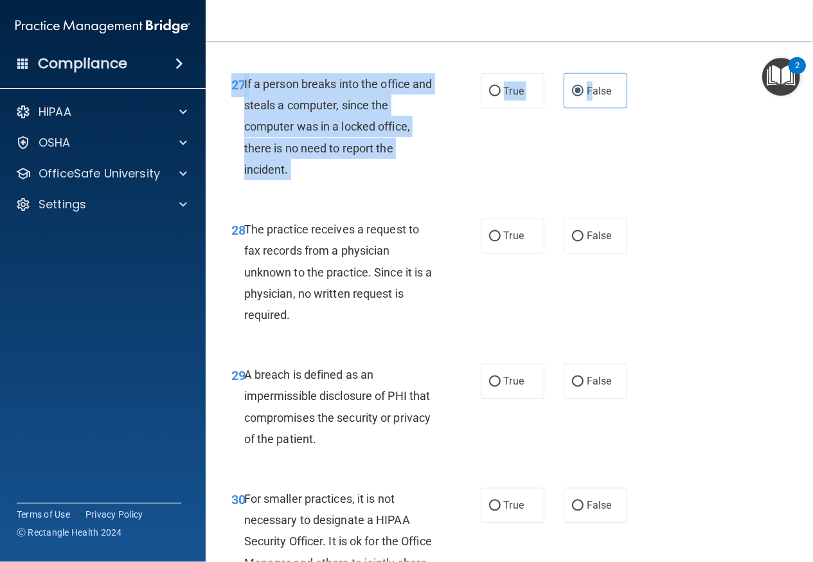
drag, startPoint x: 585, startPoint y: 145, endPoint x: 687, endPoint y: 241, distance: 139.6
click at [687, 203] on div "27 If a person breaks into the office and steals a computer, since the computer…" at bounding box center [509, 129] width 575 height 145
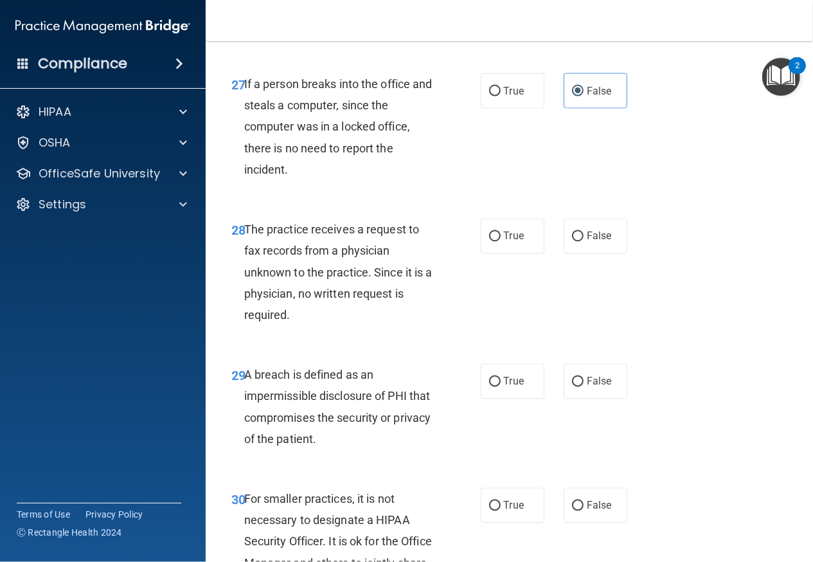
click at [438, 325] on div "The practice receives a request to fax records from a physician unknown to the …" at bounding box center [344, 272] width 201 height 107
click at [512, 242] on span "True" at bounding box center [514, 236] width 20 height 12
click at [501, 242] on input "True" at bounding box center [495, 237] width 12 height 10
radio input "true"
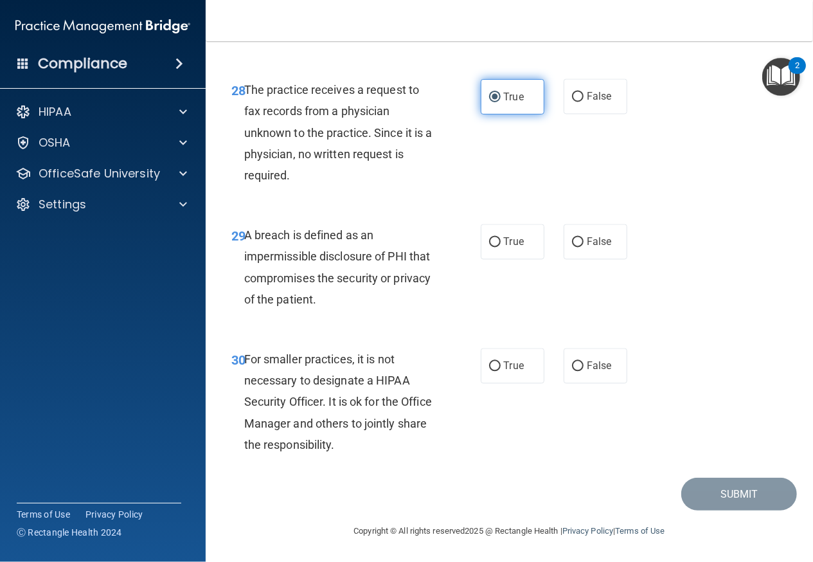
scroll to position [3712, 0]
click at [490, 250] on label "True" at bounding box center [513, 241] width 64 height 35
click at [490, 248] on input "True" at bounding box center [495, 243] width 12 height 10
radio input "true"
click at [521, 357] on label "True" at bounding box center [513, 365] width 64 height 35
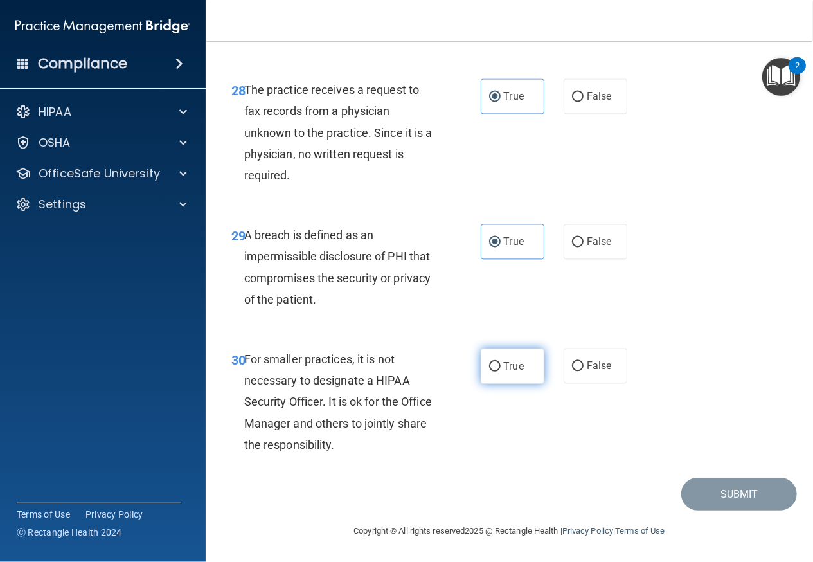
click at [501, 362] on input "True" at bounding box center [495, 367] width 12 height 10
radio input "true"
click at [704, 502] on button "Submit" at bounding box center [740, 494] width 116 height 33
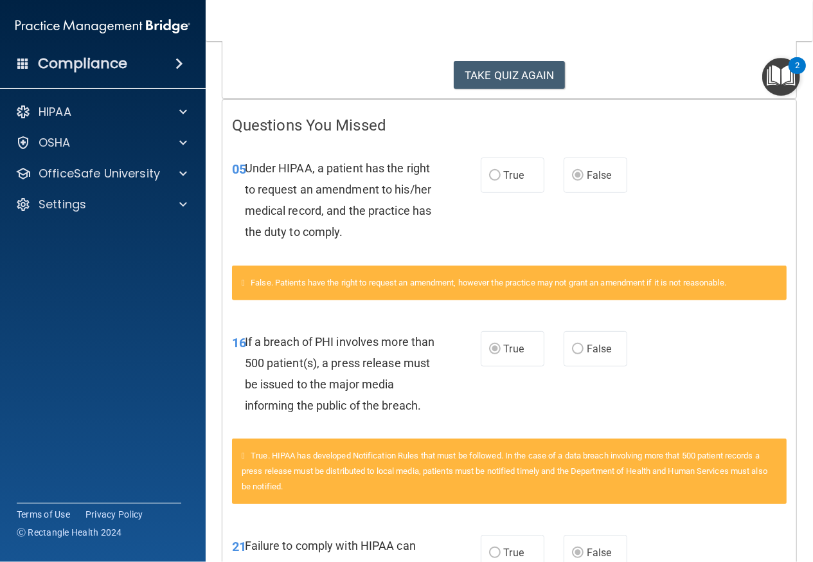
scroll to position [204, 0]
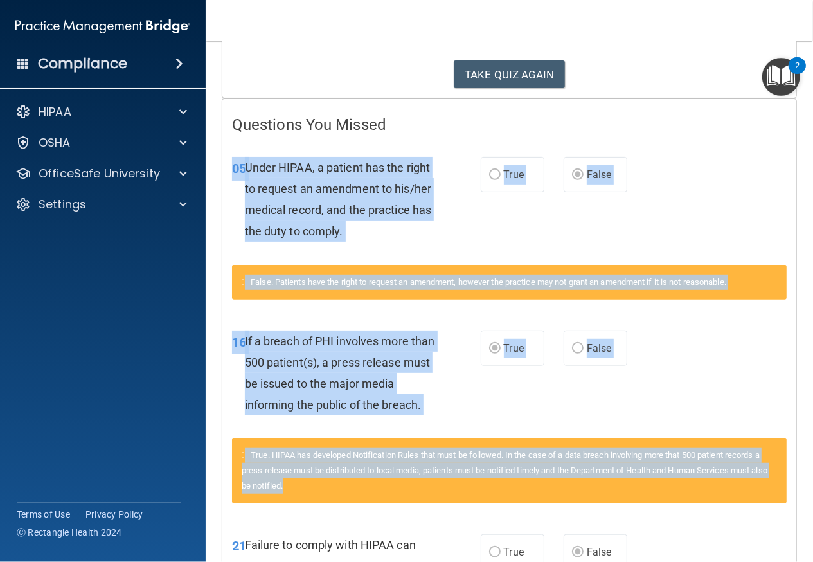
drag, startPoint x: 704, startPoint y: 502, endPoint x: 680, endPoint y: 179, distance: 323.6
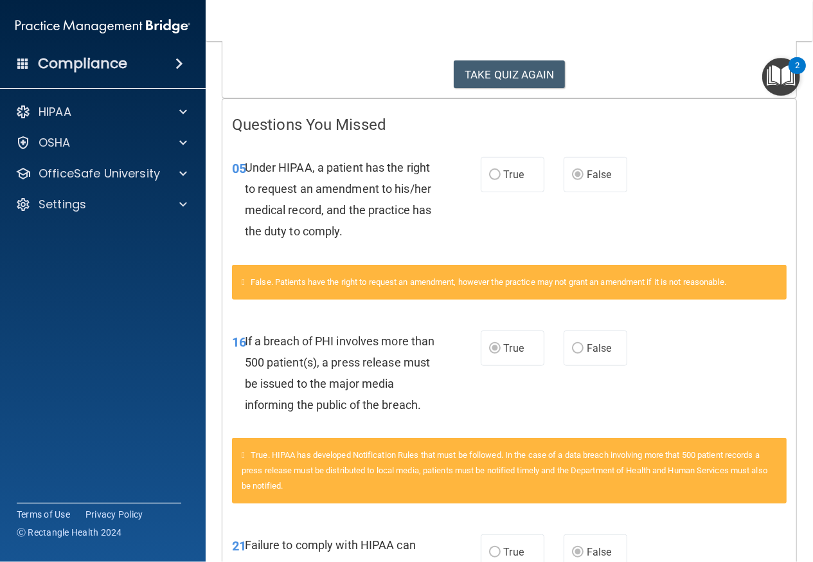
drag, startPoint x: 680, startPoint y: 179, endPoint x: 710, endPoint y: 199, distance: 36.2
click at [710, 199] on div "05 Under HIPAA, a patient has the right to request an amendment to his/her medi…" at bounding box center [509, 203] width 574 height 124
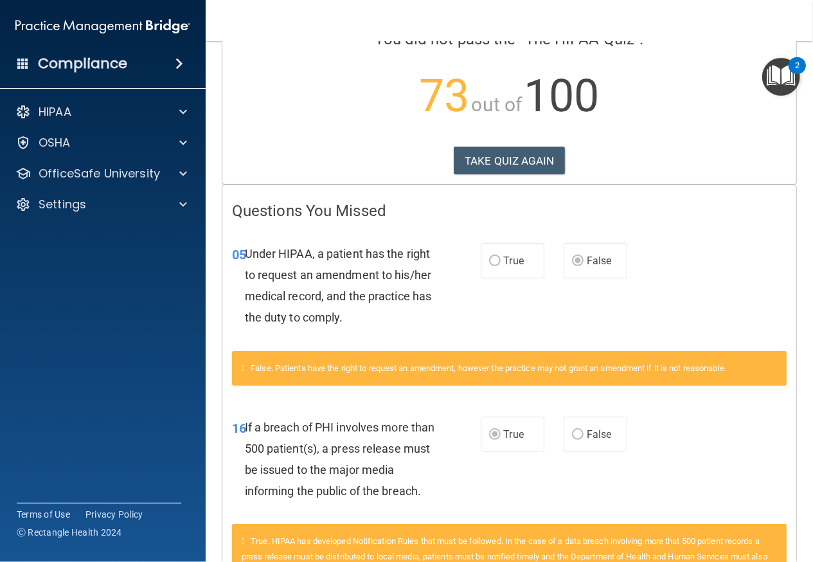
scroll to position [62, 0]
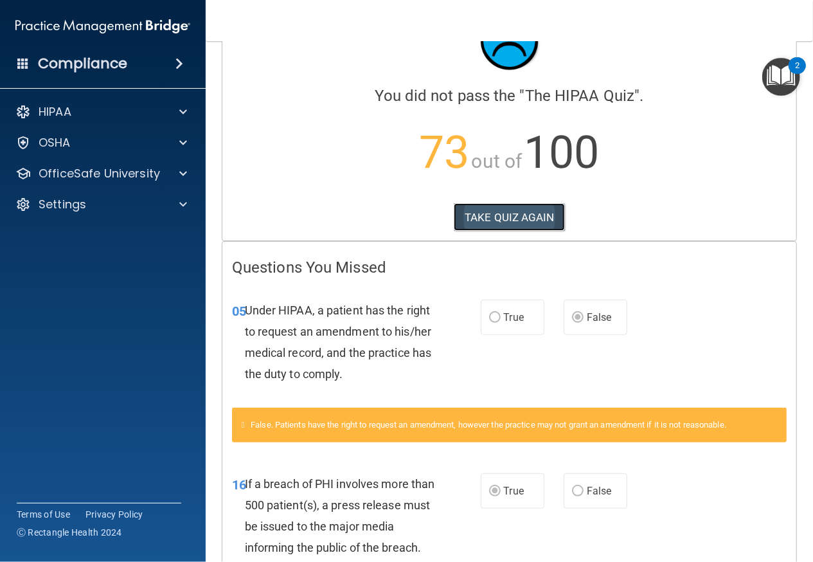
click at [521, 222] on button "TAKE QUIZ AGAIN" at bounding box center [509, 217] width 111 height 28
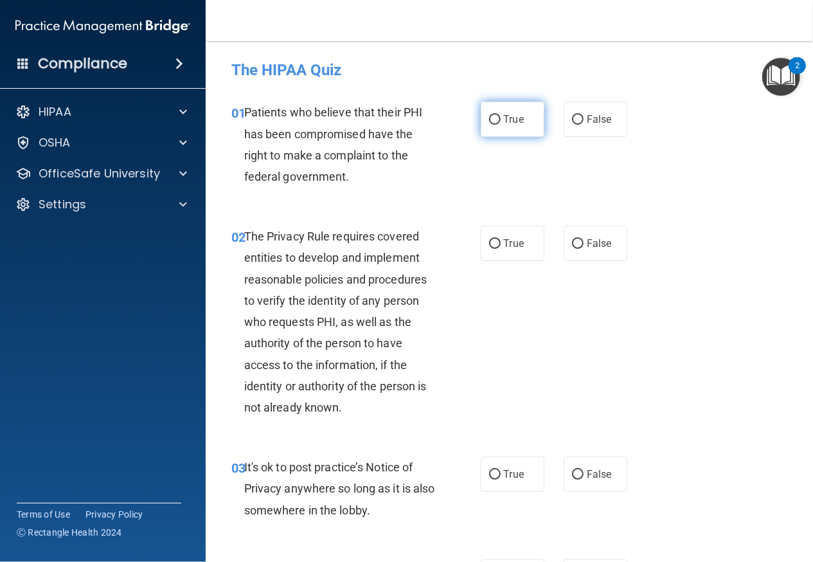
click at [515, 120] on span "True" at bounding box center [514, 119] width 20 height 12
click at [501, 120] on input "True" at bounding box center [495, 120] width 12 height 10
radio input "true"
click at [491, 256] on label "True" at bounding box center [513, 243] width 64 height 35
click at [491, 249] on input "True" at bounding box center [495, 244] width 12 height 10
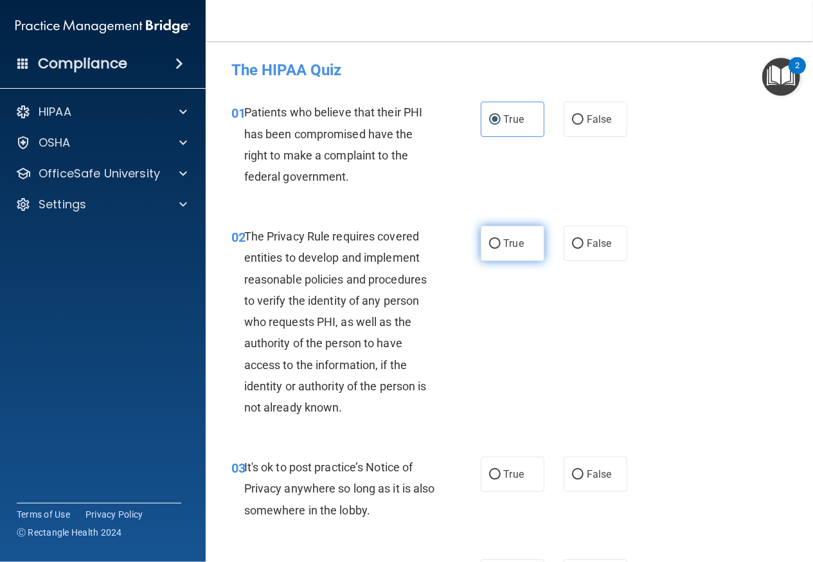
radio input "true"
click at [570, 485] on label "False" at bounding box center [596, 473] width 64 height 35
click at [572, 480] on input "False" at bounding box center [578, 475] width 12 height 10
radio input "true"
click at [640, 422] on div "02 The Privacy Rule requires covered entities to develop and implement reasonab…" at bounding box center [509, 325] width 575 height 231
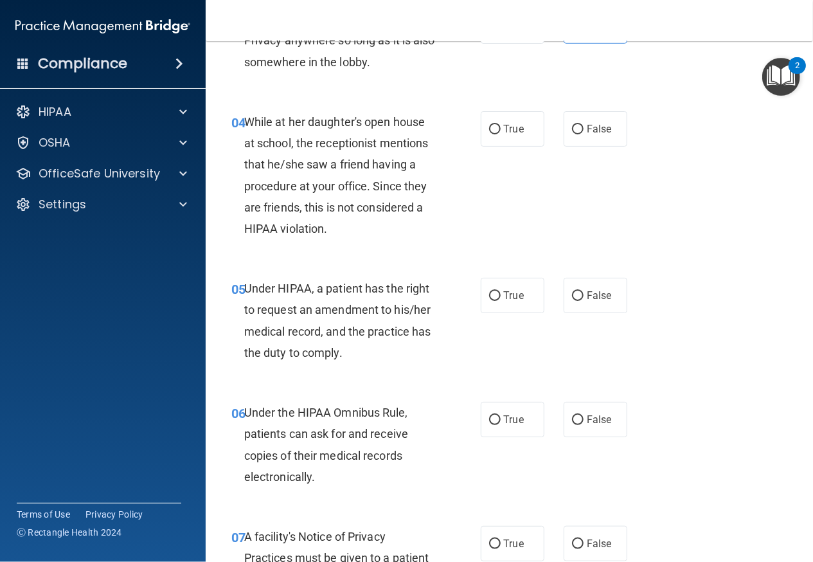
scroll to position [447, 0]
click at [599, 134] on span "False" at bounding box center [599, 129] width 25 height 12
click at [584, 134] on input "False" at bounding box center [578, 130] width 12 height 10
radio input "true"
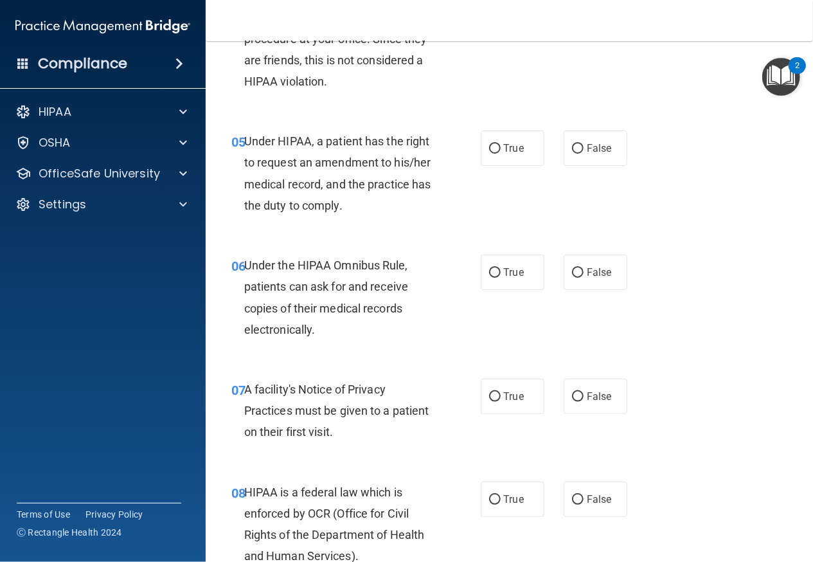
scroll to position [597, 0]
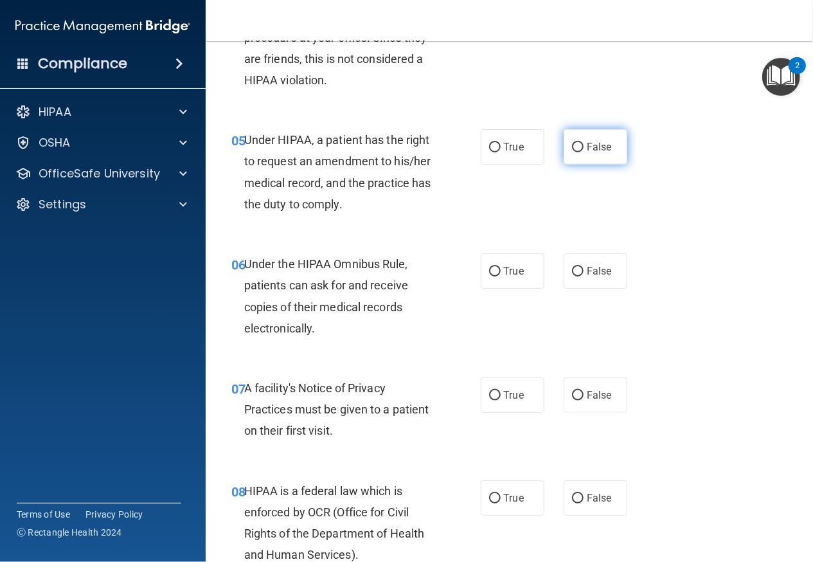
click at [598, 158] on label "False" at bounding box center [596, 146] width 64 height 35
click at [584, 152] on input "False" at bounding box center [578, 148] width 12 height 10
radio input "true"
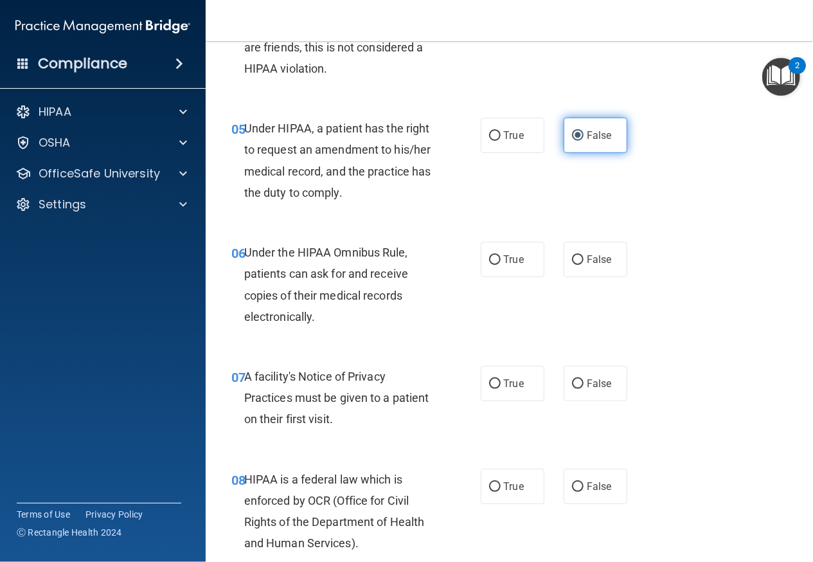
scroll to position [655, 0]
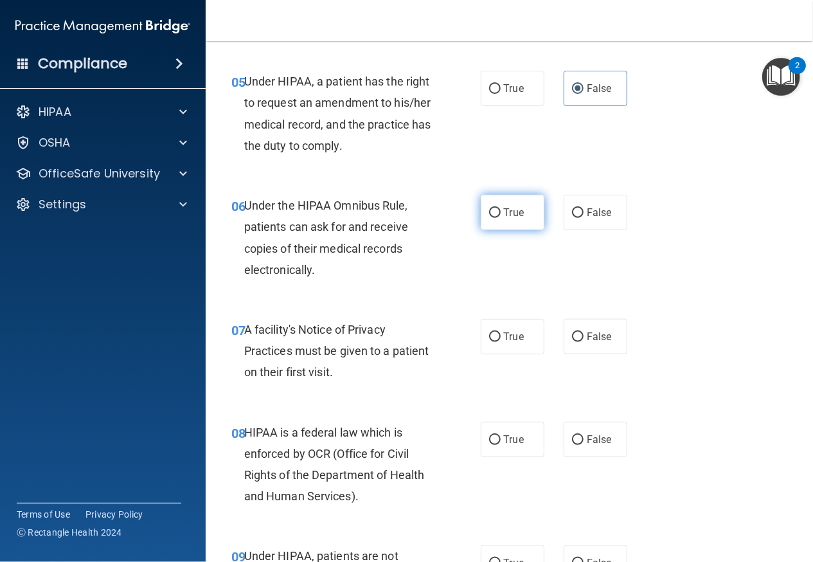
click at [491, 227] on label "True" at bounding box center [513, 212] width 64 height 35
click at [491, 218] on input "True" at bounding box center [495, 213] width 12 height 10
radio input "true"
click at [504, 336] on span "True" at bounding box center [514, 336] width 20 height 12
click at [501, 336] on input "True" at bounding box center [495, 337] width 12 height 10
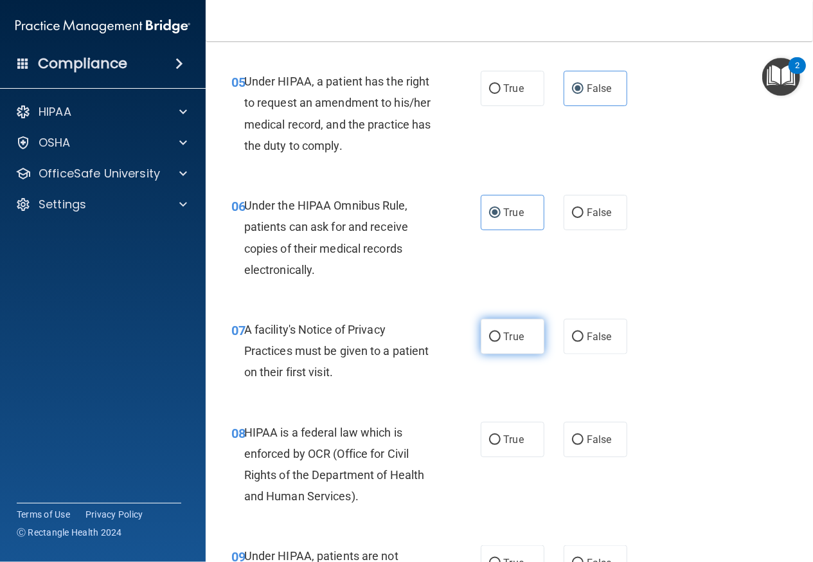
radio input "true"
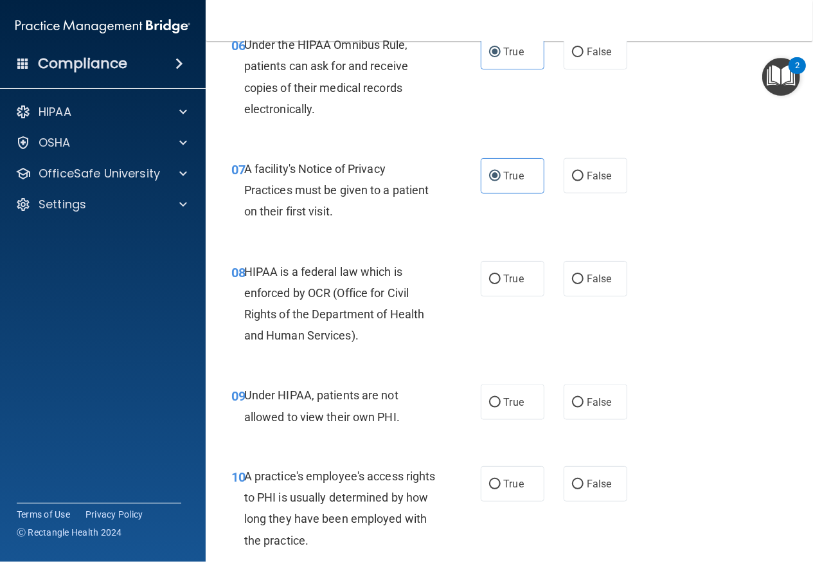
scroll to position [826, 0]
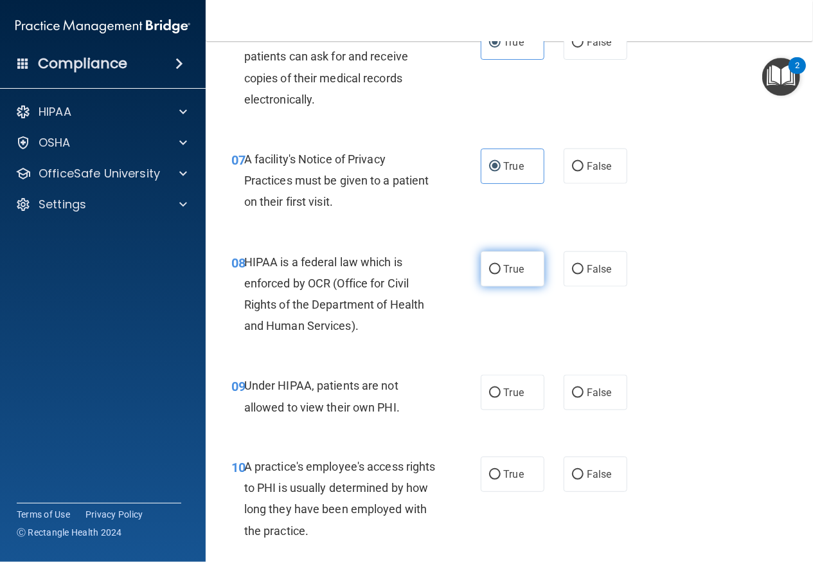
click at [518, 266] on span "True" at bounding box center [514, 269] width 20 height 12
click at [501, 266] on input "True" at bounding box center [495, 270] width 12 height 10
radio input "true"
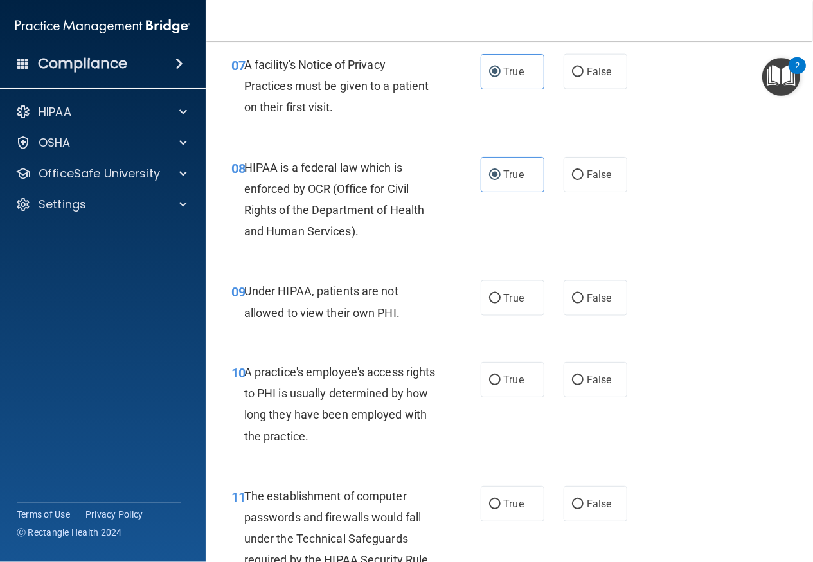
scroll to position [921, 0]
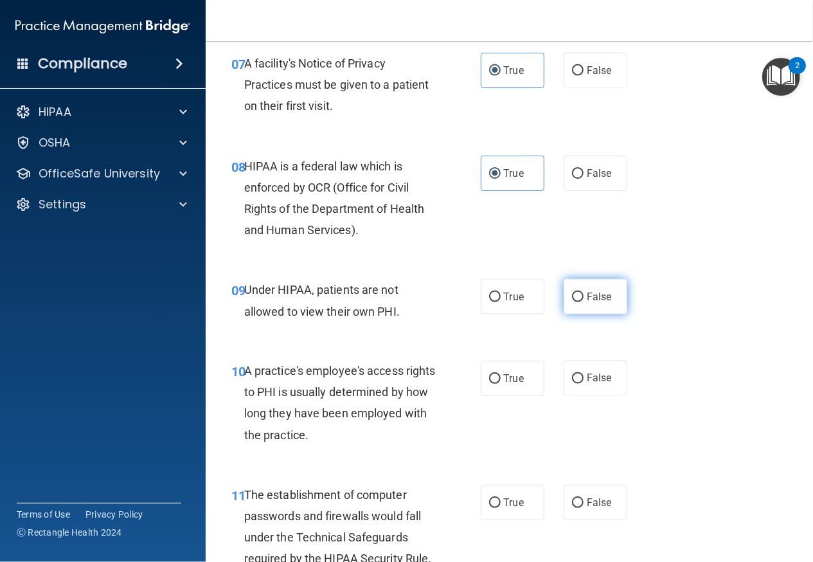
click at [582, 305] on label "False" at bounding box center [596, 296] width 64 height 35
click at [582, 302] on input "False" at bounding box center [578, 298] width 12 height 10
radio input "true"
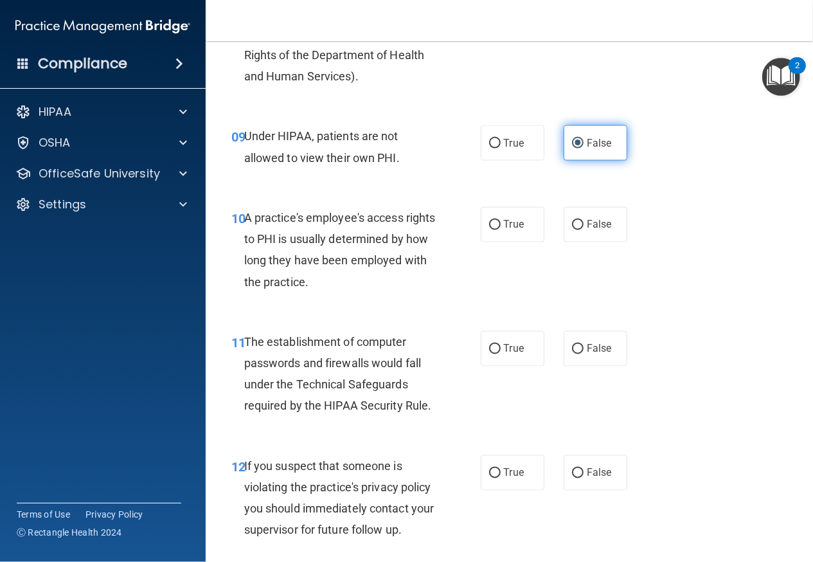
scroll to position [1076, 0]
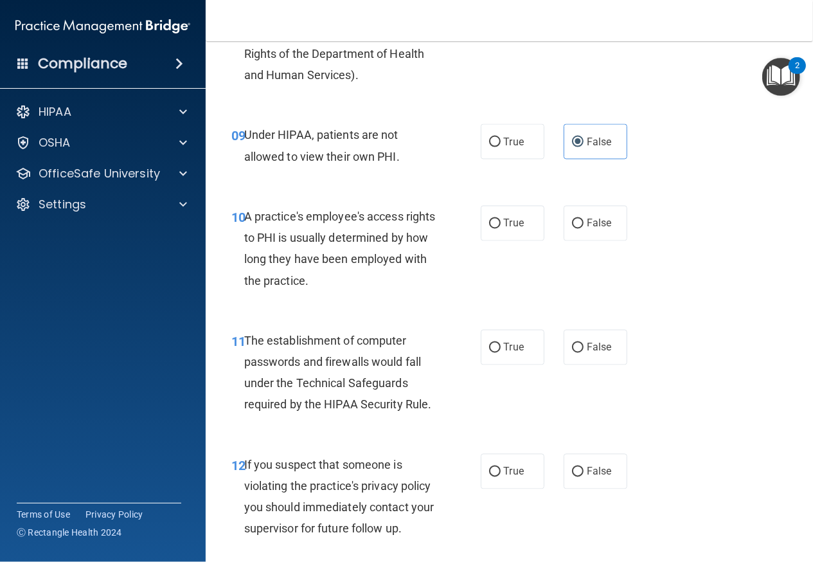
click at [592, 203] on div "10 A practice's employee's access rights to PHI is usually determined by how lo…" at bounding box center [509, 252] width 575 height 124
click at [596, 233] on label "False" at bounding box center [596, 223] width 64 height 35
click at [584, 229] on input "False" at bounding box center [578, 224] width 12 height 10
radio input "true"
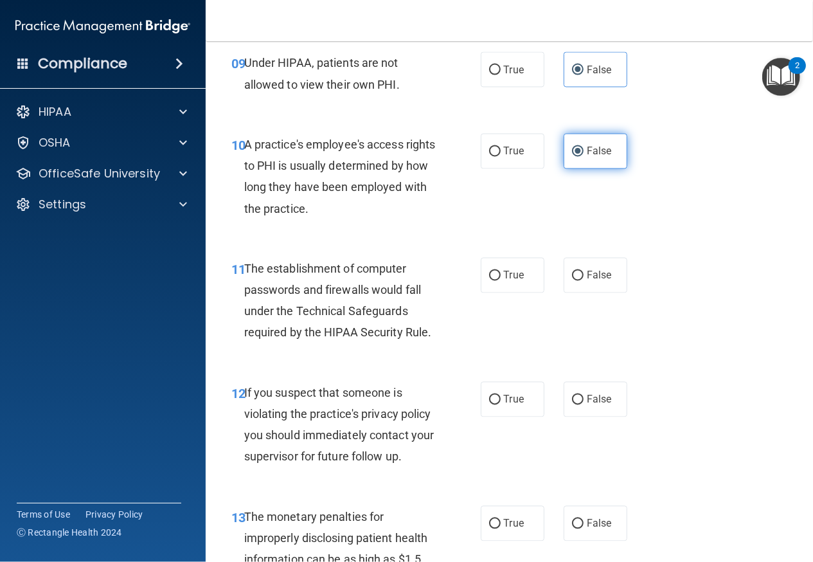
scroll to position [1149, 0]
click at [489, 263] on label "True" at bounding box center [513, 274] width 64 height 35
click at [489, 271] on input "True" at bounding box center [495, 276] width 12 height 10
radio input "true"
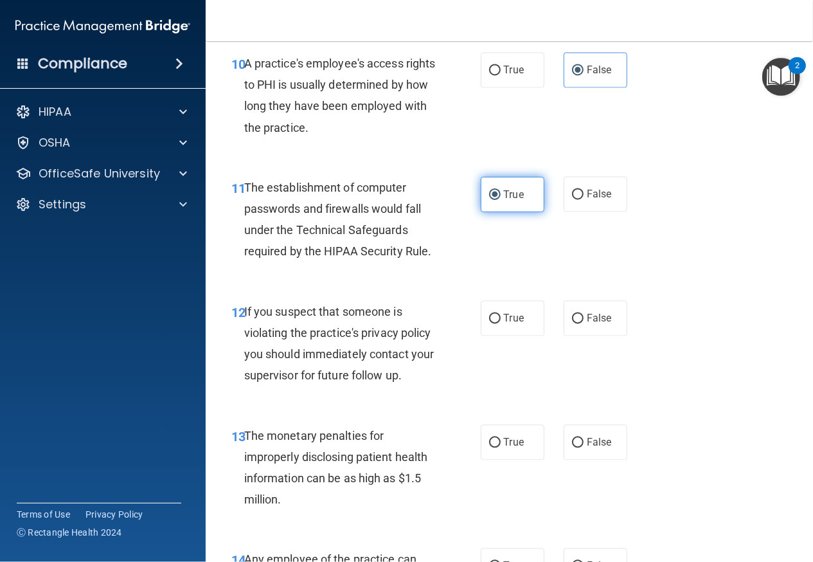
scroll to position [1231, 0]
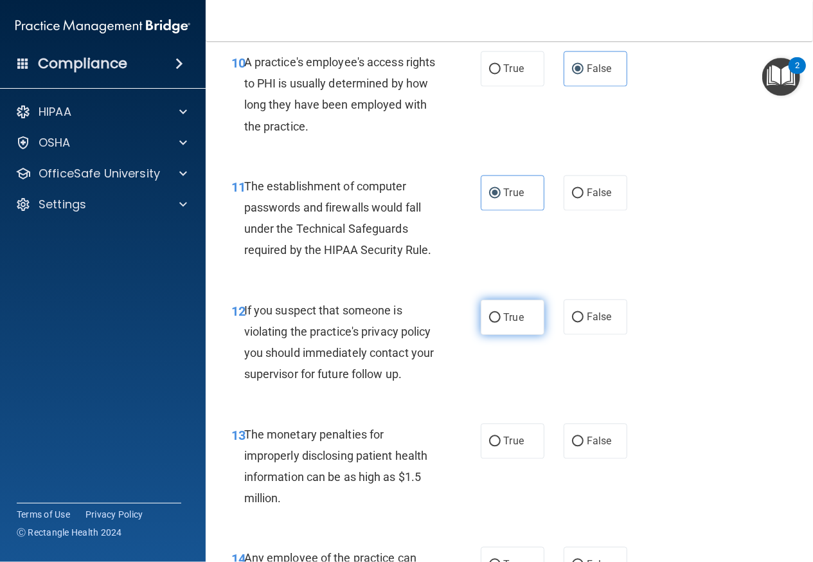
click at [521, 318] on label "True" at bounding box center [513, 317] width 64 height 35
click at [501, 318] on input "True" at bounding box center [495, 318] width 12 height 10
radio input "true"
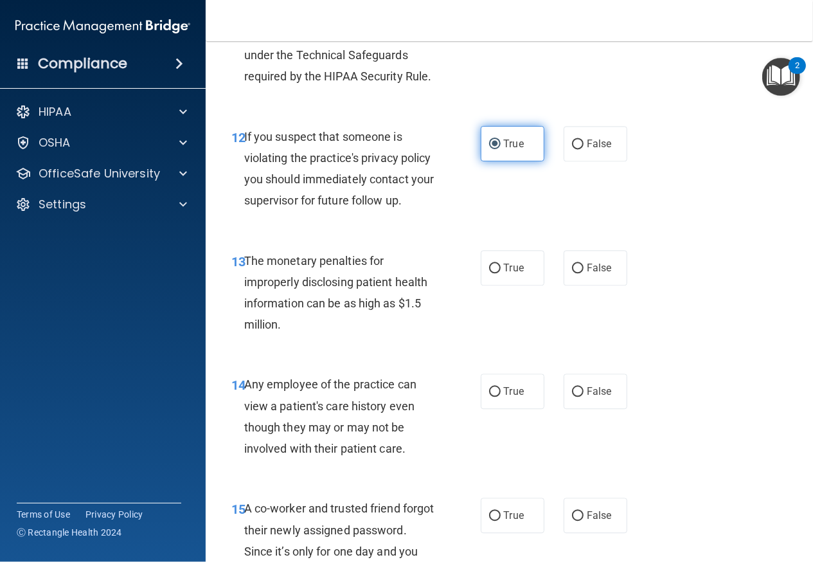
scroll to position [1405, 0]
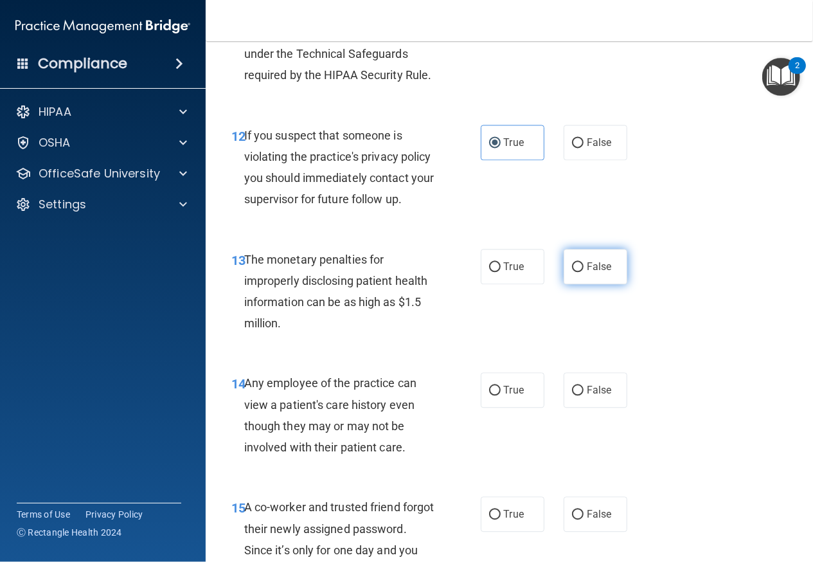
click at [577, 284] on label "False" at bounding box center [596, 266] width 64 height 35
click at [577, 272] on input "False" at bounding box center [578, 267] width 12 height 10
radio input "true"
click at [523, 284] on label "True" at bounding box center [513, 266] width 64 height 35
click at [501, 272] on input "True" at bounding box center [495, 267] width 12 height 10
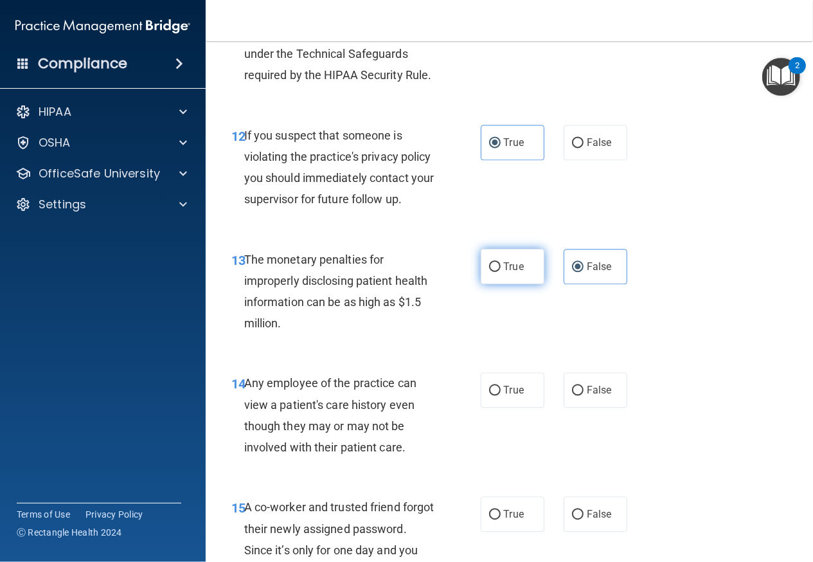
radio input "true"
radio input "false"
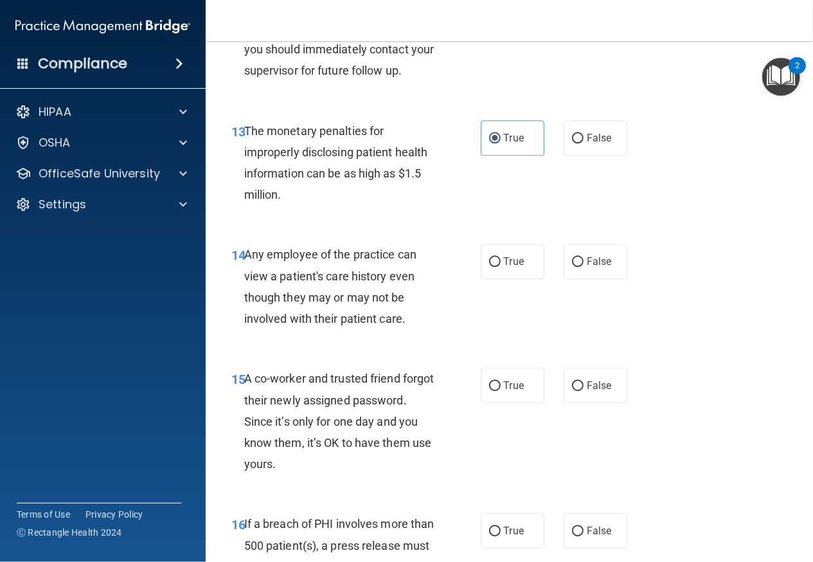
scroll to position [1538, 0]
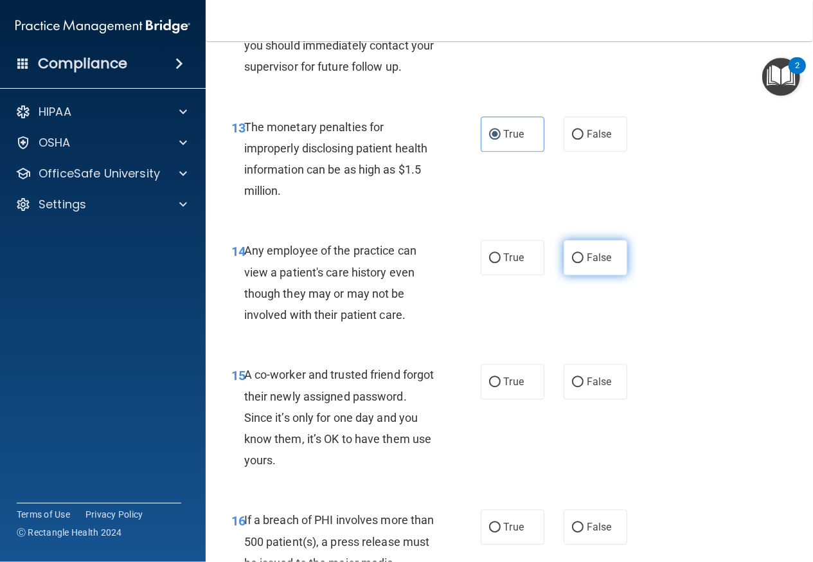
click at [600, 264] on span "False" at bounding box center [599, 257] width 25 height 12
click at [584, 263] on input "False" at bounding box center [578, 258] width 12 height 10
radio input "true"
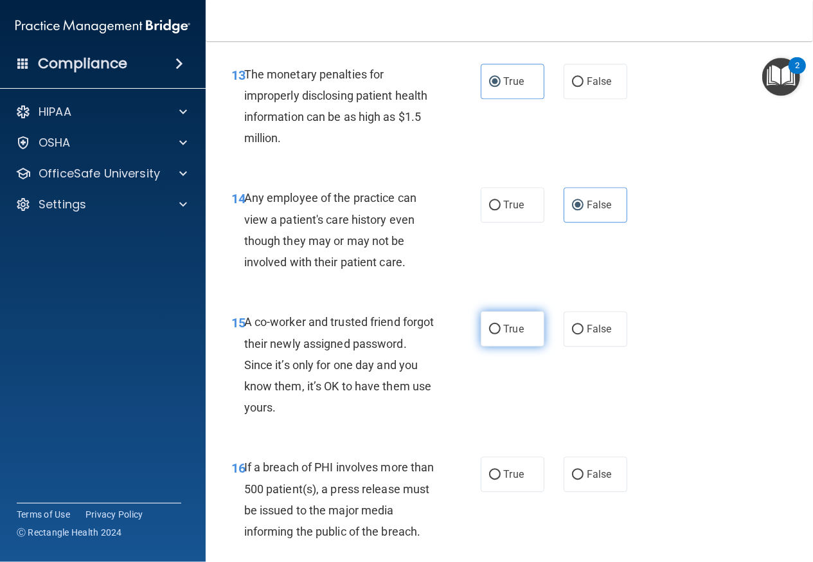
scroll to position [1591, 0]
click at [587, 334] on span "False" at bounding box center [599, 328] width 25 height 12
click at [583, 334] on input "False" at bounding box center [578, 329] width 12 height 10
radio input "true"
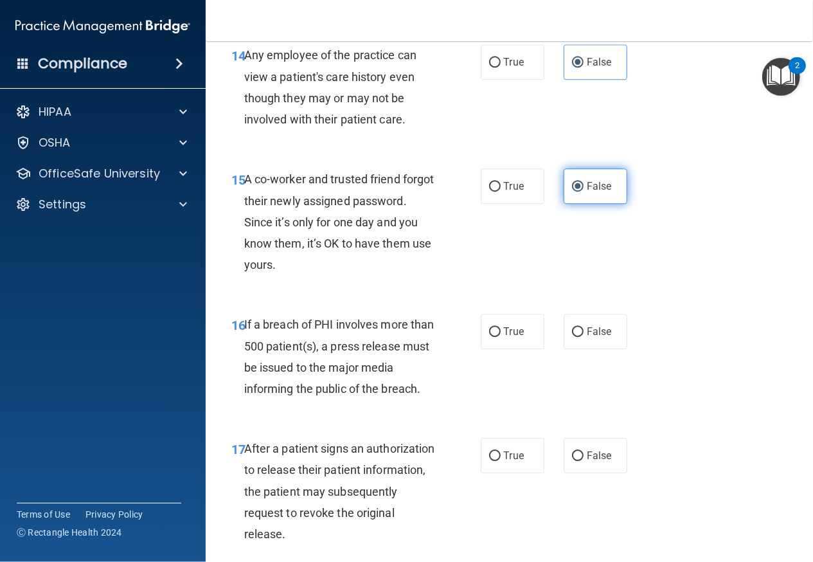
scroll to position [1738, 0]
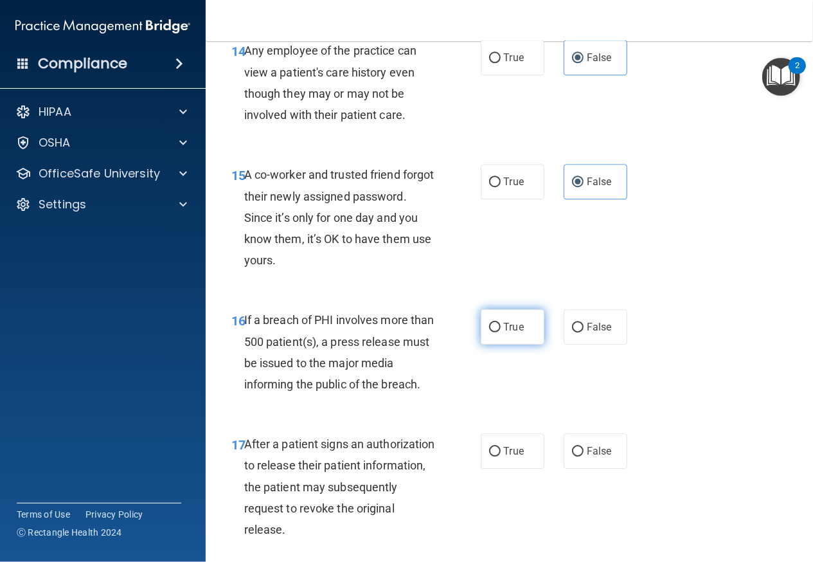
click at [524, 345] on label "True" at bounding box center [513, 326] width 64 height 35
click at [501, 332] on input "True" at bounding box center [495, 328] width 12 height 10
radio input "true"
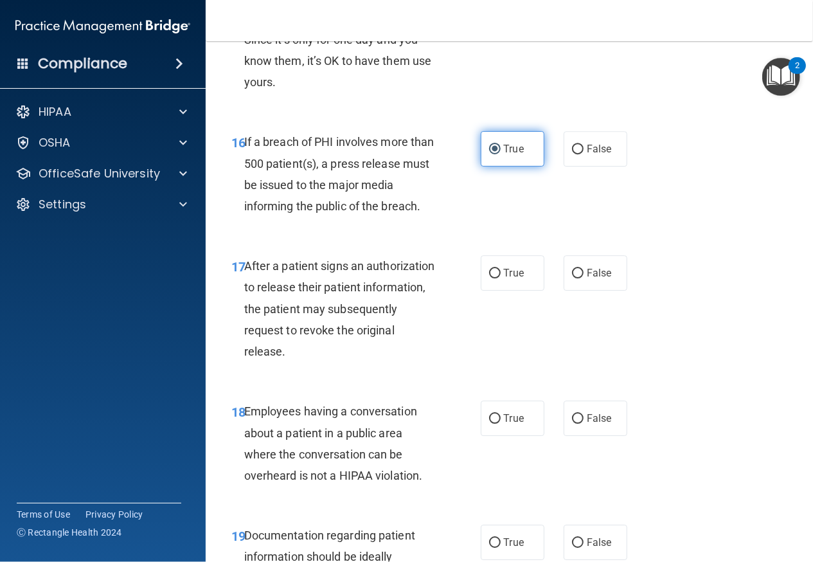
scroll to position [1917, 0]
click at [519, 290] on label "True" at bounding box center [513, 272] width 64 height 35
click at [501, 278] on input "True" at bounding box center [495, 273] width 12 height 10
radio input "true"
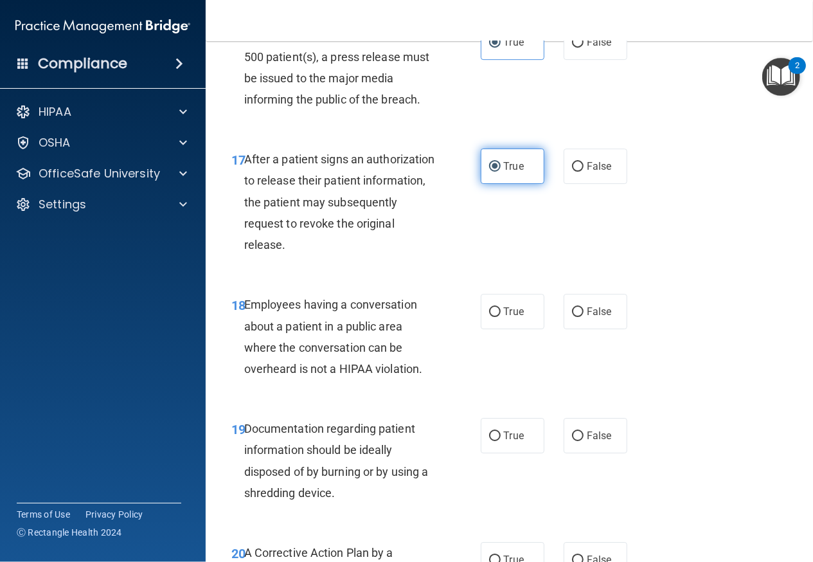
scroll to position [2023, 0]
click at [604, 317] on span "False" at bounding box center [599, 311] width 25 height 12
click at [584, 316] on input "False" at bounding box center [578, 312] width 12 height 10
radio input "true"
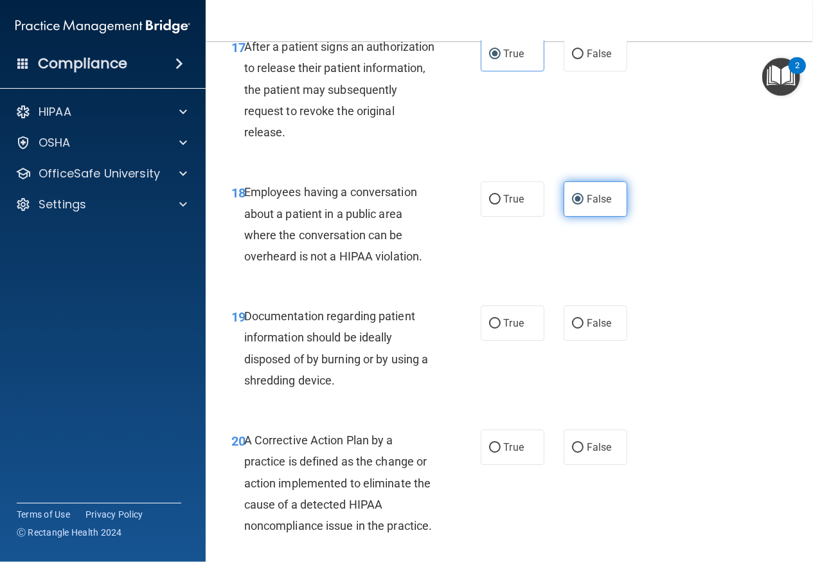
scroll to position [2136, 0]
click at [530, 340] on label "True" at bounding box center [513, 322] width 64 height 35
click at [501, 328] on input "True" at bounding box center [495, 323] width 12 height 10
radio input "true"
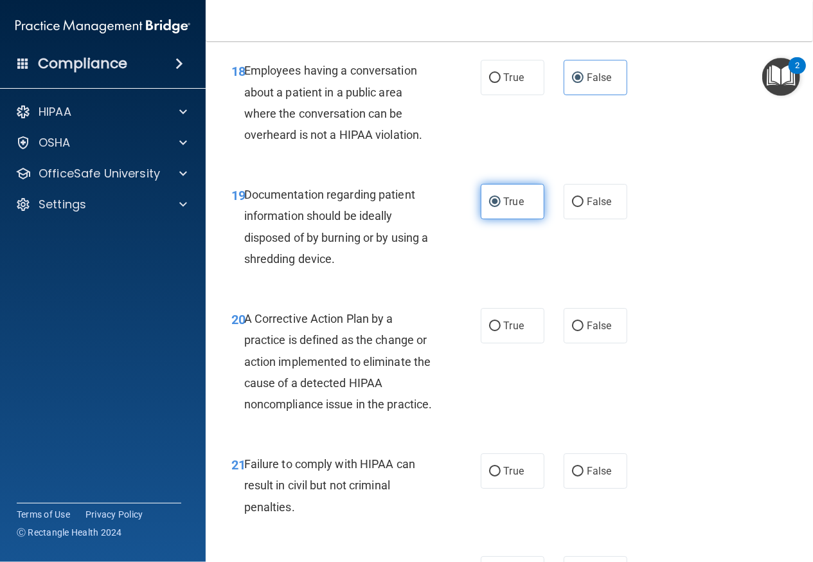
scroll to position [2260, 0]
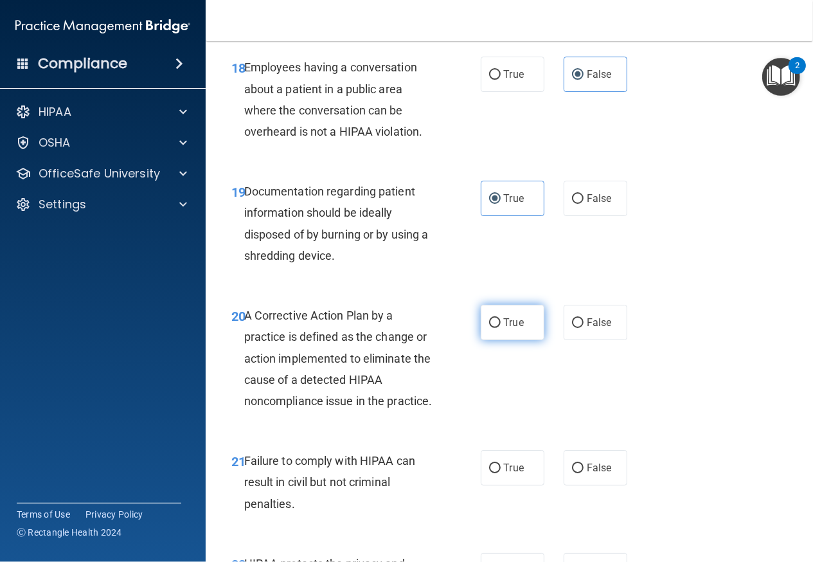
click at [518, 340] on label "True" at bounding box center [513, 322] width 64 height 35
click at [501, 328] on input "True" at bounding box center [495, 323] width 12 height 10
radio input "true"
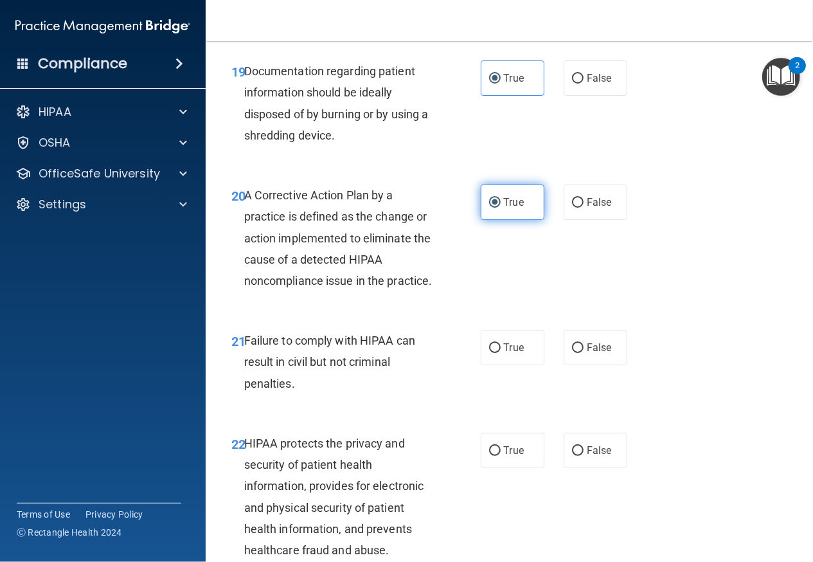
scroll to position [2385, 0]
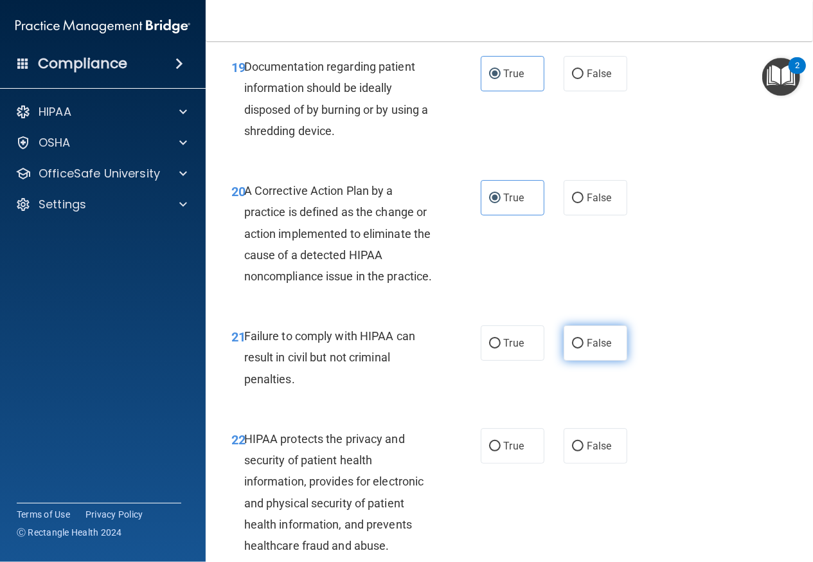
click at [594, 361] on label "False" at bounding box center [596, 342] width 64 height 35
click at [584, 348] on input "False" at bounding box center [578, 344] width 12 height 10
radio input "true"
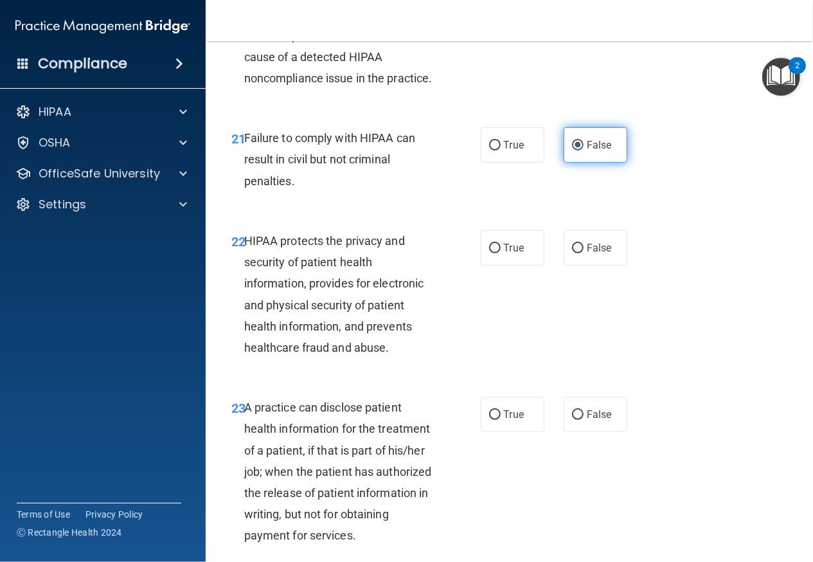
scroll to position [2585, 0]
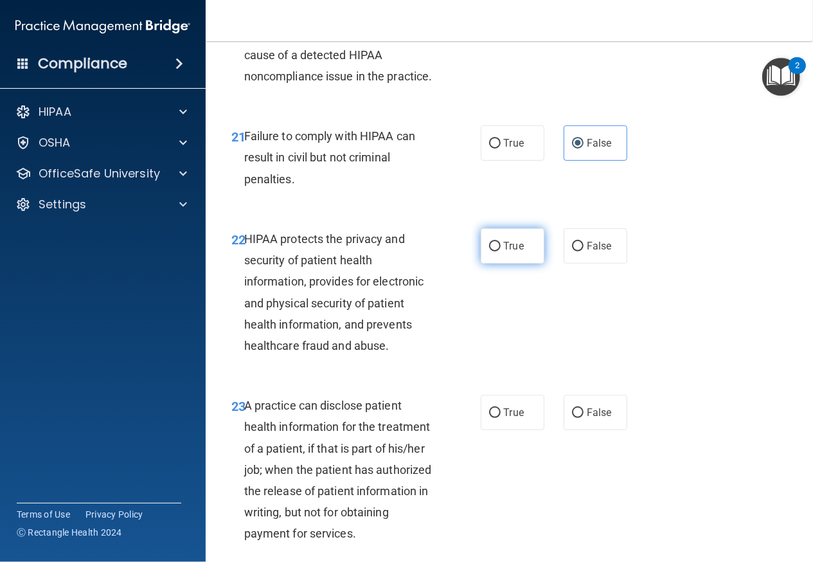
click at [534, 264] on label "True" at bounding box center [513, 245] width 64 height 35
click at [501, 251] on input "True" at bounding box center [495, 247] width 12 height 10
radio input "true"
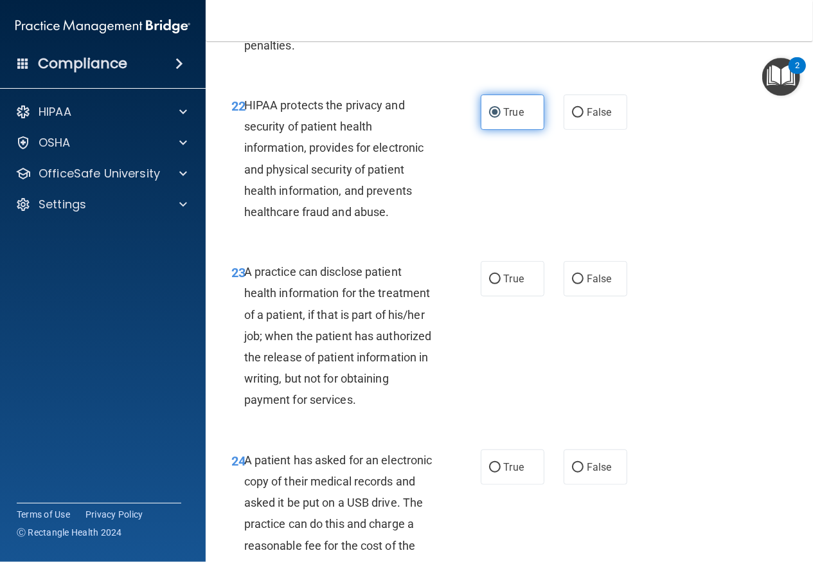
scroll to position [2727, 0]
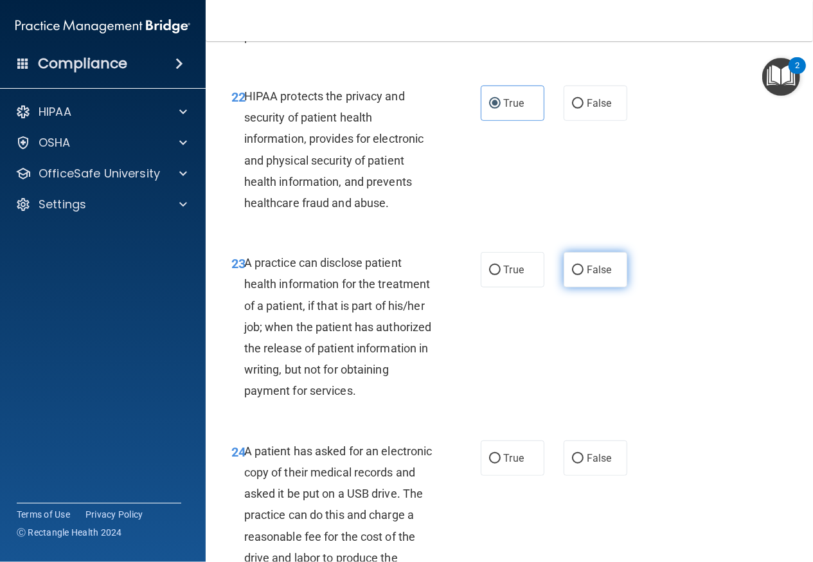
click at [590, 276] on span "False" at bounding box center [599, 270] width 25 height 12
click at [584, 275] on input "False" at bounding box center [578, 271] width 12 height 10
radio input "true"
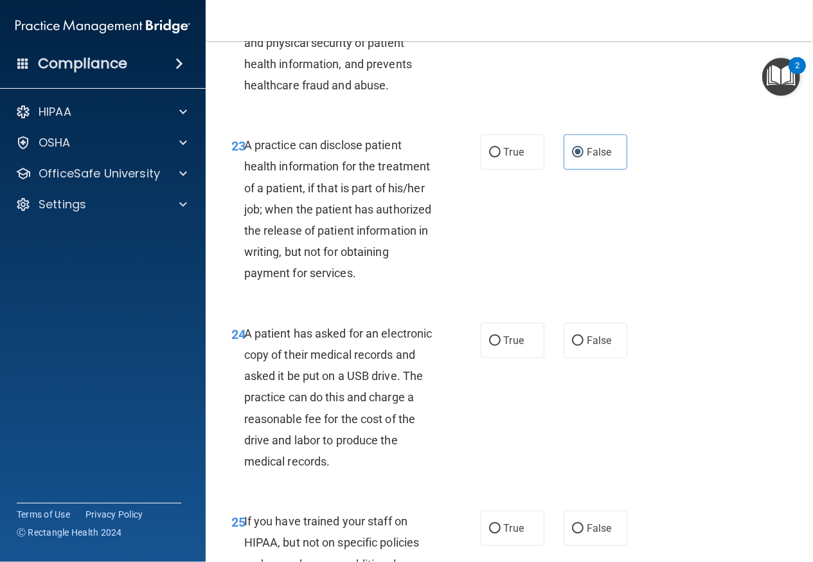
scroll to position [2846, 0]
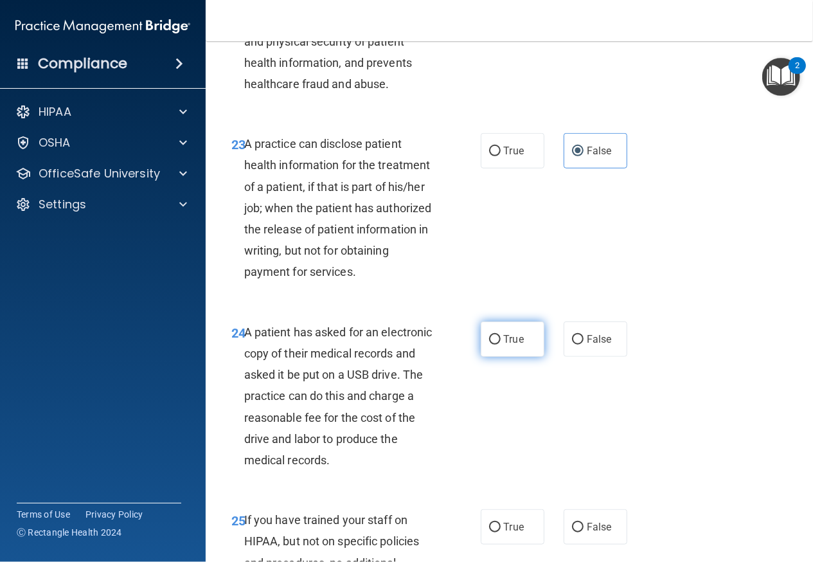
click at [513, 357] on label "True" at bounding box center [513, 338] width 64 height 35
click at [501, 345] on input "True" at bounding box center [495, 340] width 12 height 10
radio input "true"
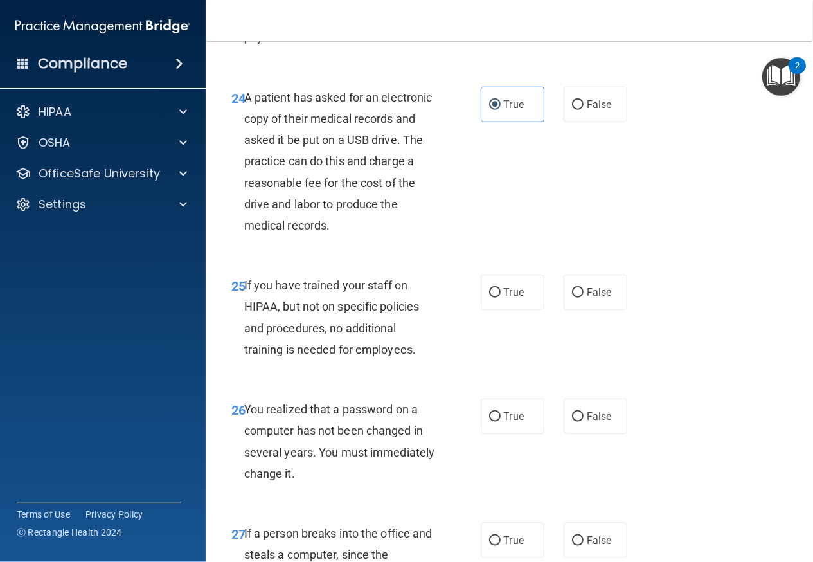
scroll to position [3085, 0]
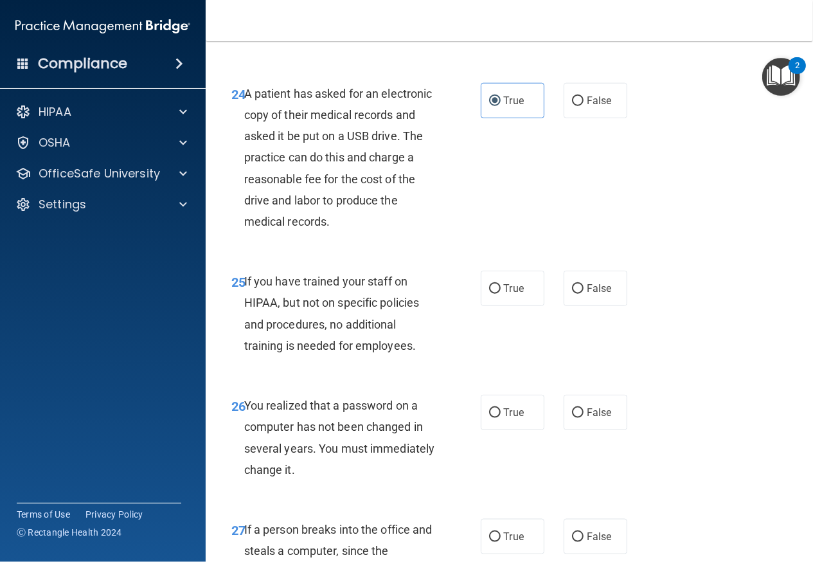
click at [601, 308] on div "25 If you have trained your staff on HIPAA, but not on specific policies and pr…" at bounding box center [509, 317] width 575 height 124
click at [588, 294] on span "False" at bounding box center [599, 288] width 25 height 12
click at [584, 294] on input "False" at bounding box center [578, 289] width 12 height 10
radio input "true"
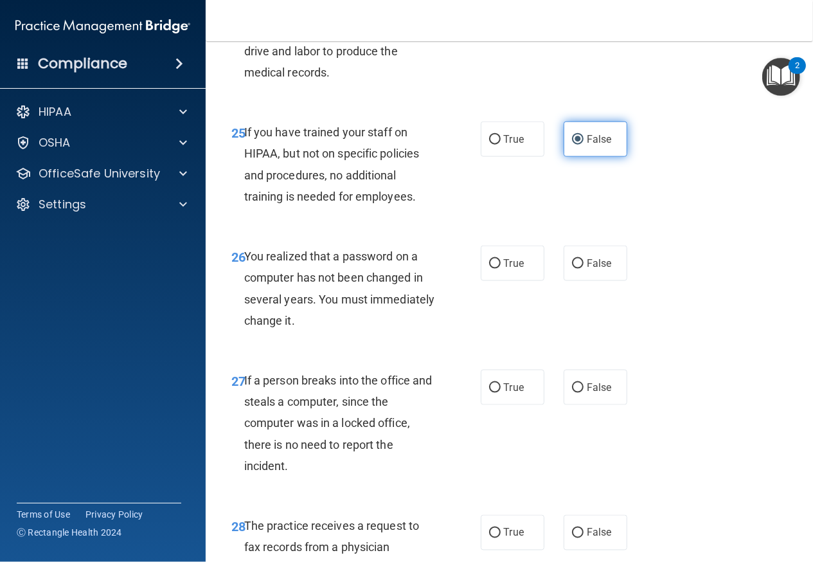
scroll to position [3235, 0]
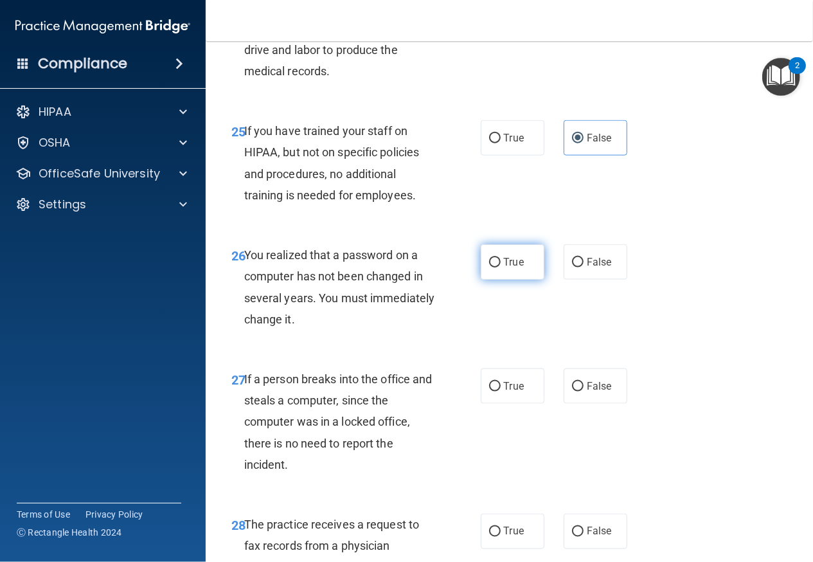
click at [522, 280] on label "True" at bounding box center [513, 261] width 64 height 35
click at [501, 267] on input "True" at bounding box center [495, 263] width 12 height 10
radio input "true"
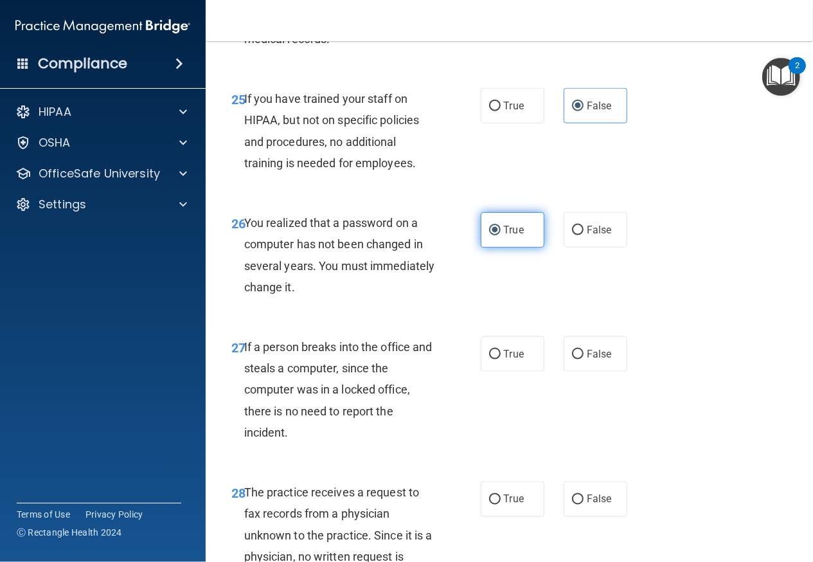
scroll to position [3293, 0]
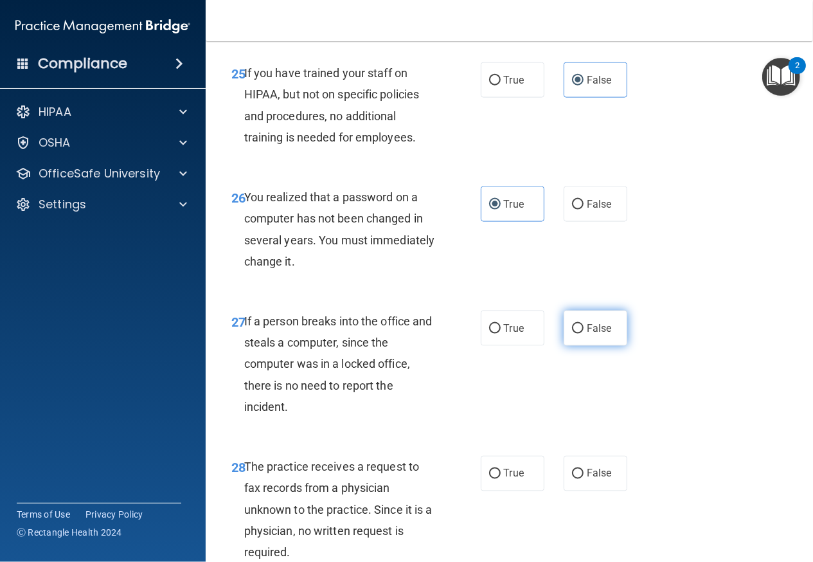
click at [590, 334] on span "False" at bounding box center [599, 328] width 25 height 12
click at [584, 334] on input "False" at bounding box center [578, 329] width 12 height 10
radio input "true"
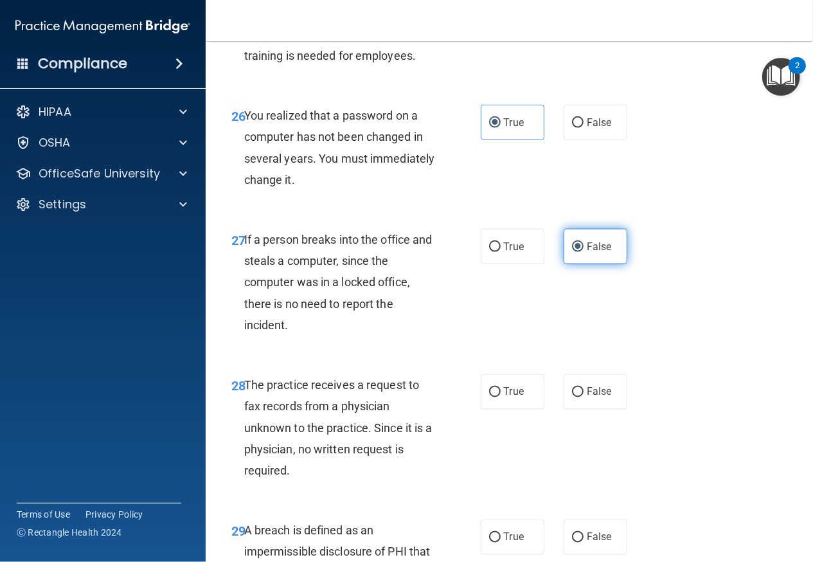
scroll to position [3376, 0]
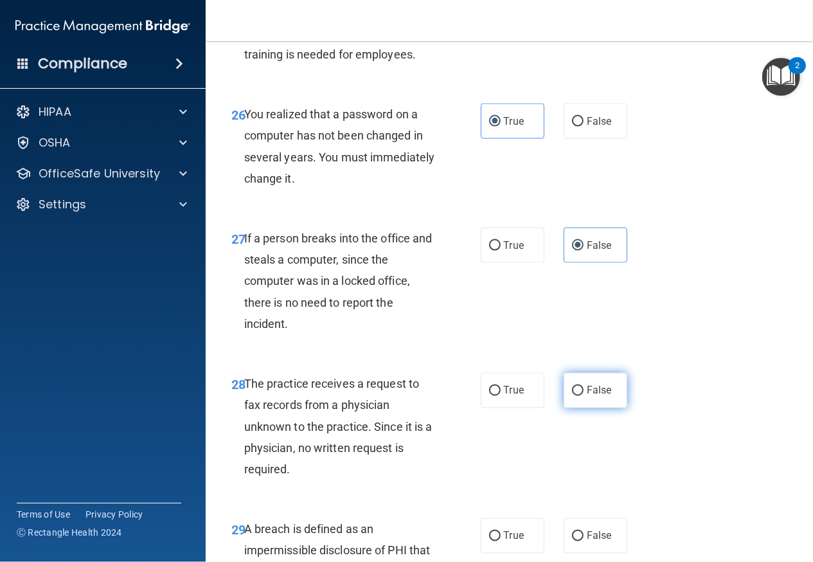
drag, startPoint x: 581, startPoint y: 429, endPoint x: 579, endPoint y: 422, distance: 6.6
click at [579, 408] on label "False" at bounding box center [596, 390] width 64 height 35
click at [579, 396] on input "False" at bounding box center [578, 391] width 12 height 10
radio input "true"
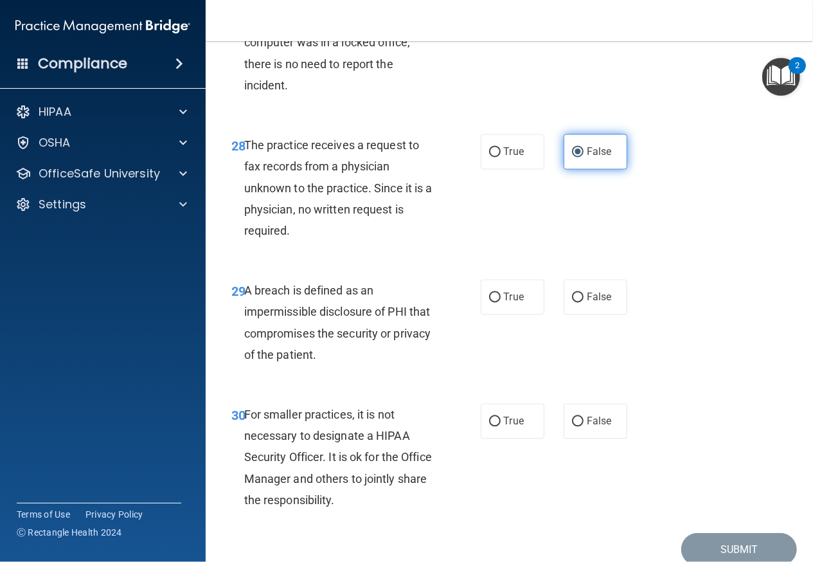
scroll to position [3616, 0]
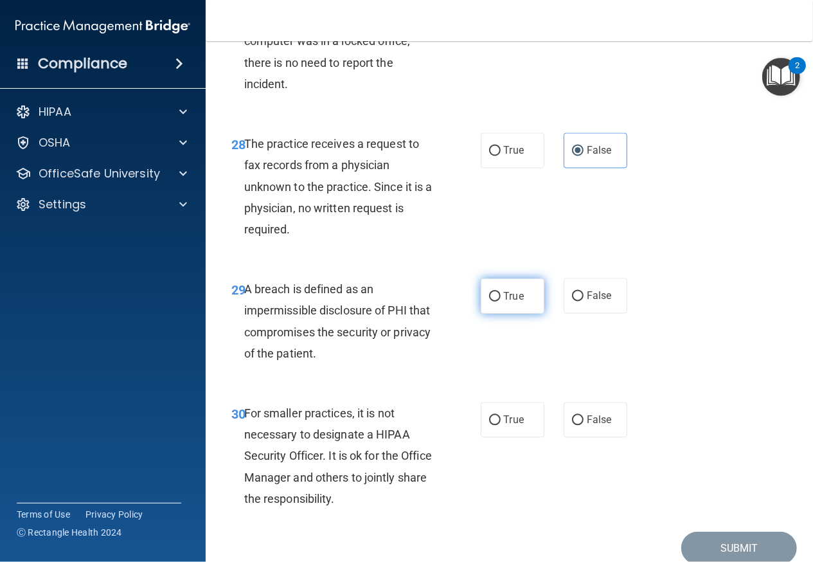
click at [503, 314] on label "True" at bounding box center [513, 295] width 64 height 35
click at [501, 302] on input "True" at bounding box center [495, 297] width 12 height 10
radio input "true"
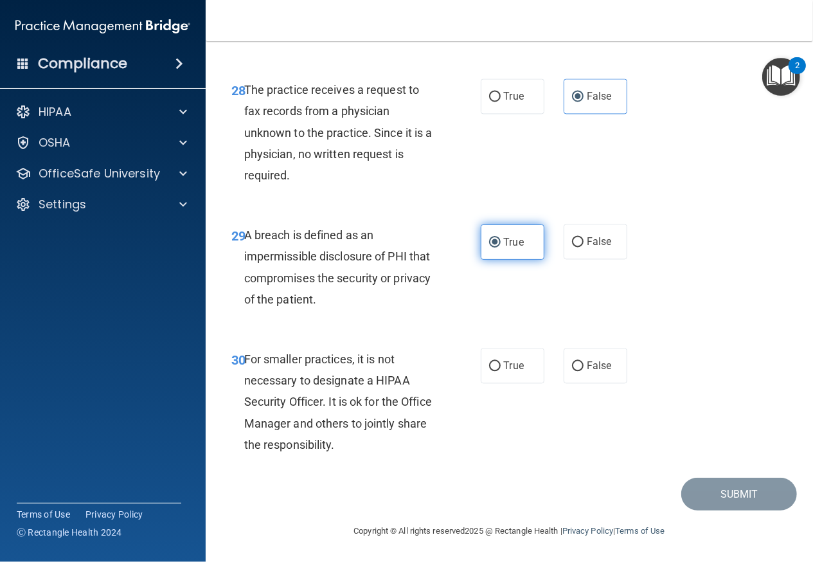
scroll to position [3674, 0]
click at [589, 372] on span "False" at bounding box center [599, 366] width 25 height 12
click at [584, 372] on input "False" at bounding box center [578, 367] width 12 height 10
radio input "true"
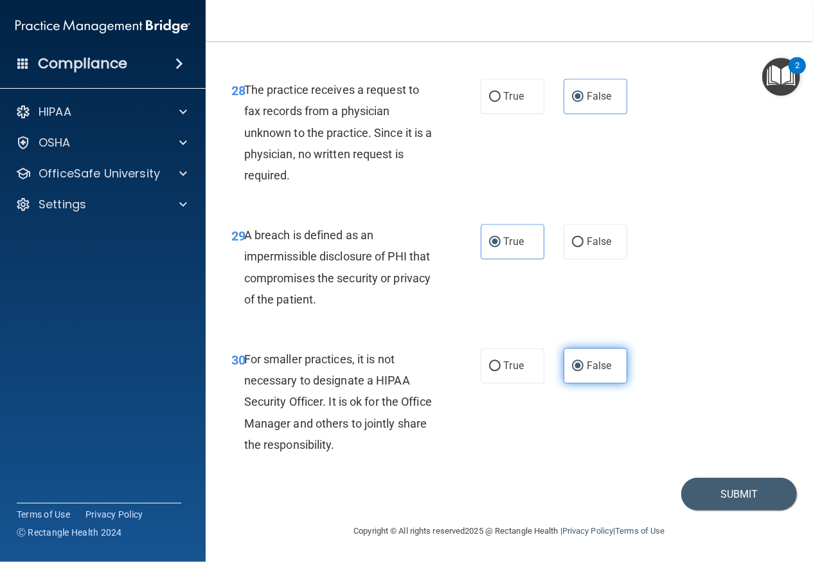
scroll to position [3699, 0]
click at [702, 510] on button "Submit" at bounding box center [740, 494] width 116 height 33
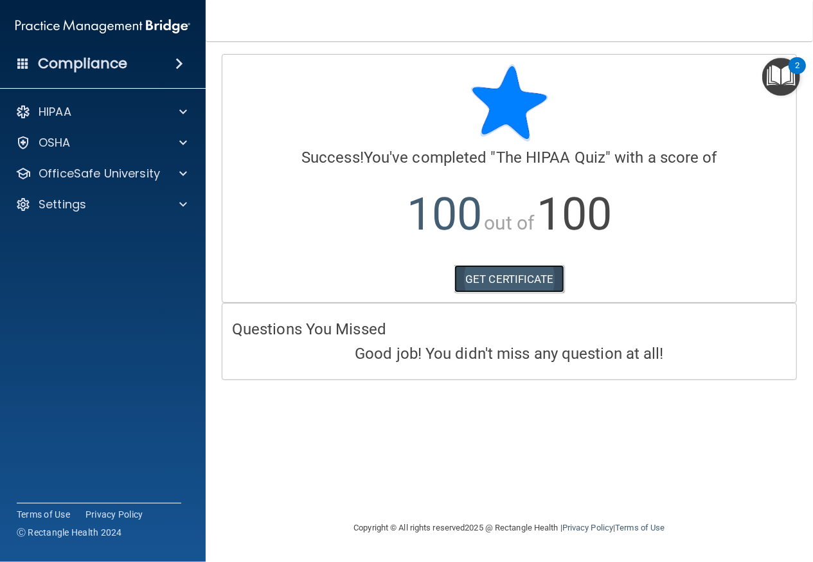
click at [527, 278] on link "GET CERTIFICATE" at bounding box center [510, 279] width 110 height 28
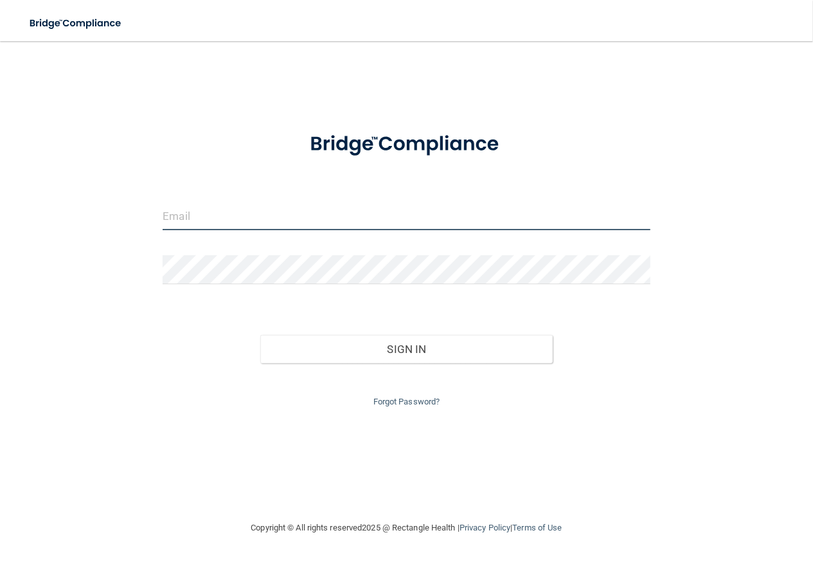
click at [282, 201] on input "email" at bounding box center [406, 215] width 487 height 29
type input "[EMAIL_ADDRESS][PERSON_NAME][DOMAIN_NAME]"
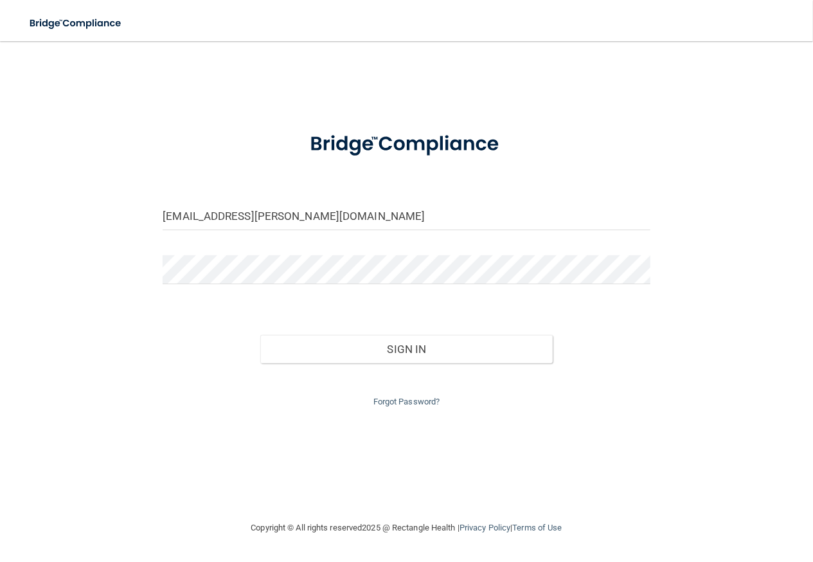
click at [286, 250] on form "[EMAIL_ADDRESS][PERSON_NAME][DOMAIN_NAME] Invalid email/password. You don't hav…" at bounding box center [406, 263] width 487 height 291
click at [260, 335] on button "Sign In" at bounding box center [406, 349] width 293 height 28
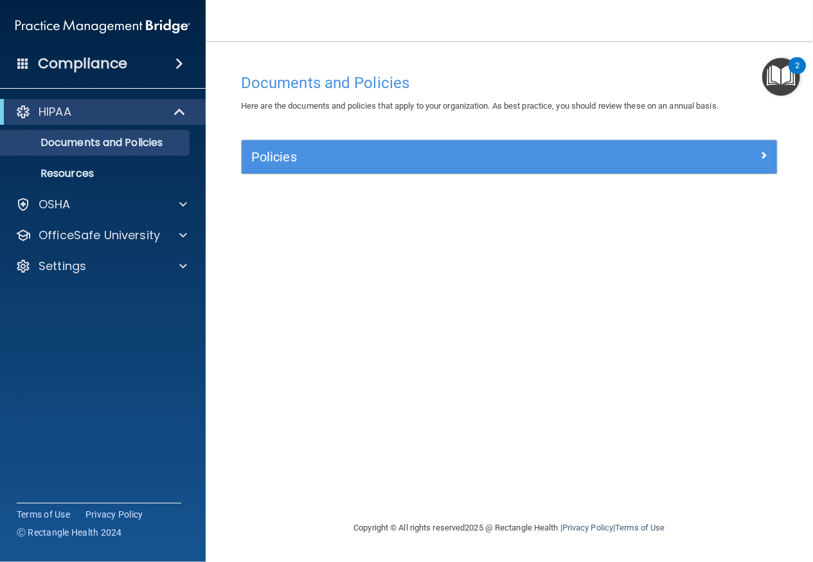
click at [782, 84] on img "Open Resource Center, 2 new notifications" at bounding box center [782, 77] width 38 height 38
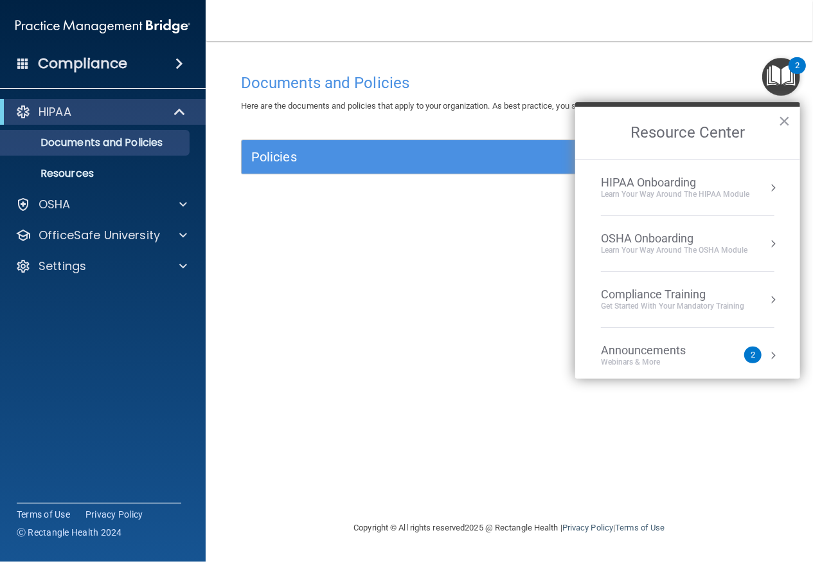
click at [767, 183] on button "Resource Center" at bounding box center [773, 187] width 13 height 13
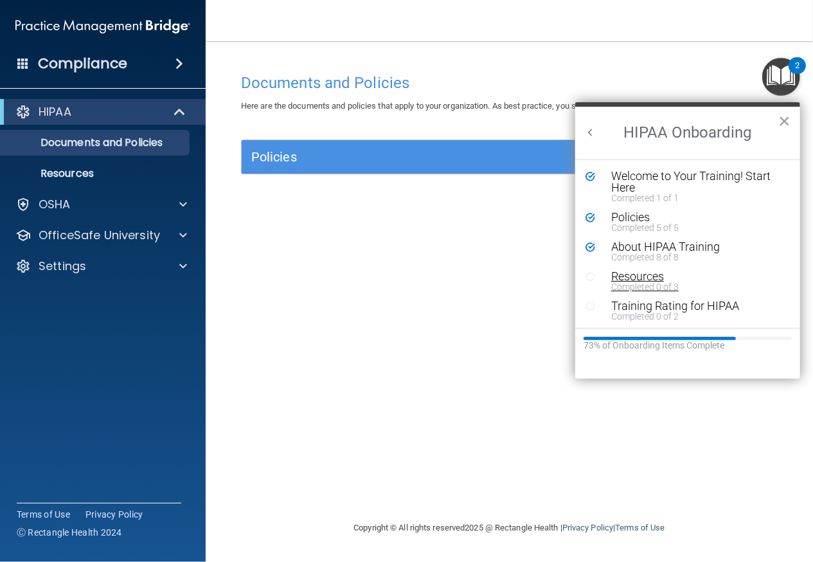
click at [649, 277] on div "Resources" at bounding box center [692, 277] width 162 height 12
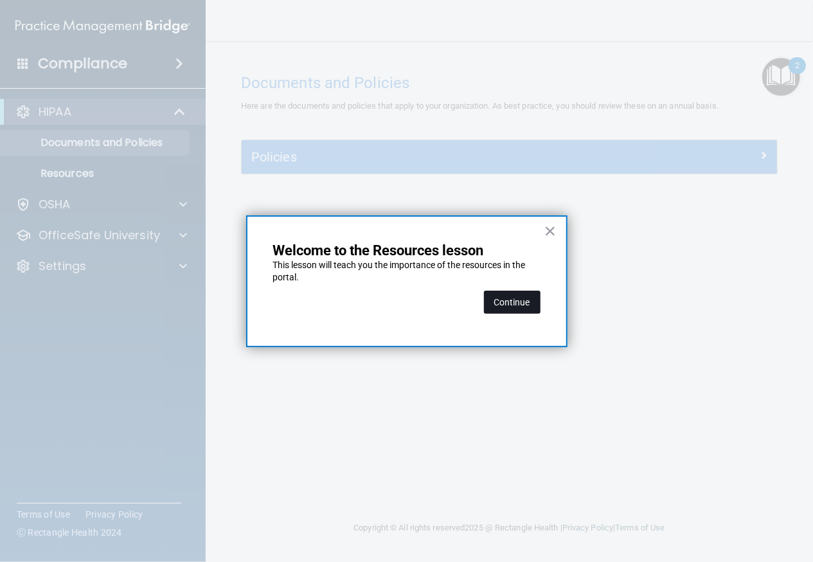
click at [520, 291] on button "Continue" at bounding box center [512, 302] width 57 height 23
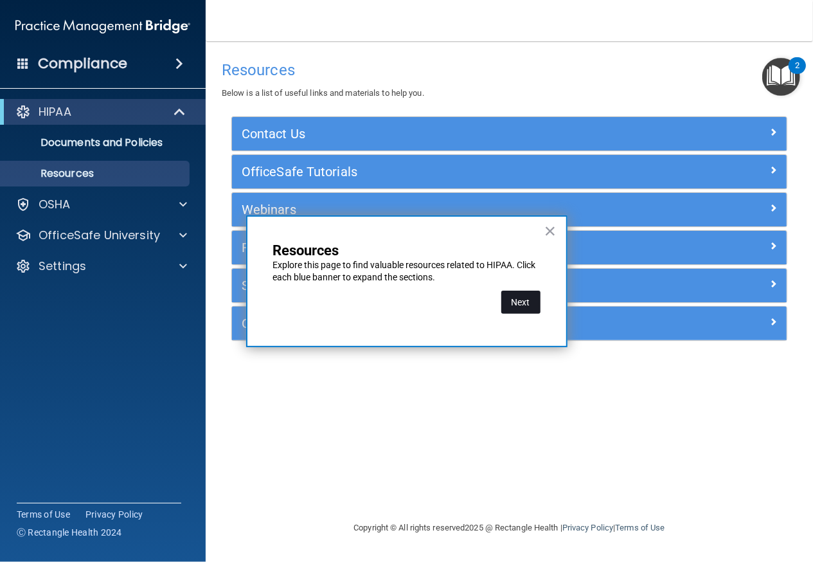
click at [519, 301] on button "Next" at bounding box center [520, 302] width 39 height 23
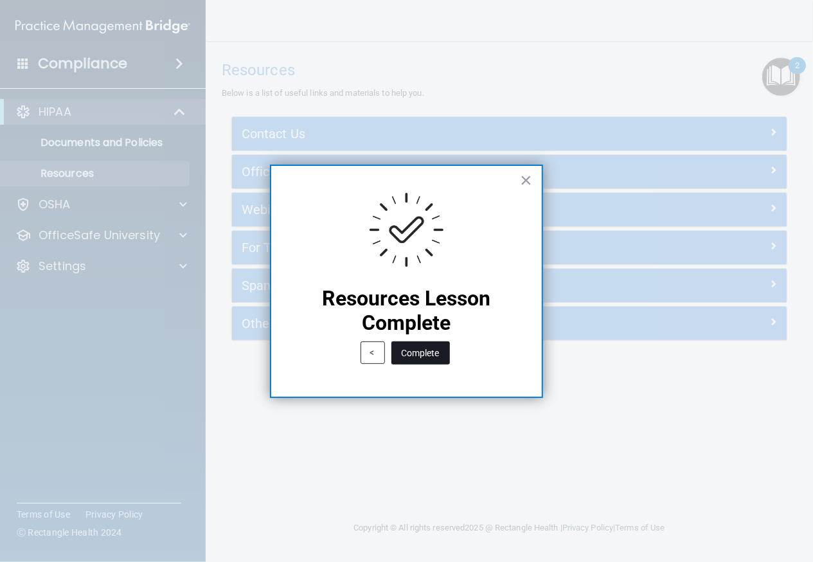
click at [431, 354] on button "Complete" at bounding box center [421, 352] width 59 height 23
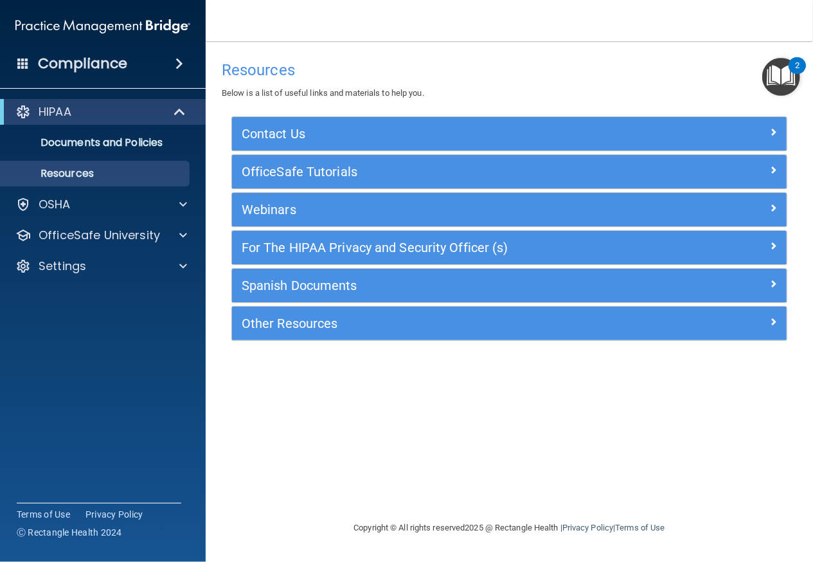
click at [775, 80] on img "Open Resource Center, 2 new notifications" at bounding box center [782, 77] width 38 height 38
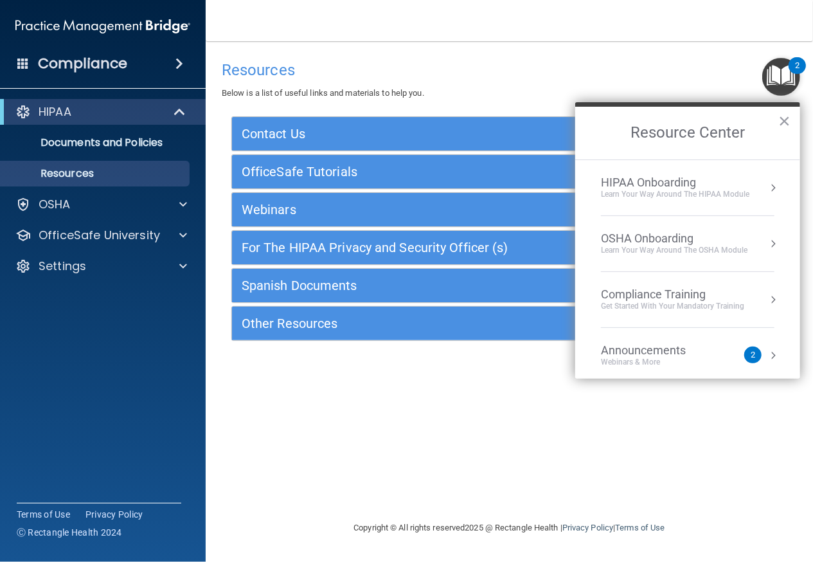
click at [717, 190] on div "Learn Your Way around the HIPAA module" at bounding box center [675, 194] width 149 height 11
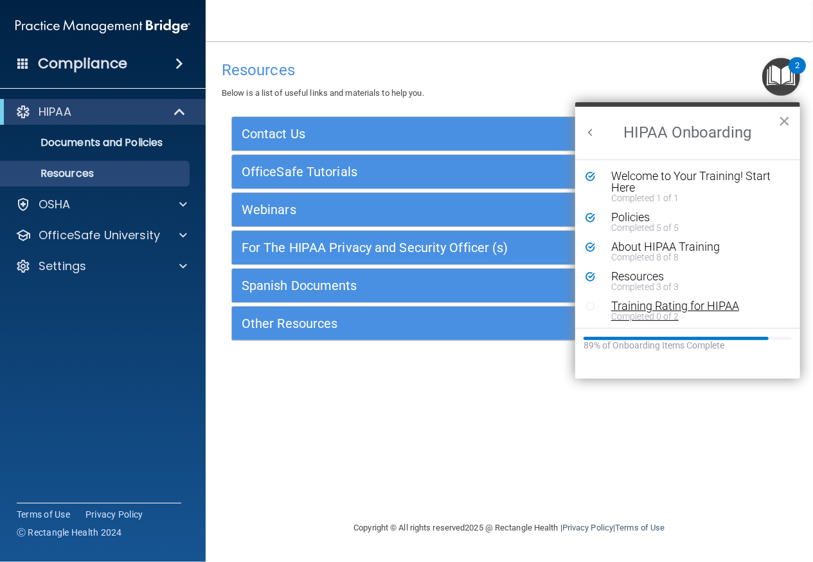
click at [658, 309] on div "Training Rating for HIPAA" at bounding box center [692, 306] width 162 height 12
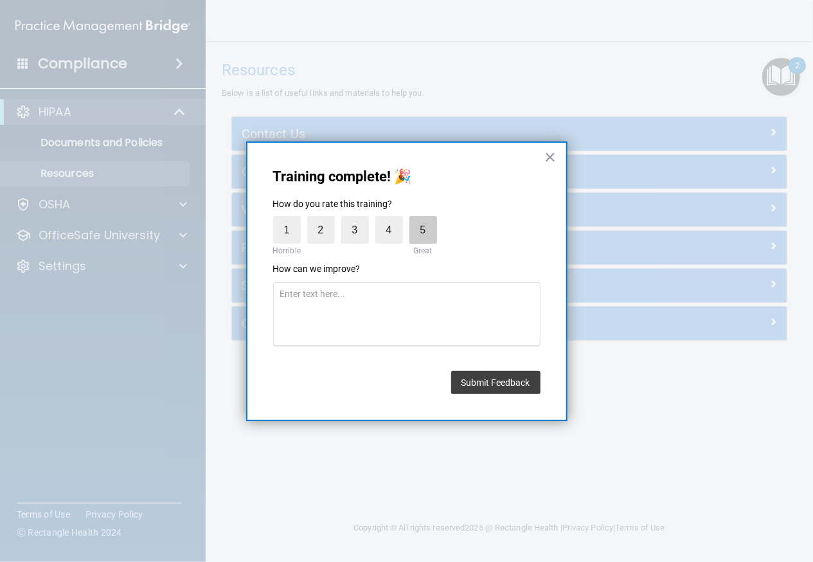
click at [410, 231] on label "5" at bounding box center [424, 230] width 28 height 28
click at [393, 219] on input "5" at bounding box center [393, 219] width 0 height 0
click at [509, 384] on button "Submit Feedback" at bounding box center [495, 382] width 89 height 23
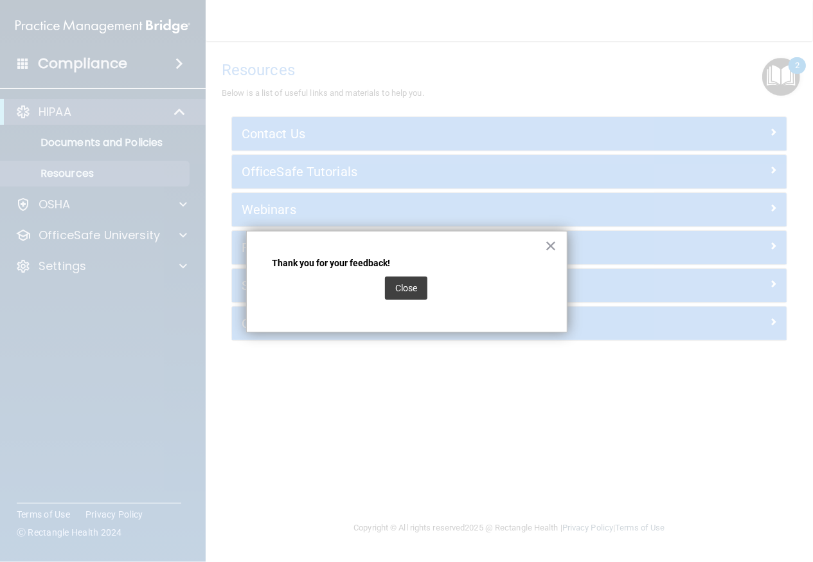
click at [401, 303] on div "Close" at bounding box center [406, 288] width 42 height 36
click at [417, 273] on div "Close" at bounding box center [406, 288] width 42 height 36
click at [413, 298] on button "Close" at bounding box center [406, 287] width 42 height 23
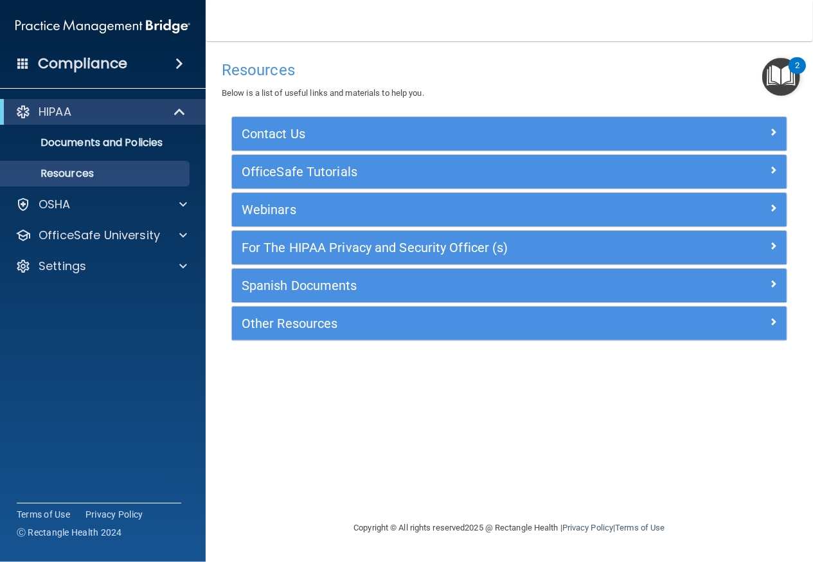
click at [767, 79] on img "Open Resource Center, 2 new notifications" at bounding box center [782, 77] width 38 height 38
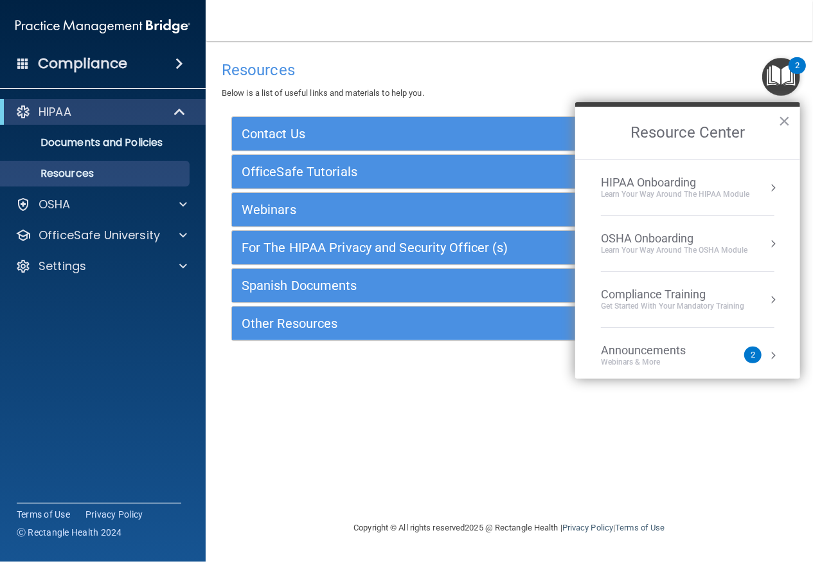
click at [707, 182] on div "HIPAA Onboarding" at bounding box center [675, 183] width 149 height 14
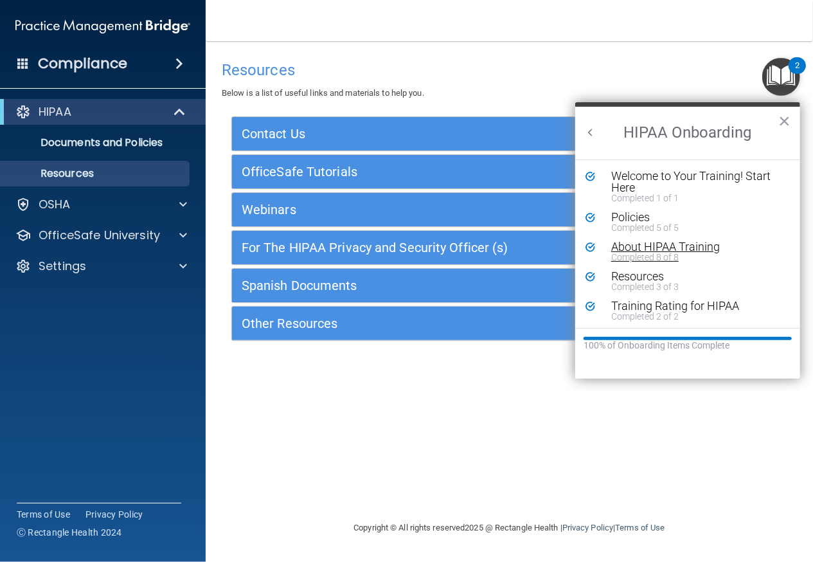
click at [694, 248] on div "About HIPAA Training" at bounding box center [692, 247] width 162 height 12
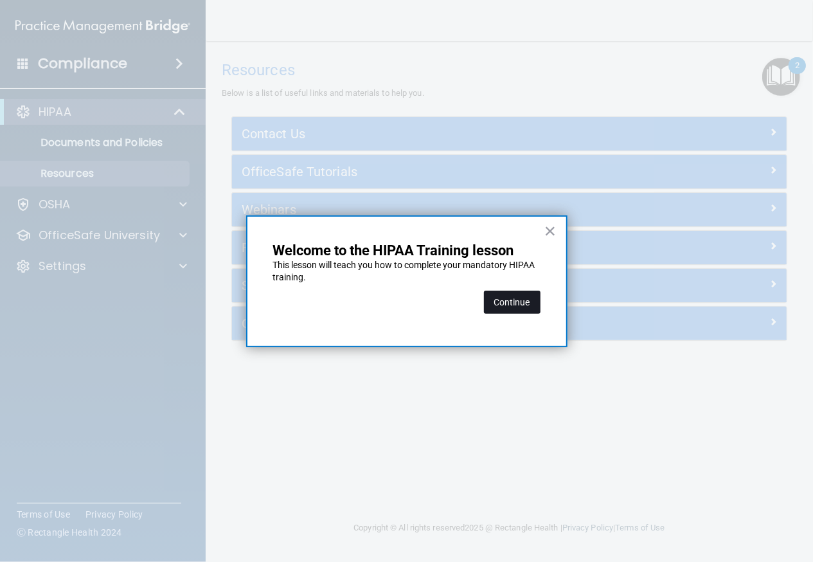
click at [516, 300] on button "Continue" at bounding box center [512, 302] width 57 height 23
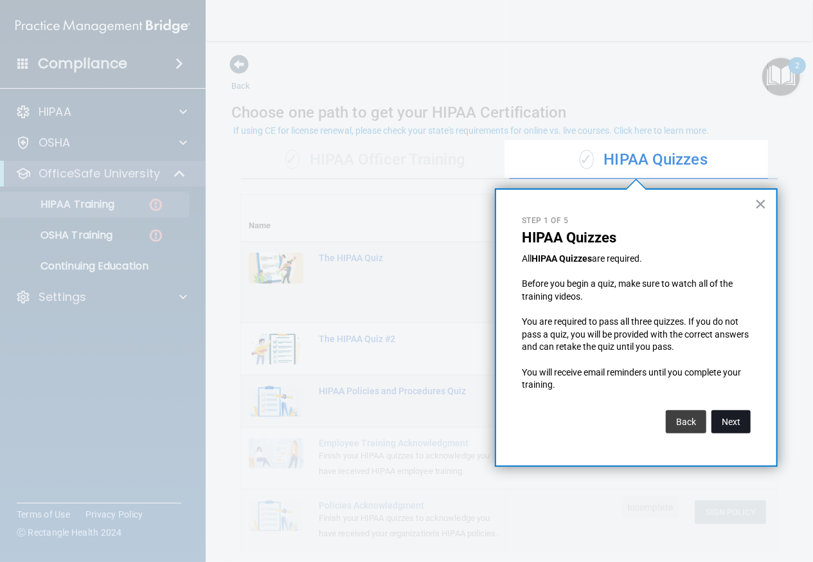
click at [728, 415] on button "Next" at bounding box center [731, 421] width 39 height 23
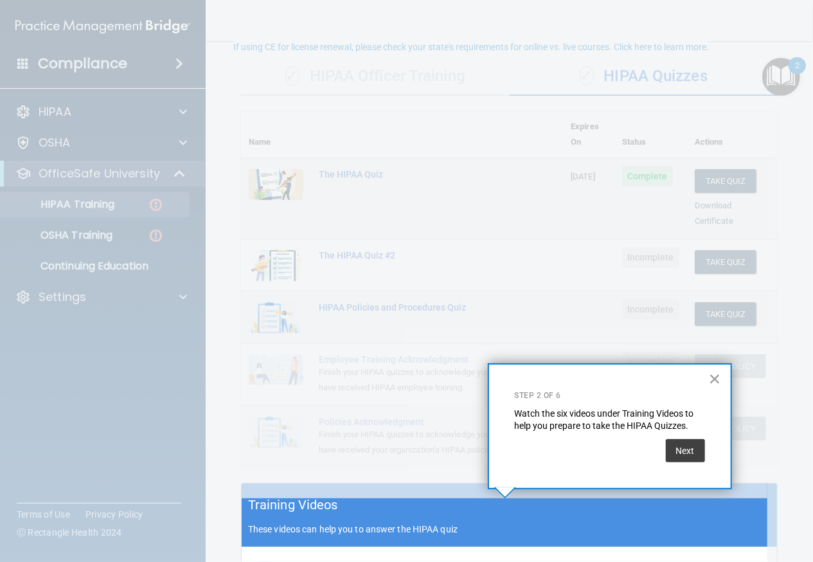
click at [718, 378] on button "×" at bounding box center [715, 378] width 12 height 21
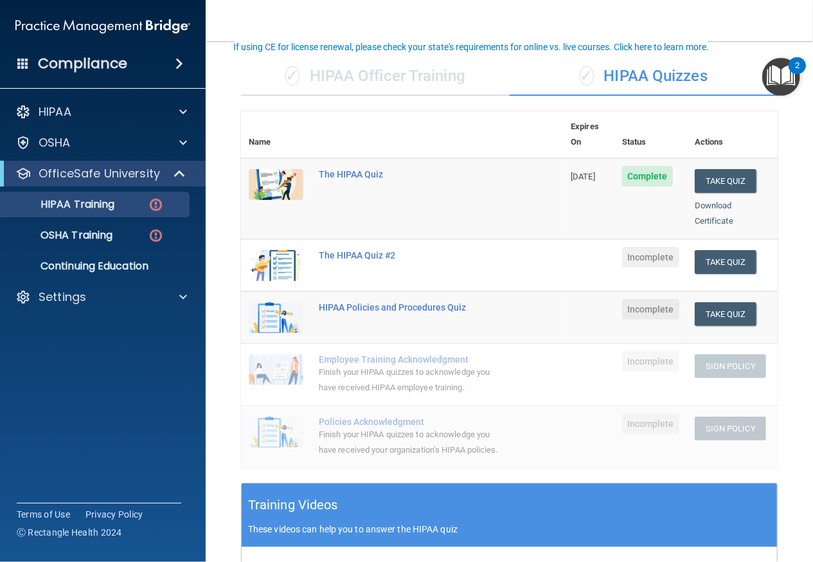
click at [790, 78] on img "Open Resource Center, 2 new notifications" at bounding box center [782, 77] width 38 height 38
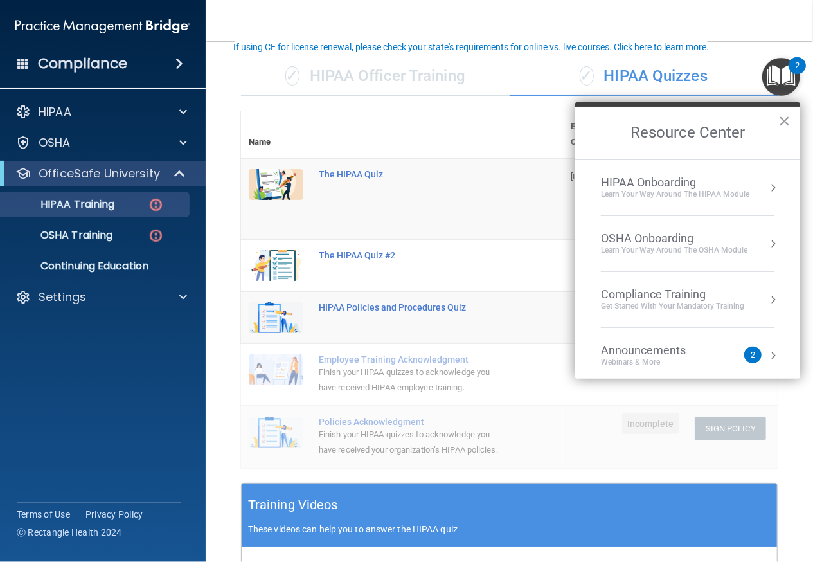
click at [767, 183] on button "Resource Center" at bounding box center [773, 187] width 13 height 13
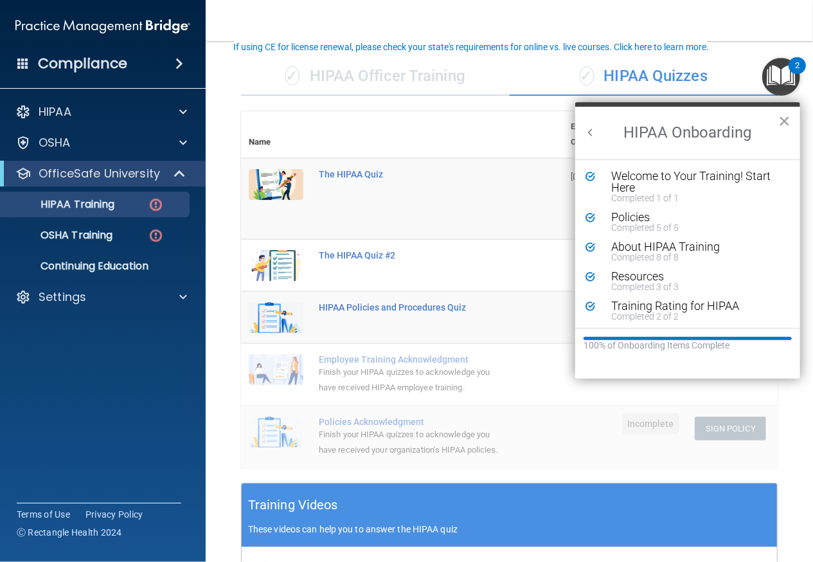
scroll to position [0, 0]
click at [789, 123] on button "×" at bounding box center [785, 121] width 12 height 21
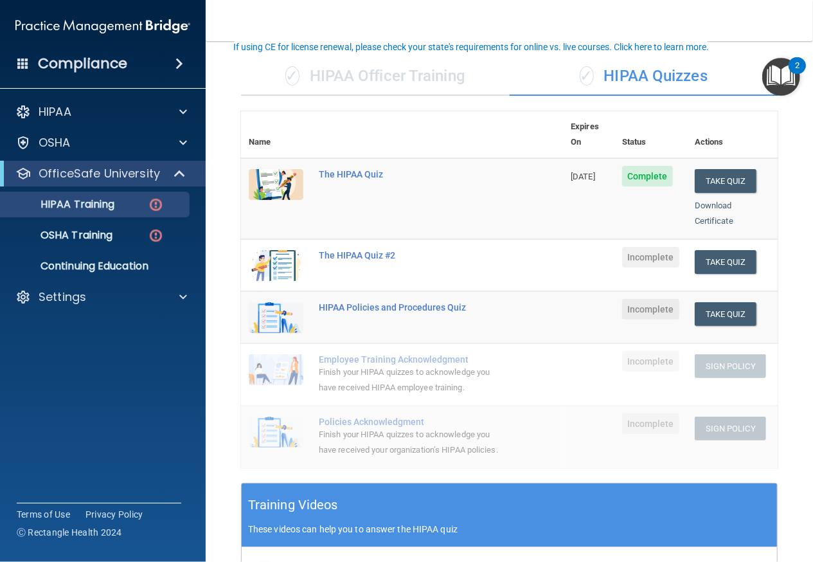
click at [785, 87] on img "Open Resource Center, 2 new notifications" at bounding box center [782, 77] width 38 height 38
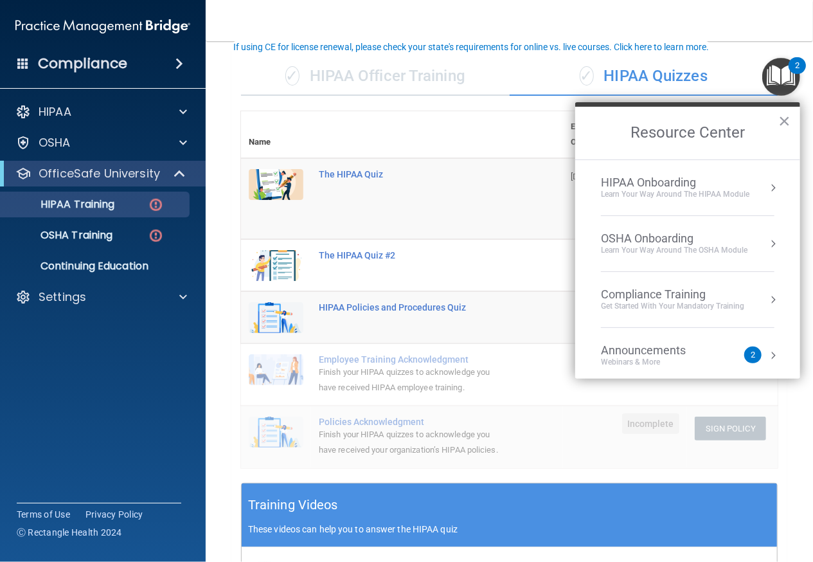
click at [743, 231] on div "OSHA Onboarding" at bounding box center [674, 238] width 147 height 14
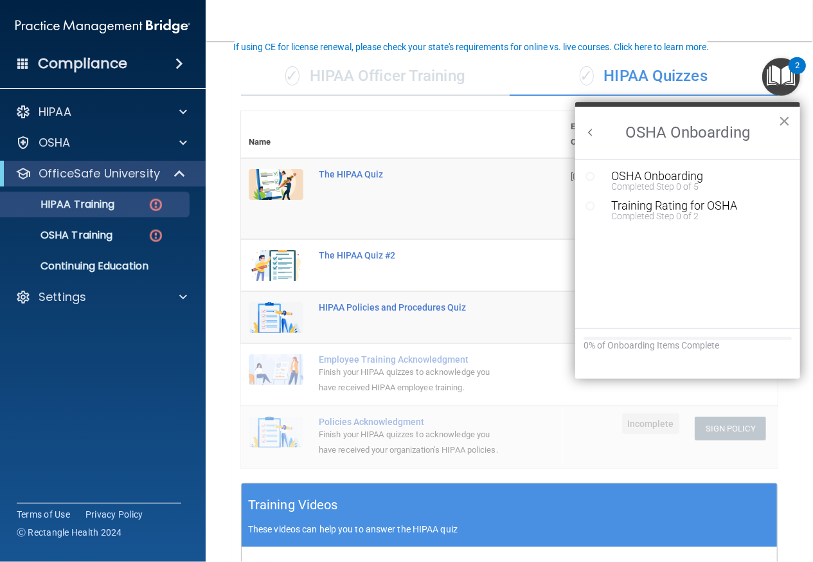
click at [790, 119] on button "×" at bounding box center [785, 121] width 12 height 21
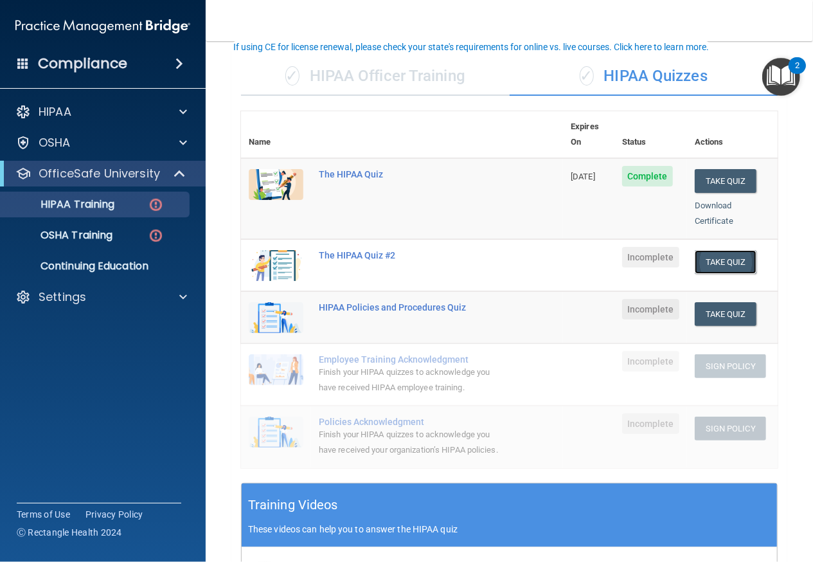
click at [696, 250] on button "Take Quiz" at bounding box center [726, 262] width 62 height 24
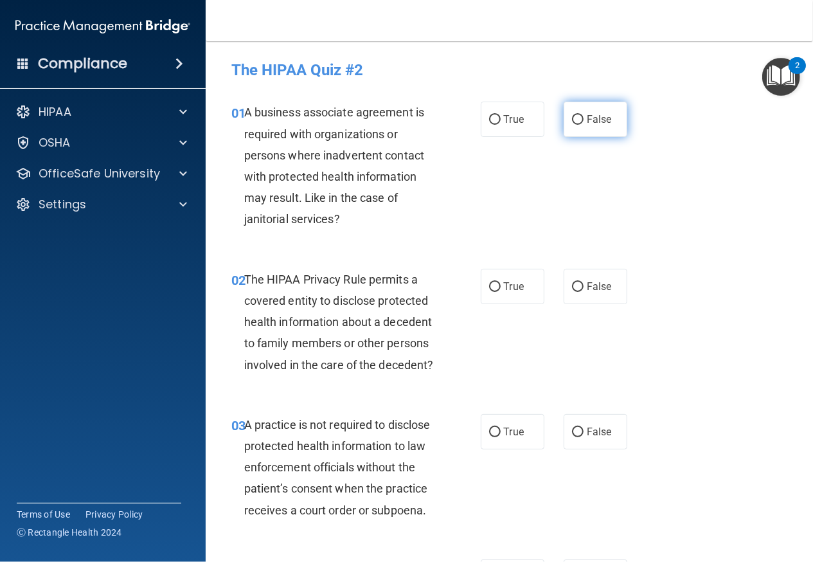
click at [601, 110] on label "False" at bounding box center [596, 119] width 64 height 35
click at [584, 115] on input "False" at bounding box center [578, 120] width 12 height 10
radio input "true"
click at [456, 343] on div "02 The HIPAA Privacy Rule permits a covered entity to disclose protected health…" at bounding box center [356, 325] width 288 height 113
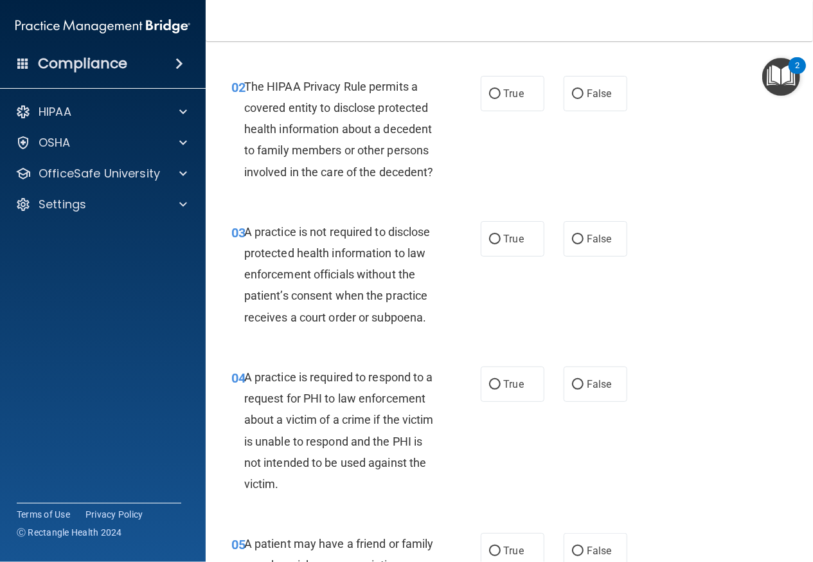
scroll to position [201, 0]
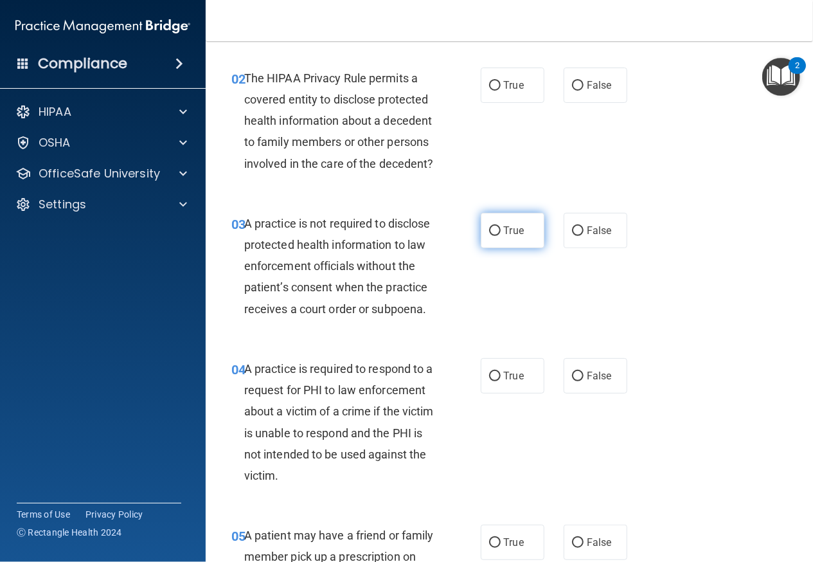
click at [515, 237] on span "True" at bounding box center [514, 230] width 20 height 12
click at [501, 236] on input "True" at bounding box center [495, 231] width 12 height 10
radio input "true"
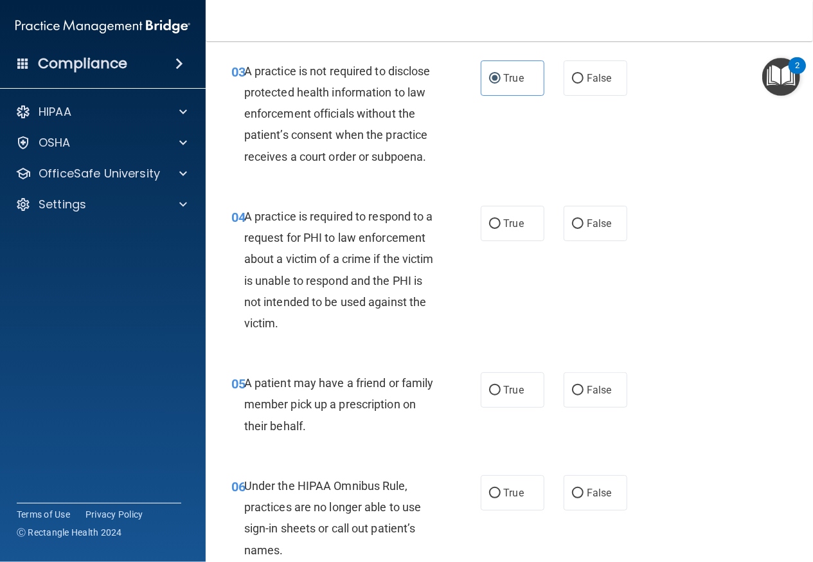
scroll to position [358, 0]
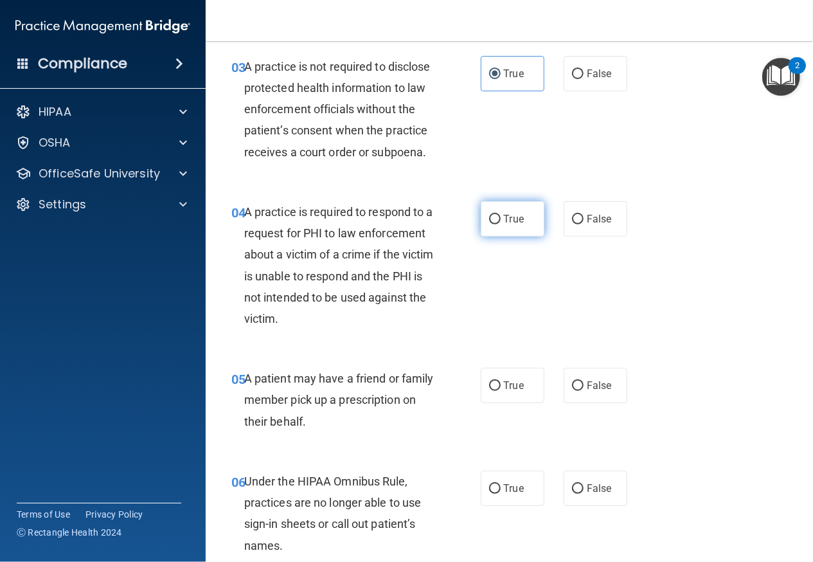
click at [523, 237] on label "True" at bounding box center [513, 218] width 64 height 35
click at [501, 224] on input "True" at bounding box center [495, 220] width 12 height 10
radio input "true"
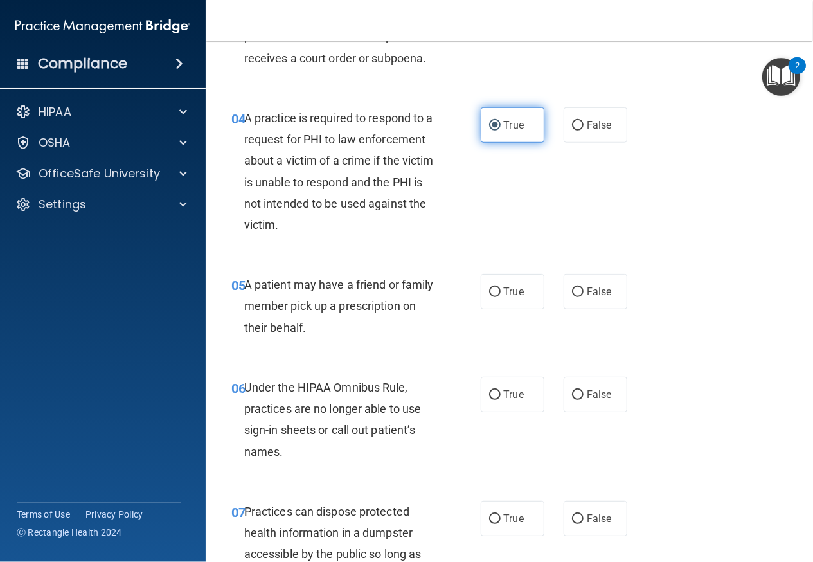
scroll to position [460, 0]
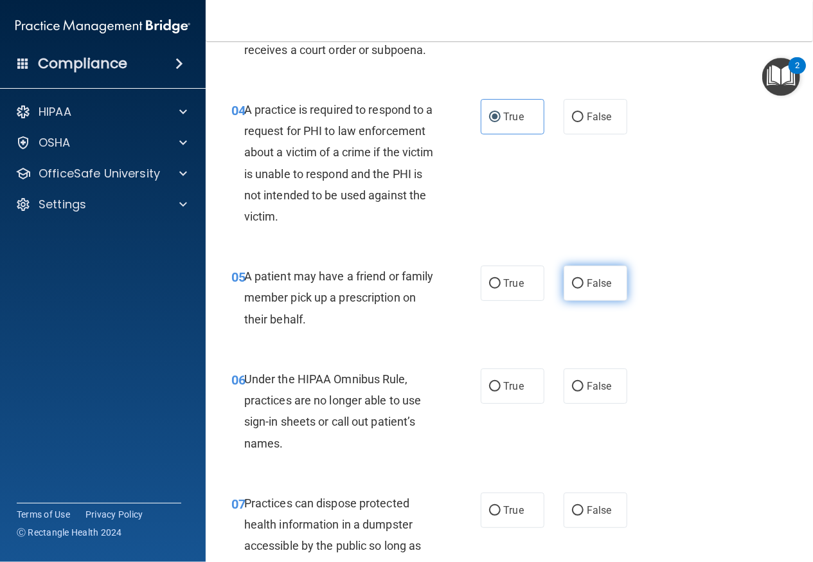
click at [573, 289] on input "False" at bounding box center [578, 284] width 12 height 10
radio input "true"
click at [496, 301] on label "True" at bounding box center [513, 283] width 64 height 35
click at [496, 289] on input "True" at bounding box center [495, 284] width 12 height 10
radio input "true"
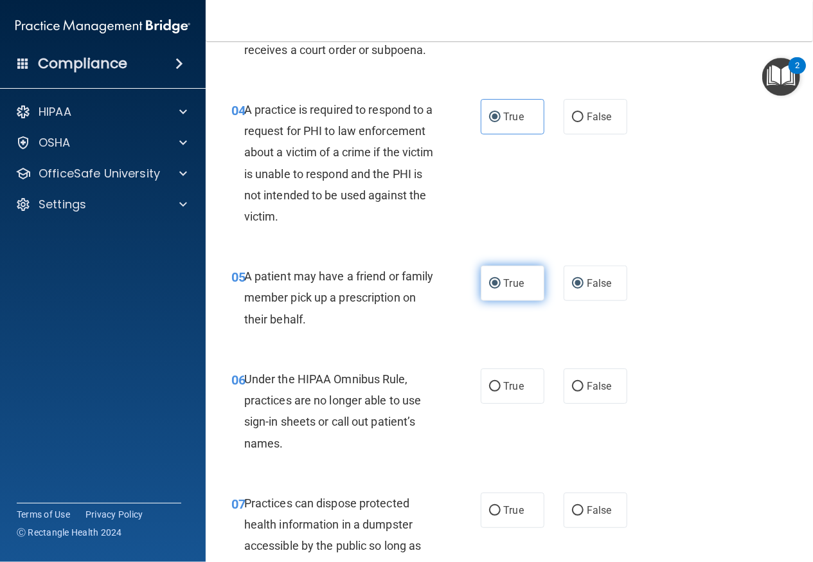
radio input "false"
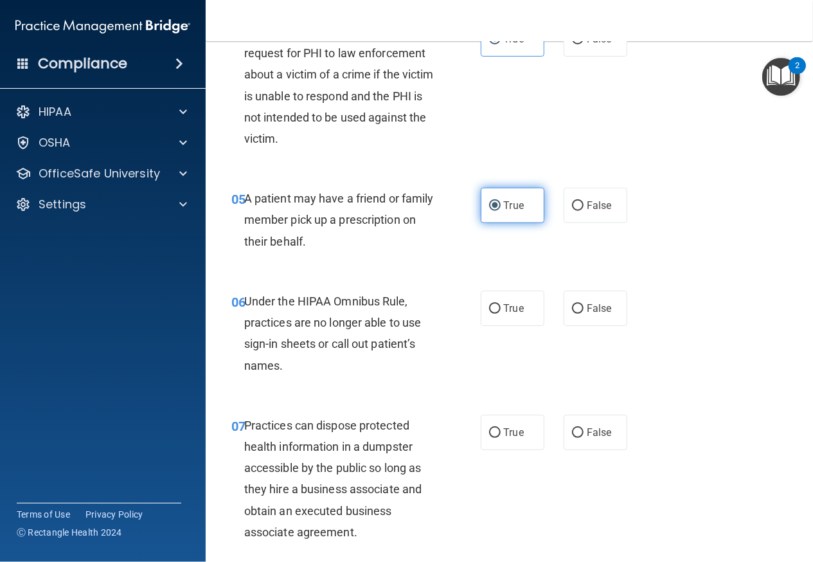
scroll to position [539, 0]
click at [564, 325] on label "False" at bounding box center [596, 307] width 64 height 35
click at [572, 313] on input "False" at bounding box center [578, 308] width 12 height 10
radio input "true"
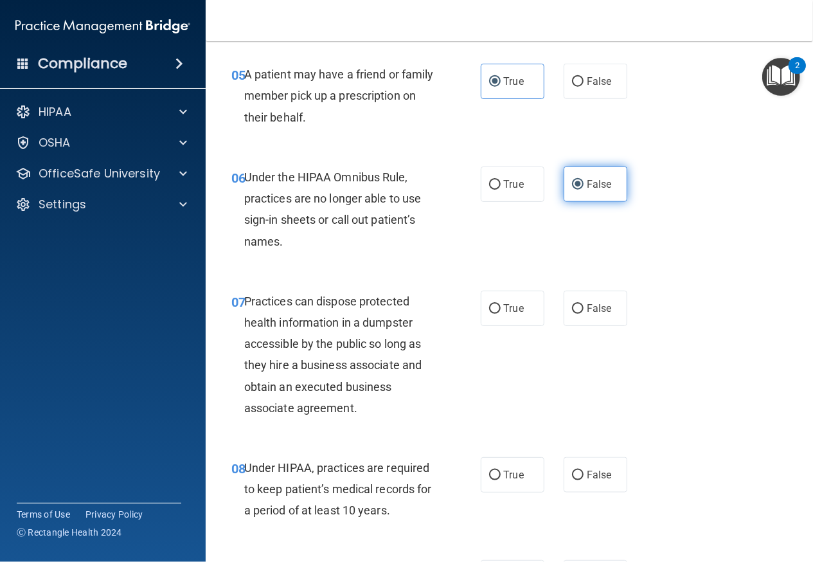
scroll to position [716, 0]
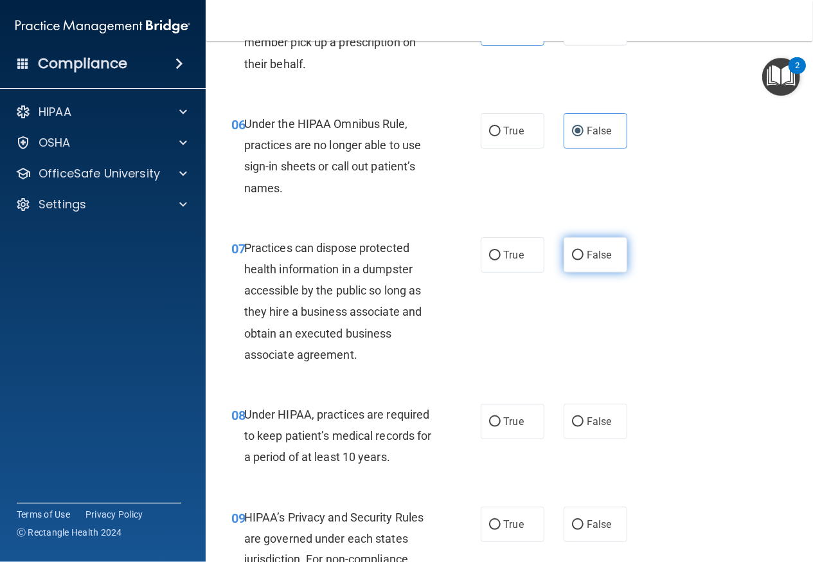
click at [587, 261] on span "False" at bounding box center [599, 255] width 25 height 12
click at [584, 260] on input "False" at bounding box center [578, 256] width 12 height 10
radio input "true"
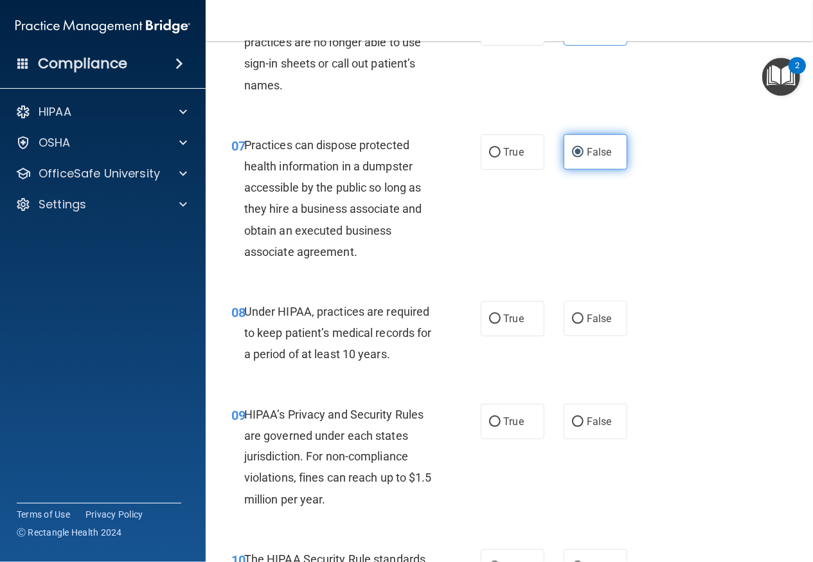
scroll to position [835, 0]
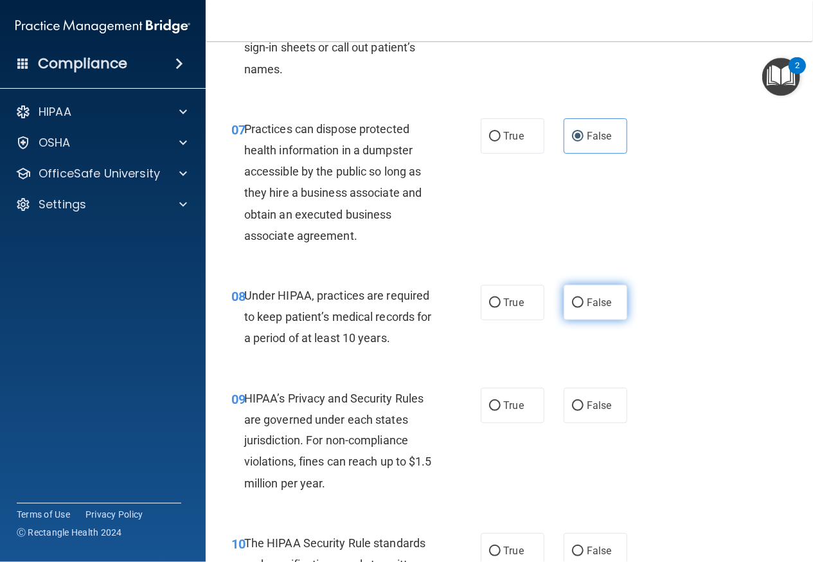
click at [587, 309] on span "False" at bounding box center [599, 302] width 25 height 12
click at [583, 308] on input "False" at bounding box center [578, 303] width 12 height 10
radio input "true"
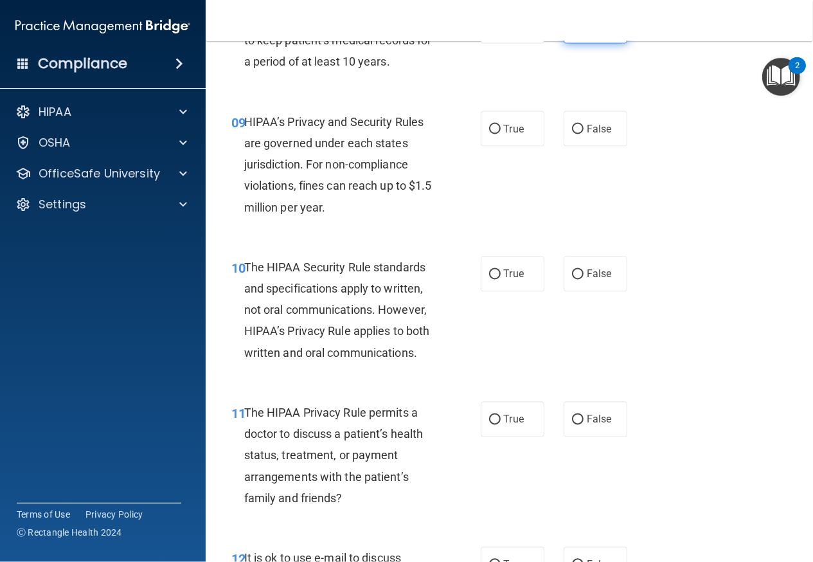
scroll to position [1112, 0]
click at [509, 146] on label "True" at bounding box center [513, 128] width 64 height 35
click at [501, 134] on input "True" at bounding box center [495, 129] width 12 height 10
radio input "true"
click at [585, 146] on label "False" at bounding box center [596, 128] width 64 height 35
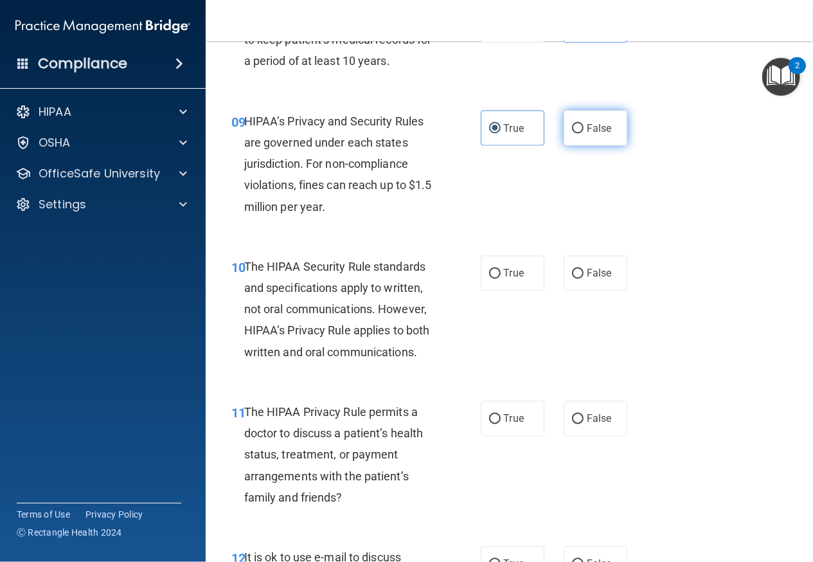
click at [584, 134] on input "False" at bounding box center [578, 129] width 12 height 10
radio input "true"
radio input "false"
click at [575, 291] on label "False" at bounding box center [596, 273] width 64 height 35
click at [575, 279] on input "False" at bounding box center [578, 274] width 12 height 10
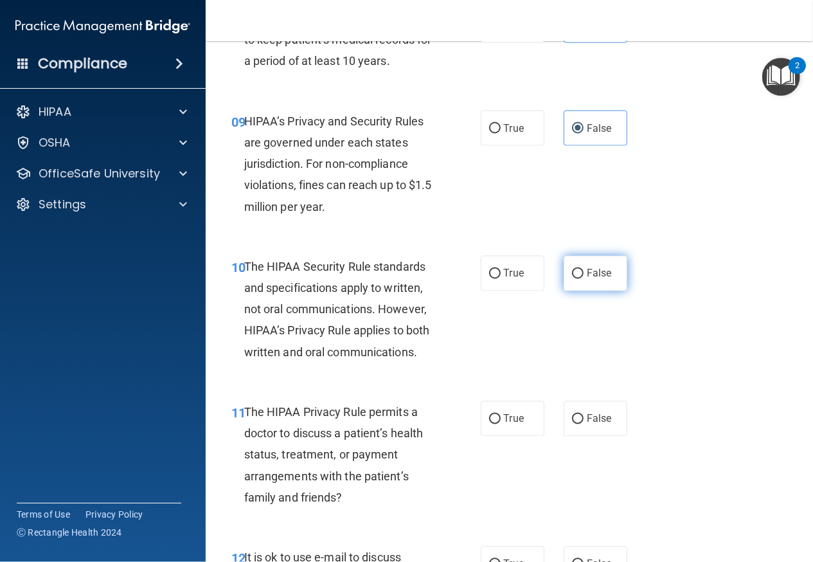
radio input "true"
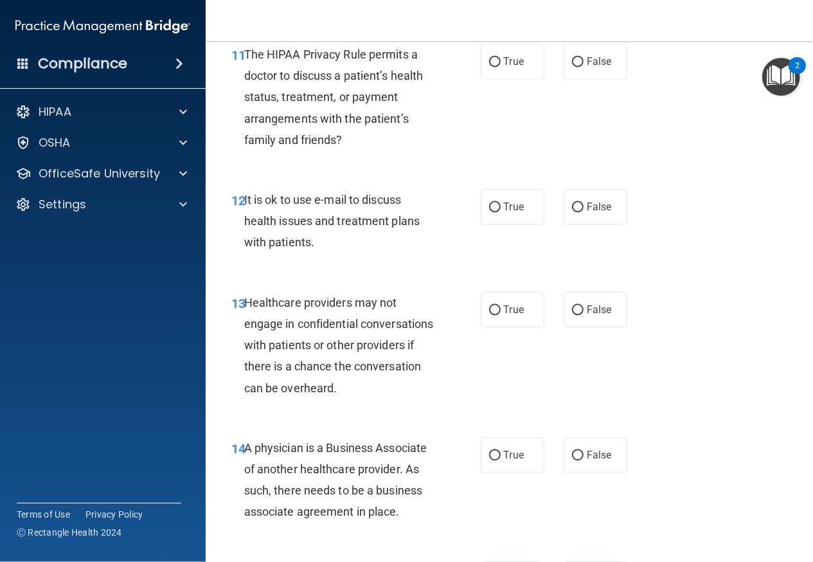
scroll to position [1475, 0]
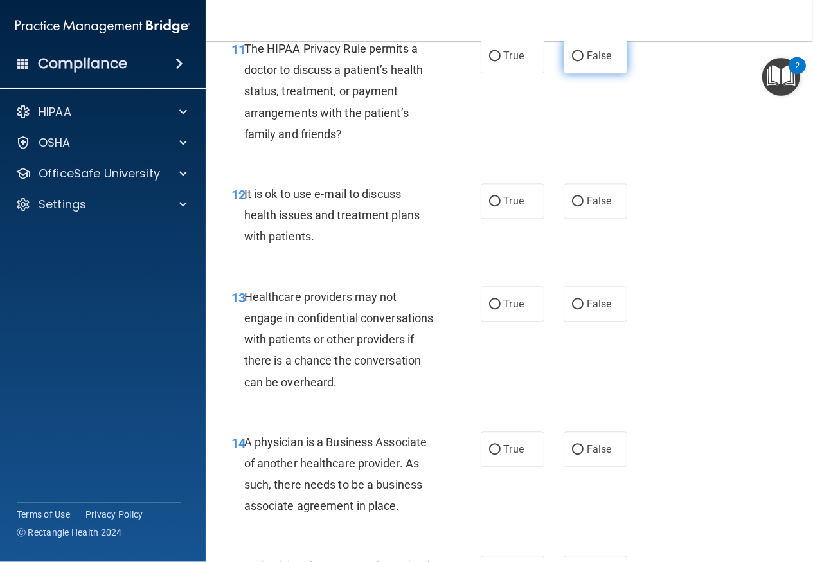
click at [596, 62] on span "False" at bounding box center [599, 56] width 25 height 12
click at [584, 61] on input "False" at bounding box center [578, 56] width 12 height 10
radio input "true"
click at [503, 219] on label "True" at bounding box center [513, 200] width 64 height 35
click at [501, 206] on input "True" at bounding box center [495, 202] width 12 height 10
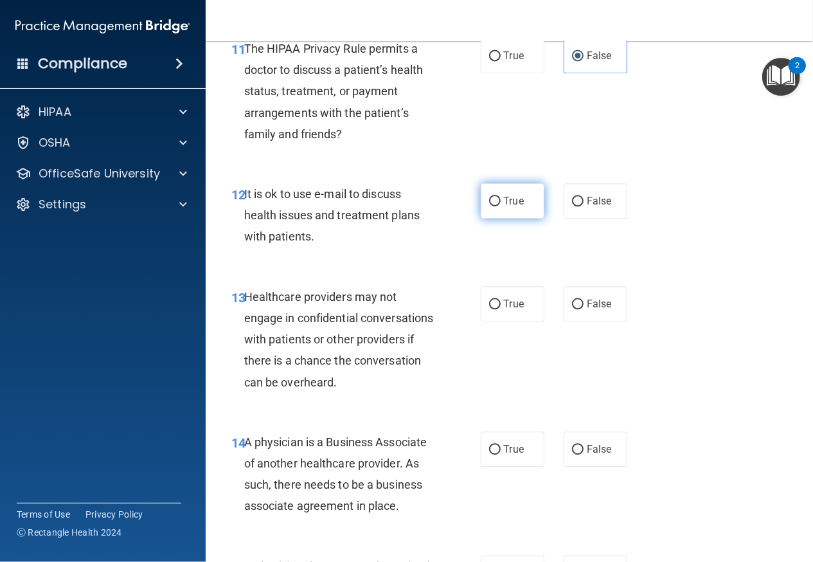
radio input "true"
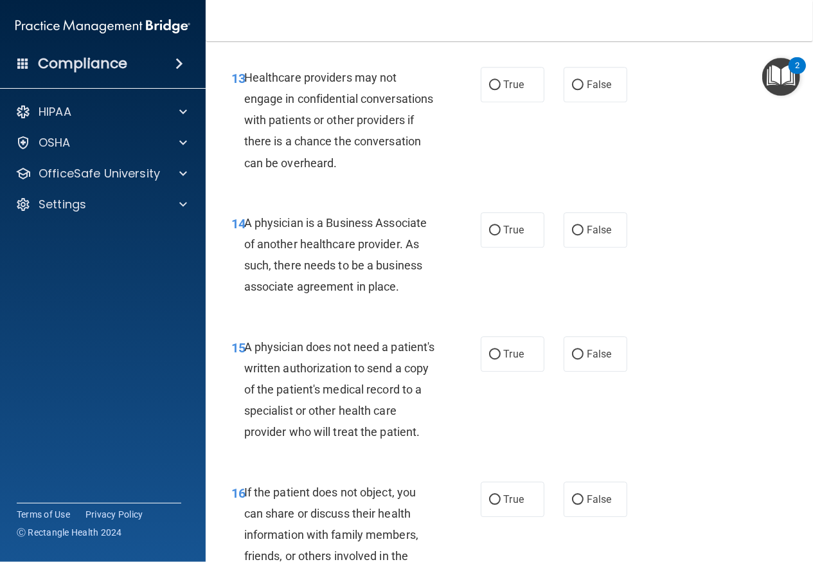
scroll to position [1695, 0]
click at [481, 102] on label "True" at bounding box center [513, 83] width 64 height 35
click at [489, 89] on input "True" at bounding box center [495, 85] width 12 height 10
radio input "true"
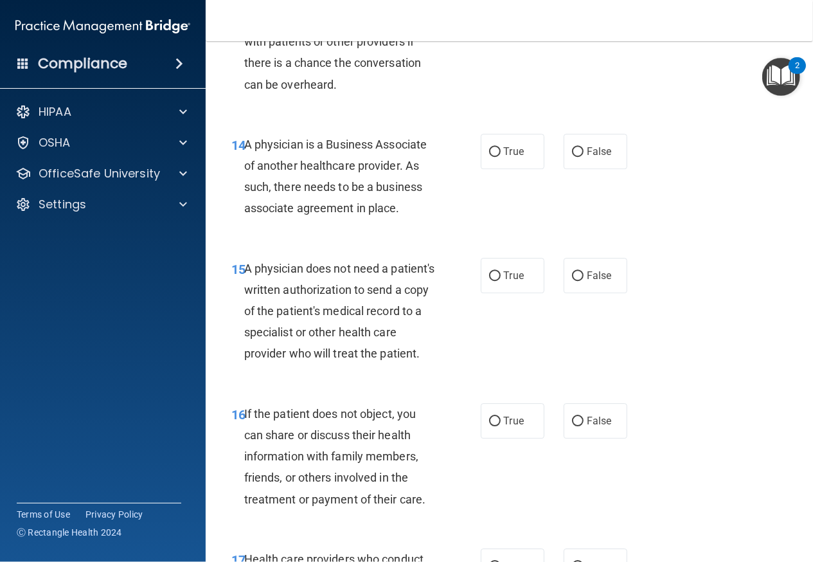
scroll to position [1773, 0]
click at [606, 168] on label "False" at bounding box center [596, 150] width 64 height 35
click at [584, 156] on input "False" at bounding box center [578, 152] width 12 height 10
radio input "true"
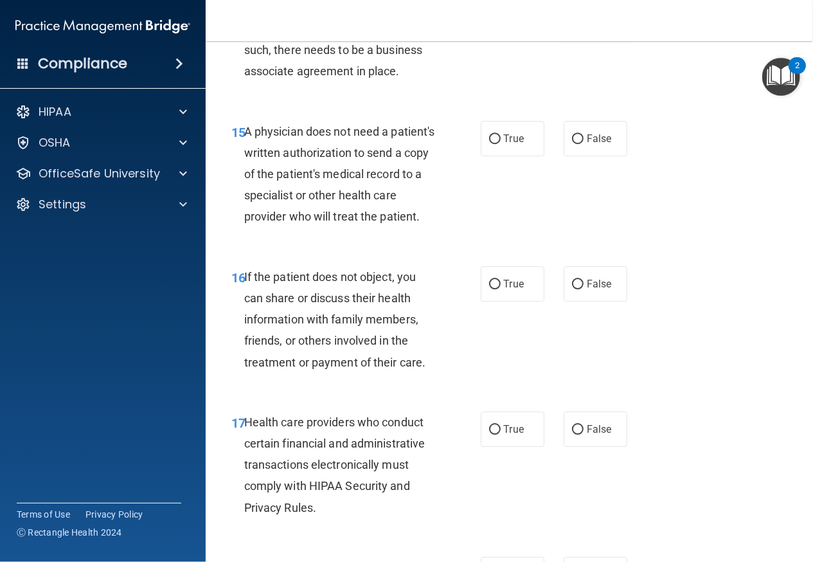
scroll to position [1915, 0]
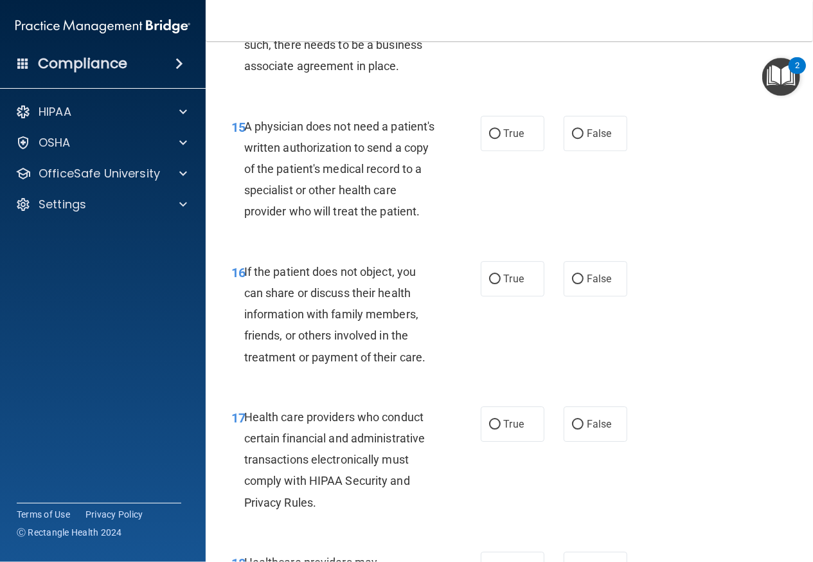
click at [606, 151] on label "False" at bounding box center [596, 133] width 64 height 35
click at [584, 139] on input "False" at bounding box center [578, 134] width 12 height 10
radio input "true"
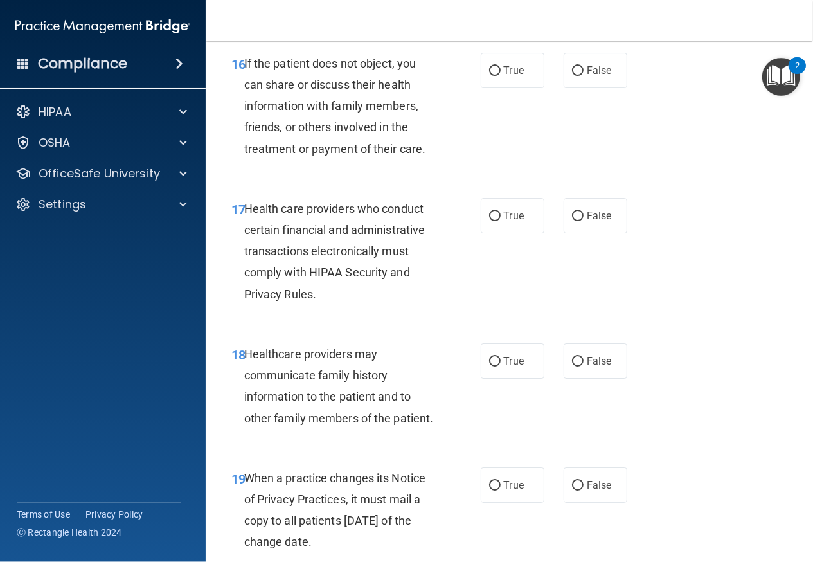
scroll to position [2122, 0]
click at [622, 89] on div "True False" at bounding box center [558, 70] width 154 height 35
click at [606, 89] on label "False" at bounding box center [596, 70] width 64 height 35
click at [584, 77] on input "False" at bounding box center [578, 72] width 12 height 10
radio input "true"
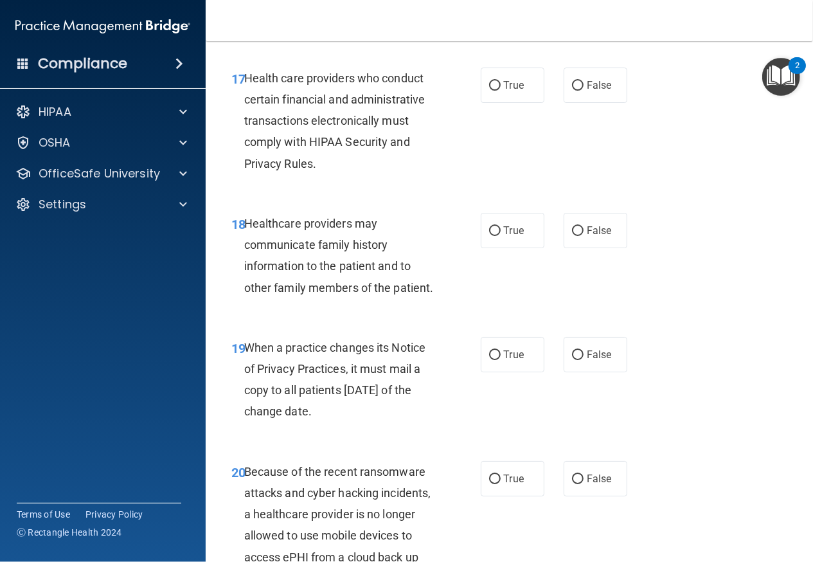
scroll to position [2261, 0]
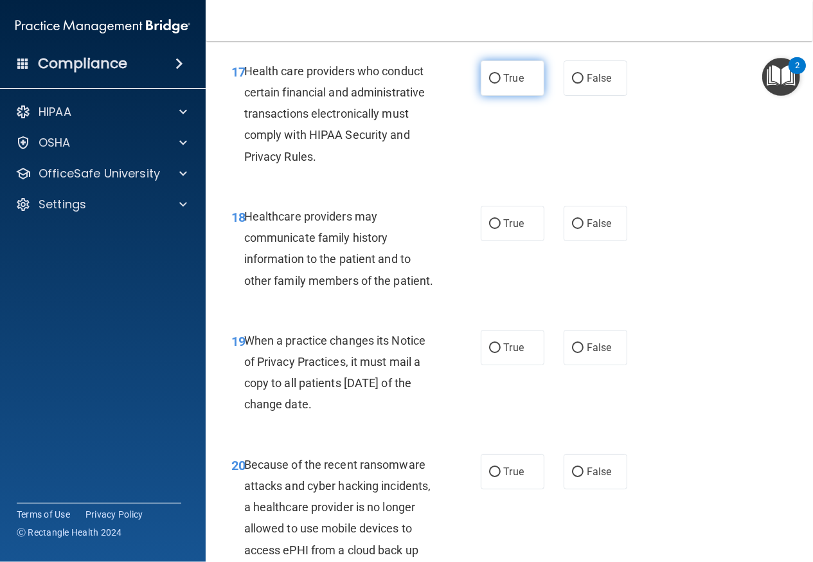
click at [511, 84] on span "True" at bounding box center [514, 78] width 20 height 12
click at [501, 84] on input "True" at bounding box center [495, 79] width 12 height 10
radio input "true"
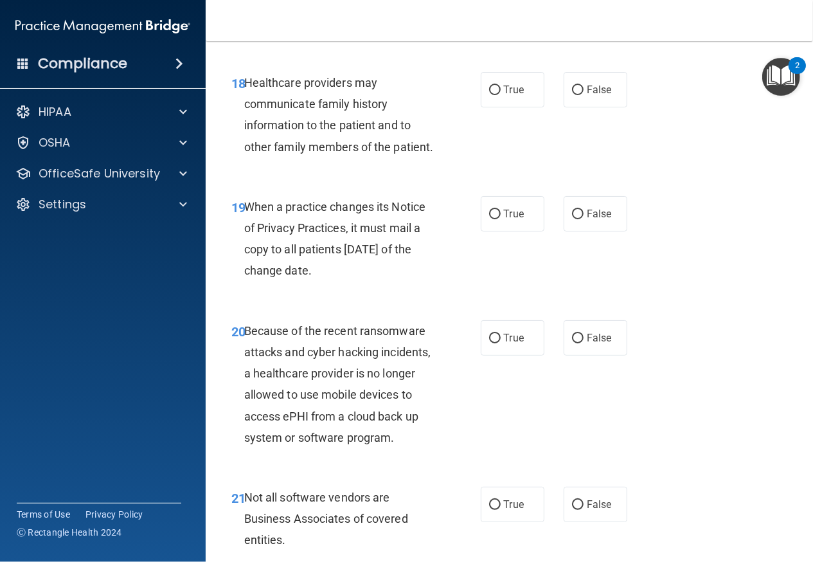
scroll to position [2395, 0]
click at [619, 107] on label "False" at bounding box center [596, 88] width 64 height 35
click at [584, 95] on input "False" at bounding box center [578, 90] width 12 height 10
radio input "true"
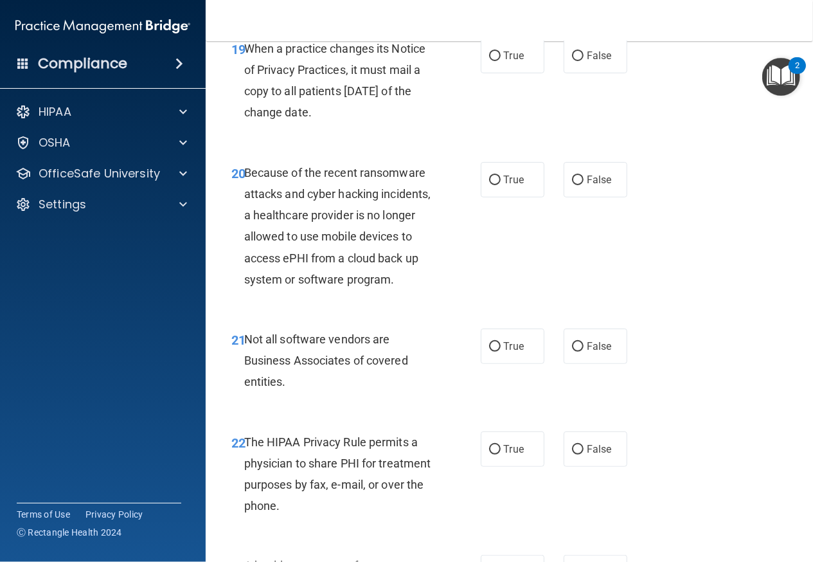
scroll to position [2564, 0]
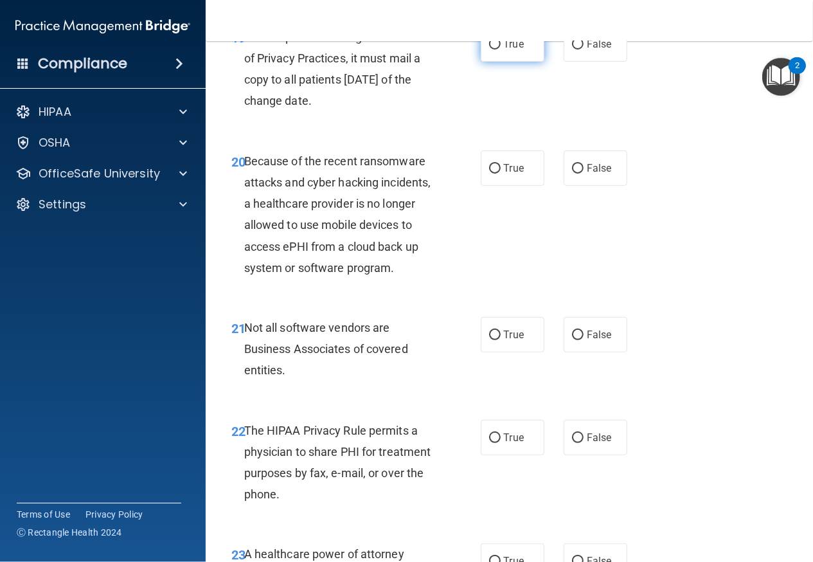
click at [504, 50] on span "True" at bounding box center [514, 44] width 20 height 12
click at [501, 50] on input "True" at bounding box center [495, 45] width 12 height 10
radio input "true"
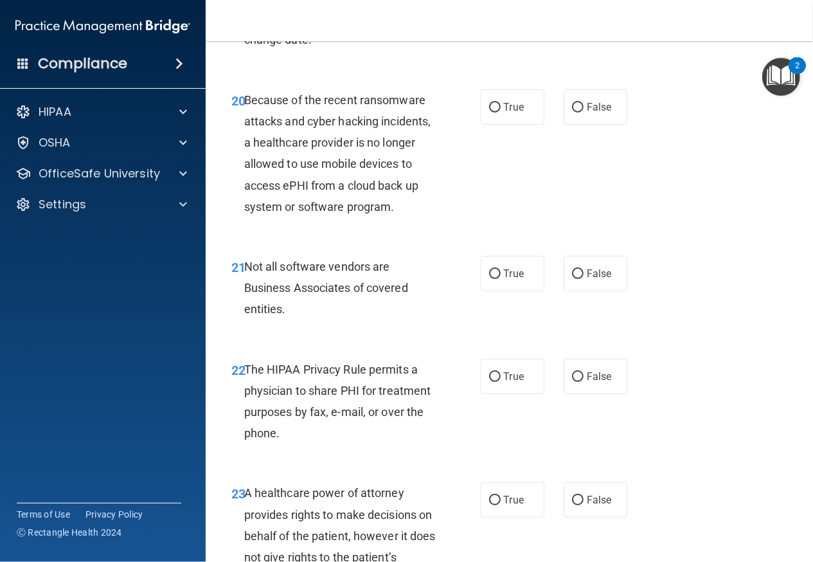
scroll to position [2660, 0]
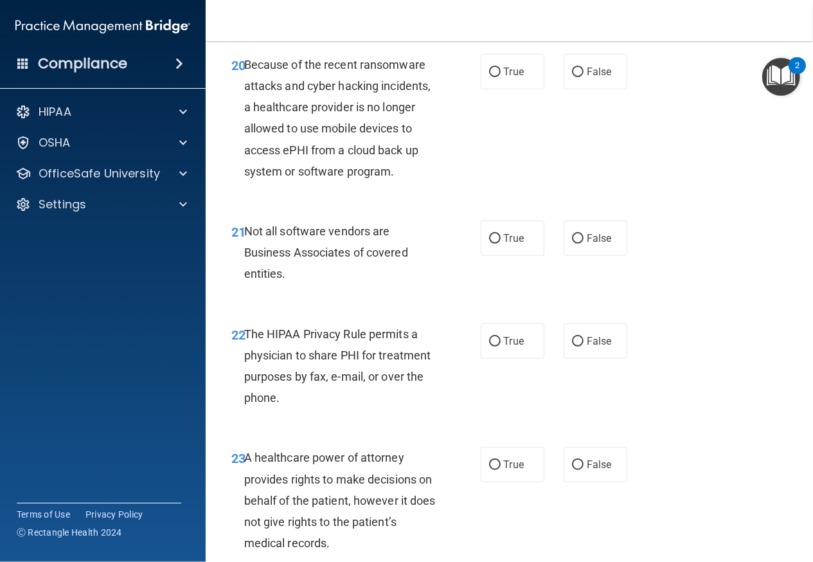
click at [632, 135] on div "20 Because of the recent ransomware attacks and cyber hacking incidents, a heal…" at bounding box center [509, 121] width 575 height 167
click at [530, 89] on label "True" at bounding box center [513, 71] width 64 height 35
click at [501, 77] on input "True" at bounding box center [495, 73] width 12 height 10
radio input "true"
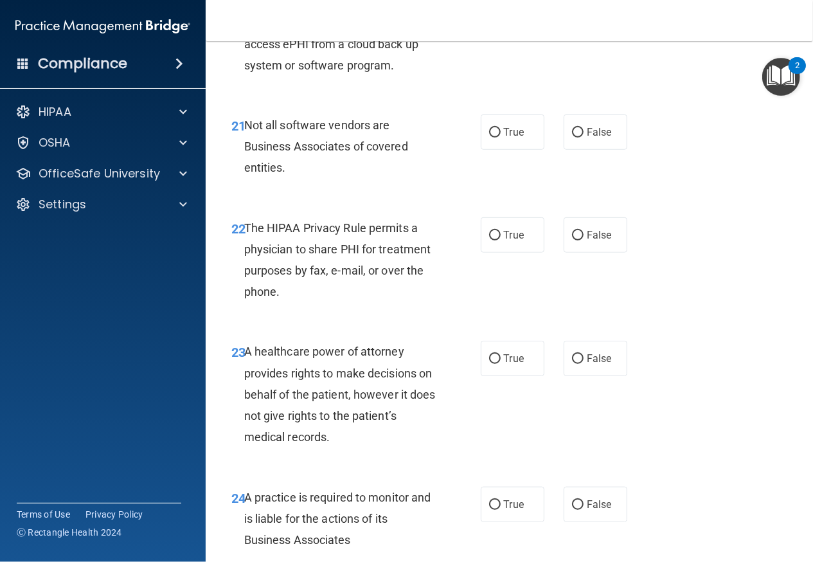
scroll to position [2766, 0]
click at [511, 139] on span "True" at bounding box center [514, 133] width 20 height 12
click at [501, 138] on input "True" at bounding box center [495, 134] width 12 height 10
radio input "true"
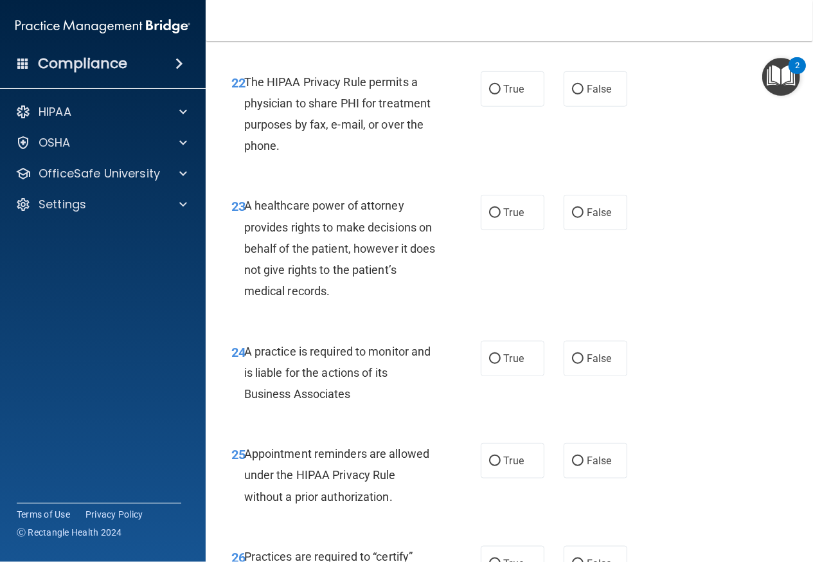
scroll to position [2919, 0]
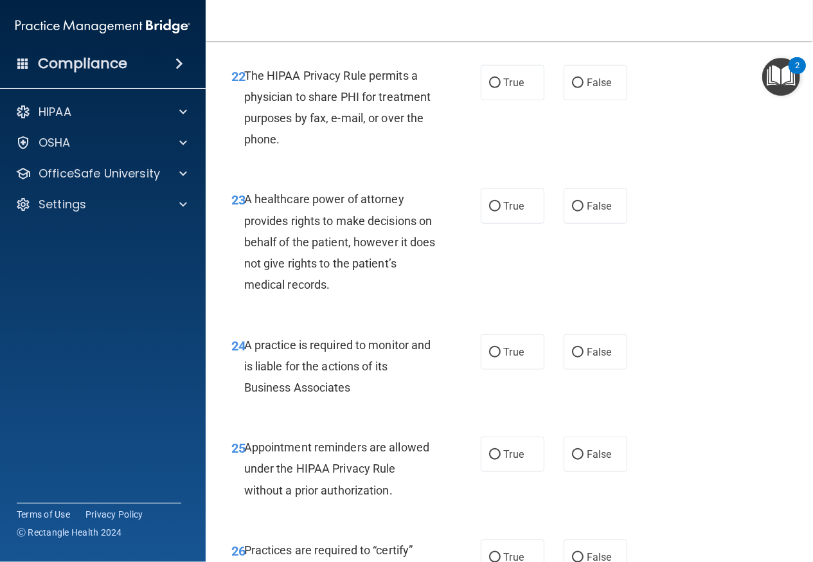
click at [511, 173] on div "22 The HIPAA Privacy Rule permits a physician to share PHI for treatment purpos…" at bounding box center [509, 111] width 575 height 124
click at [607, 100] on label "False" at bounding box center [596, 82] width 64 height 35
click at [584, 88] on input "False" at bounding box center [578, 83] width 12 height 10
radio input "true"
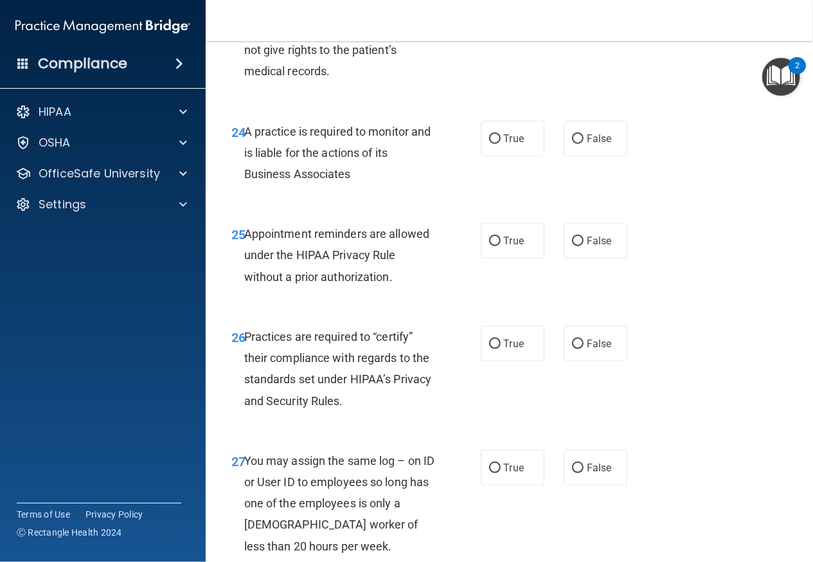
scroll to position [3133, 0]
radio input "true"
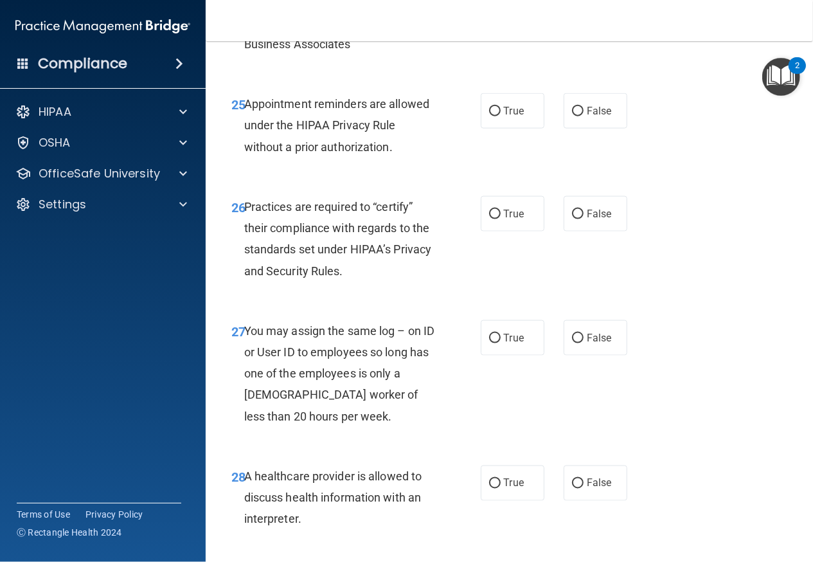
scroll to position [3262, 0]
click at [510, 15] on span "True" at bounding box center [514, 9] width 20 height 12
click at [501, 15] on input "True" at bounding box center [495, 10] width 12 height 10
radio input "true"
click at [533, 129] on label "True" at bounding box center [513, 111] width 64 height 35
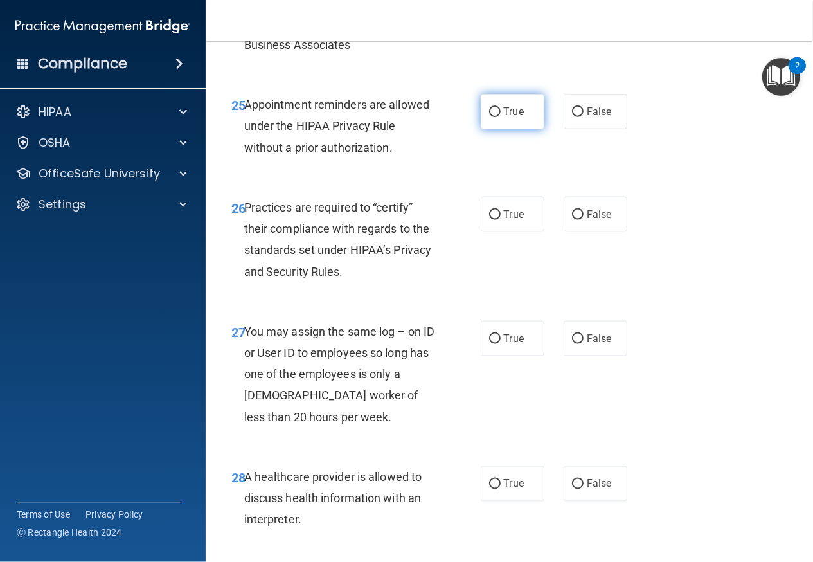
click at [501, 117] on input "True" at bounding box center [495, 112] width 12 height 10
radio input "true"
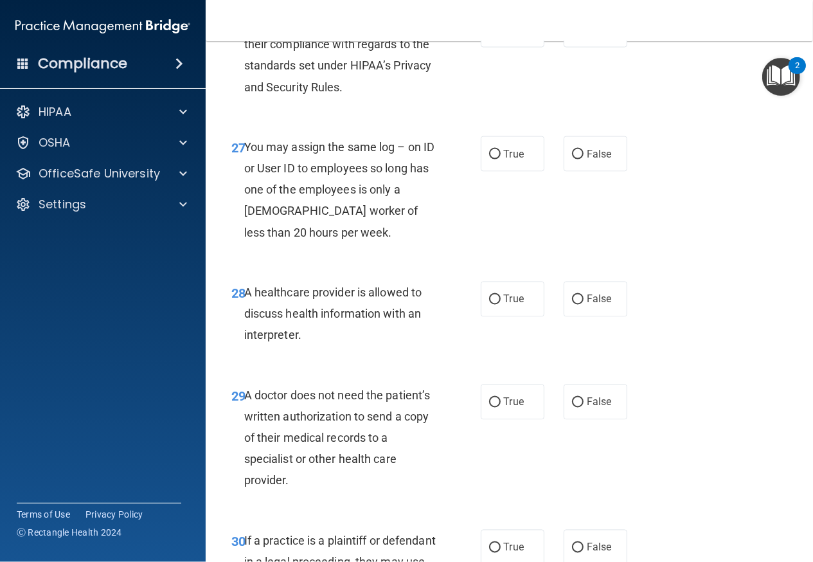
scroll to position [3447, 0]
click at [471, 104] on div "26 Practices are required to “certify” their compliance with regards to the sta…" at bounding box center [356, 58] width 288 height 92
click at [504, 35] on span "True" at bounding box center [514, 29] width 20 height 12
click at [500, 35] on input "True" at bounding box center [495, 30] width 12 height 10
radio input "true"
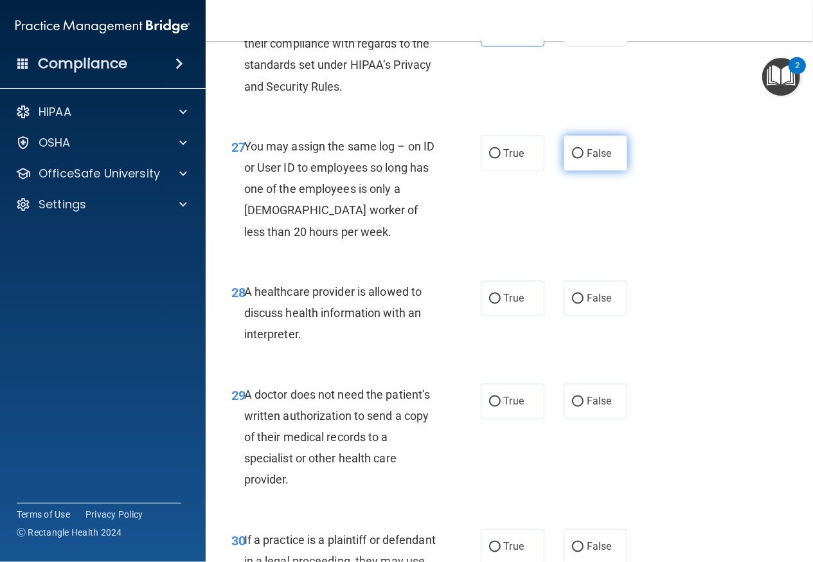
click at [564, 171] on label "False" at bounding box center [596, 153] width 64 height 35
click at [572, 159] on input "False" at bounding box center [578, 154] width 12 height 10
radio input "true"
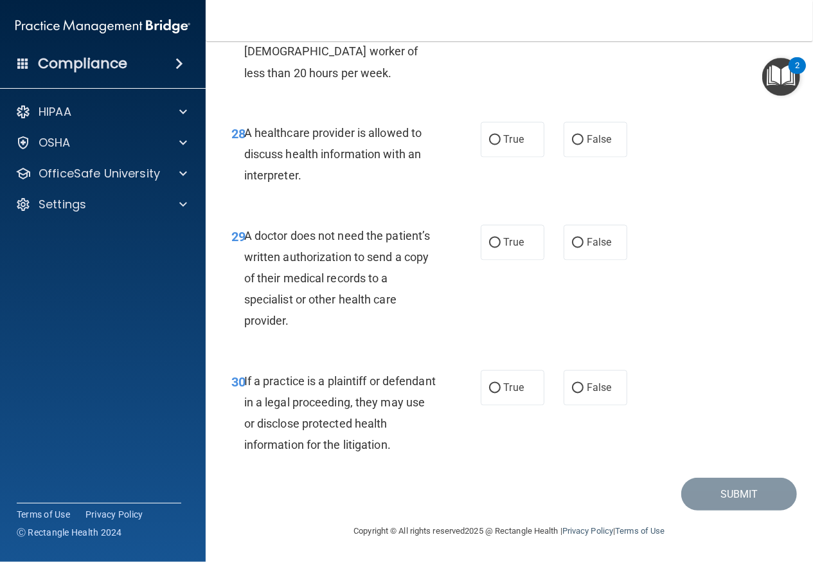
scroll to position [3701, 0]
click at [577, 158] on label "False" at bounding box center [596, 139] width 64 height 35
click at [577, 145] on input "False" at bounding box center [578, 141] width 12 height 10
radio input "true"
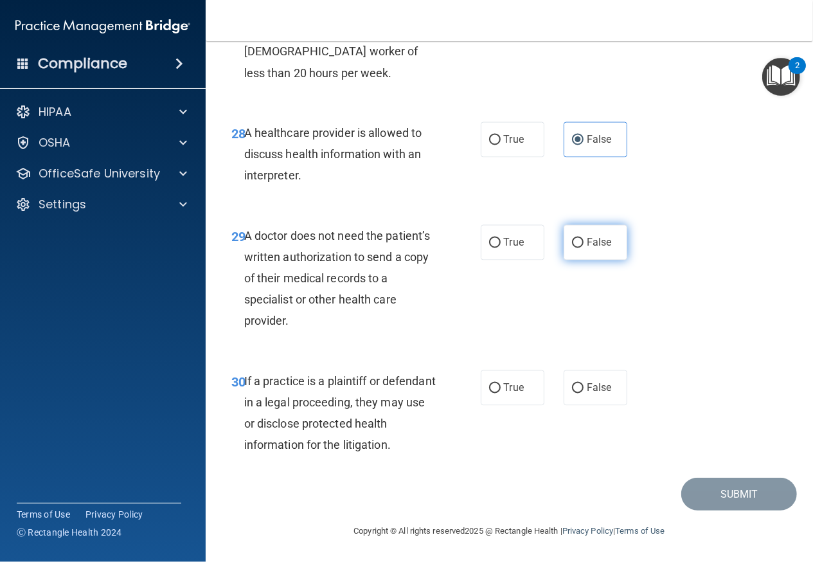
click at [565, 233] on label "False" at bounding box center [596, 242] width 64 height 35
click at [572, 239] on input "False" at bounding box center [578, 244] width 12 height 10
radio input "true"
click at [520, 380] on label "True" at bounding box center [513, 387] width 64 height 35
click at [501, 384] on input "True" at bounding box center [495, 389] width 12 height 10
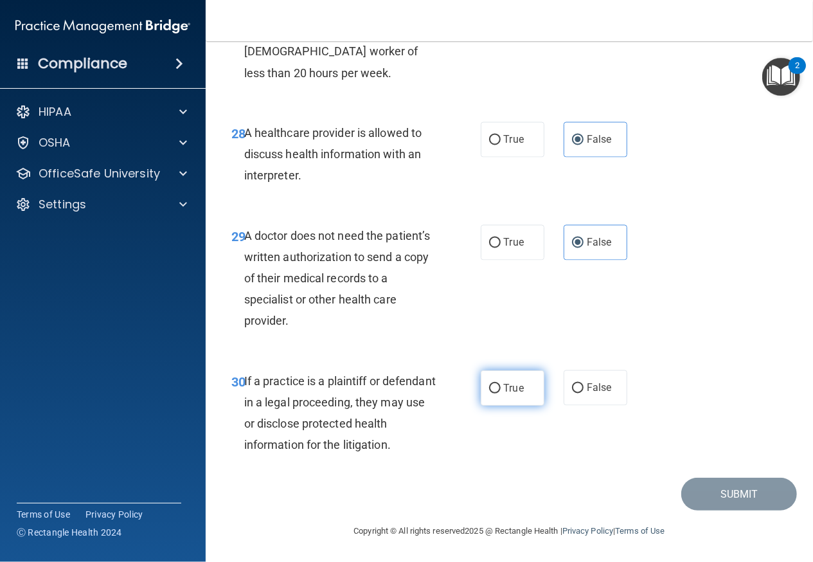
radio input "true"
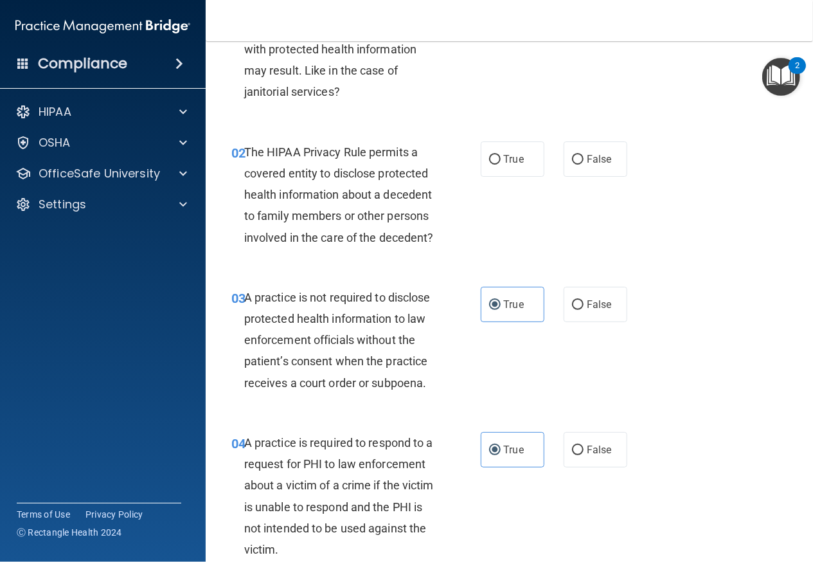
scroll to position [127, 0]
click at [552, 150] on div "True False" at bounding box center [558, 159] width 154 height 35
click at [527, 151] on label "True" at bounding box center [513, 159] width 64 height 35
click at [501, 156] on input "True" at bounding box center [495, 161] width 12 height 10
radio input "true"
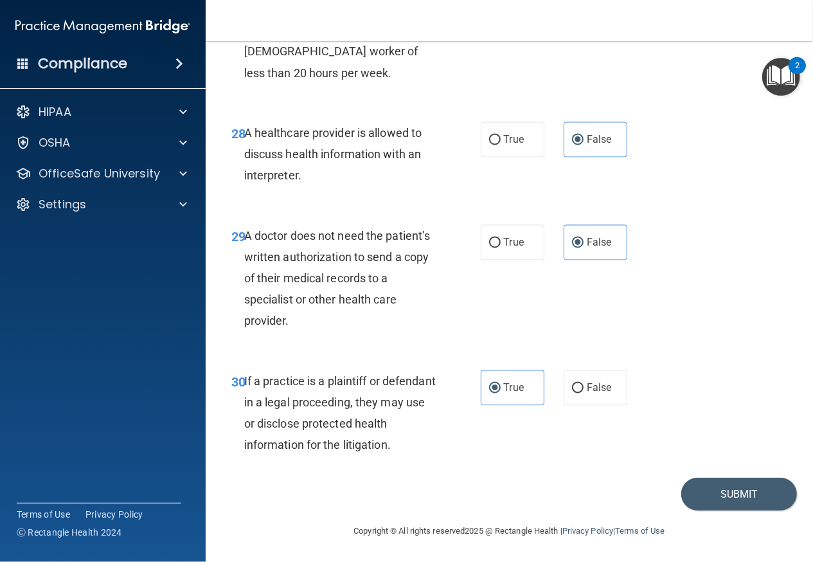
scroll to position [3712, 0]
click at [734, 497] on button "Submit" at bounding box center [740, 494] width 116 height 33
